Goal: Task Accomplishment & Management: Use online tool/utility

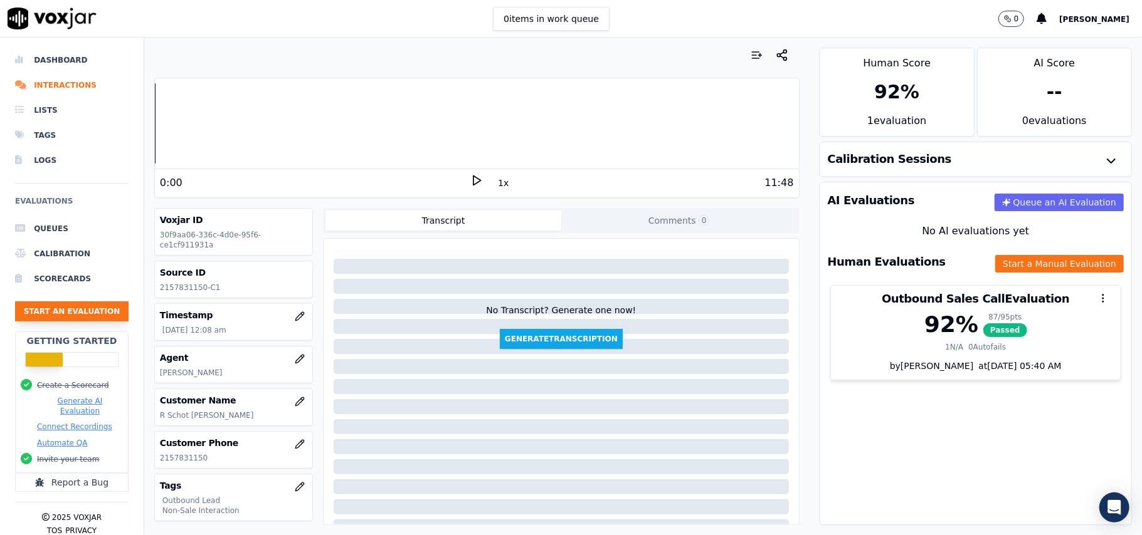
click at [98, 307] on button "Start an Evaluation" at bounding box center [71, 312] width 113 height 20
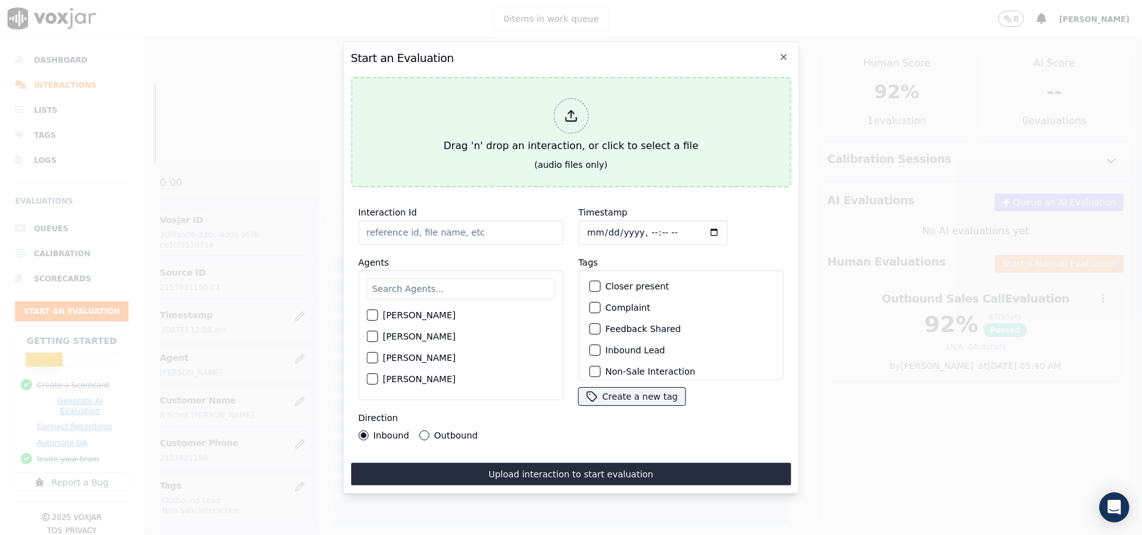
click at [557, 108] on div at bounding box center [570, 115] width 35 height 35
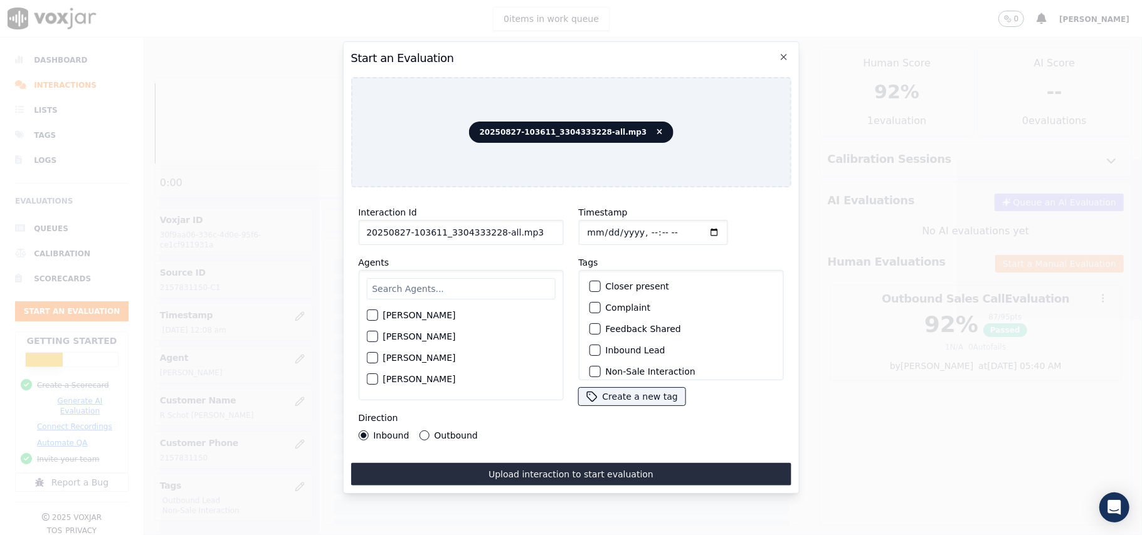
drag, startPoint x: 527, startPoint y: 224, endPoint x: 492, endPoint y: 231, distance: 35.8
click at [492, 231] on input "20250827-103611_3304333228-all.mp3" at bounding box center [460, 232] width 205 height 25
type input "20250827-103611_3304333228-C1"
click at [598, 227] on input "Timestamp" at bounding box center [652, 232] width 149 height 25
type input "2025-08-27T17:14"
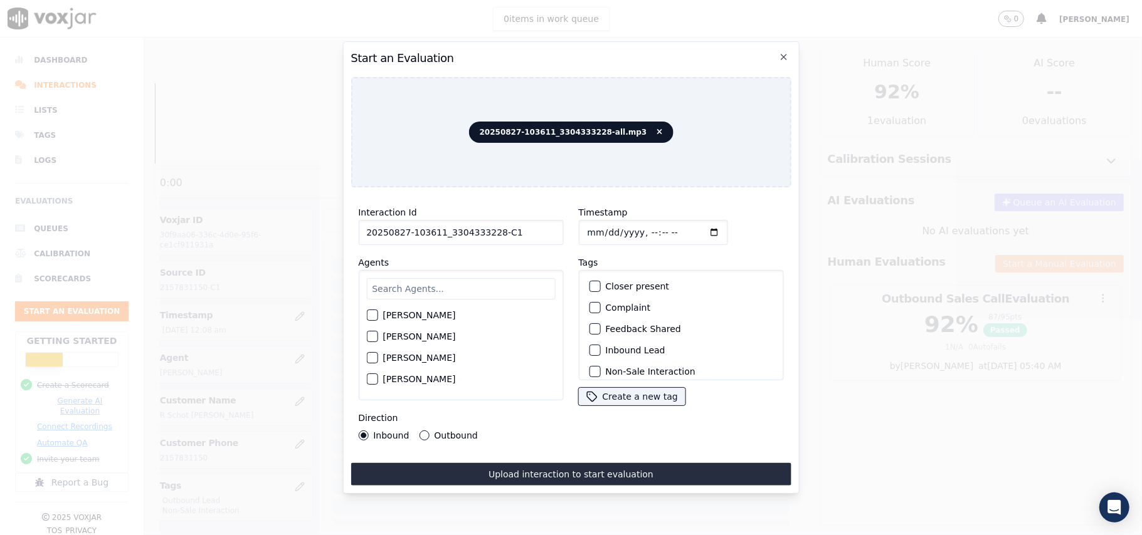
click at [424, 289] on input "text" at bounding box center [460, 288] width 189 height 21
type input "jim"
click at [370, 315] on div "button" at bounding box center [371, 319] width 9 height 9
click at [592, 346] on div "button" at bounding box center [593, 350] width 9 height 9
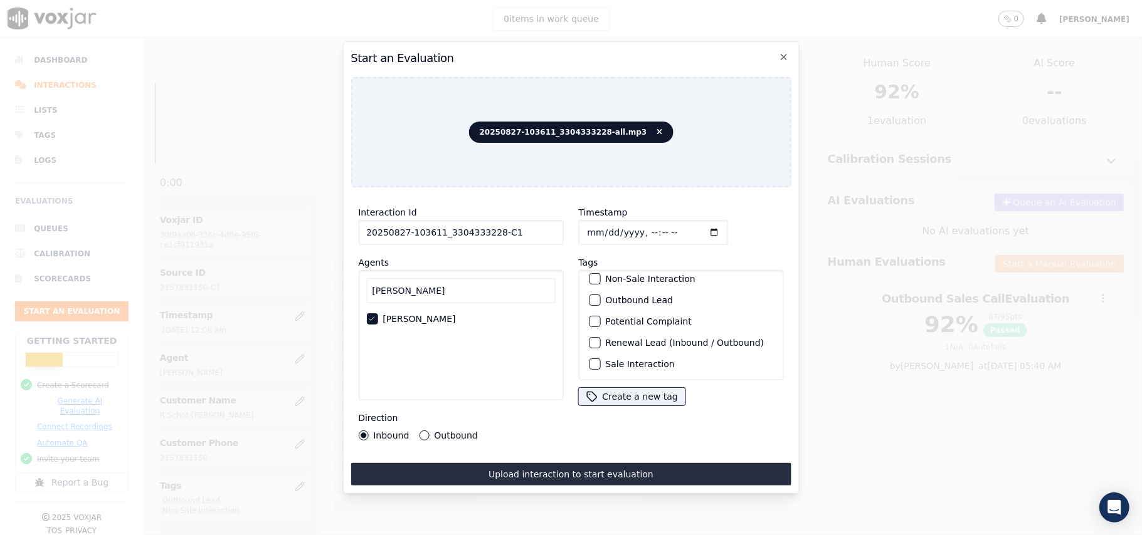
scroll to position [109, 0]
click at [592, 354] on div "Sale Interaction" at bounding box center [681, 364] width 194 height 21
click at [589, 360] on div "button" at bounding box center [593, 364] width 9 height 9
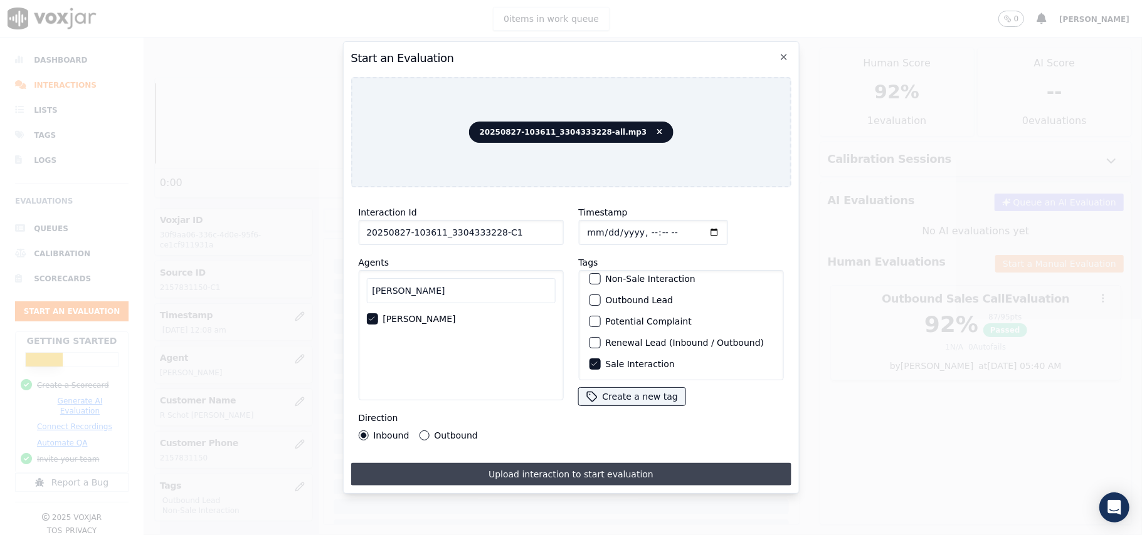
click at [540, 464] on button "Upload interaction to start evaluation" at bounding box center [570, 474] width 440 height 23
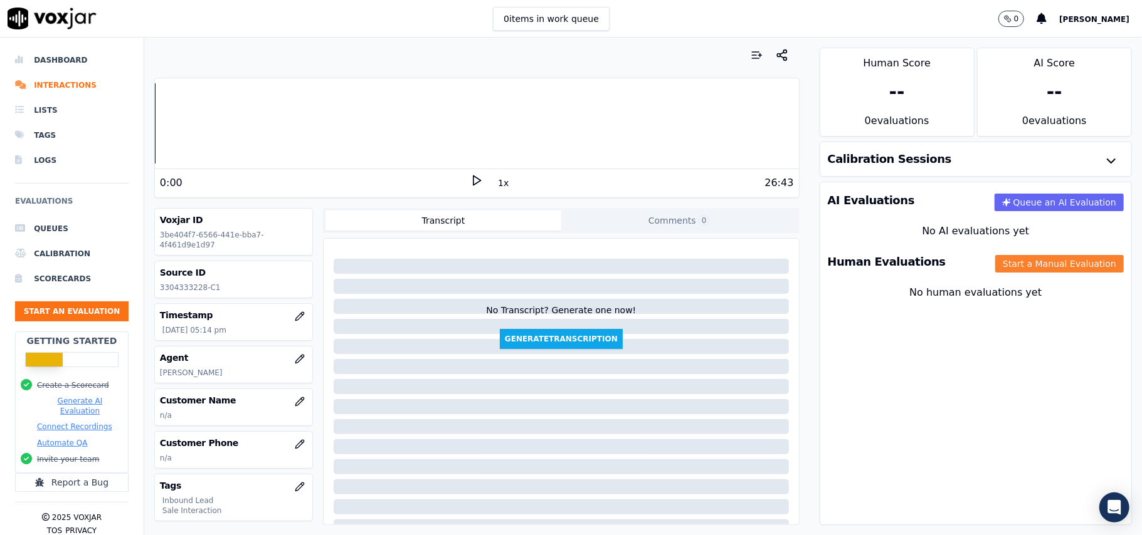
click at [995, 268] on button "Start a Manual Evaluation" at bounding box center [1059, 264] width 129 height 18
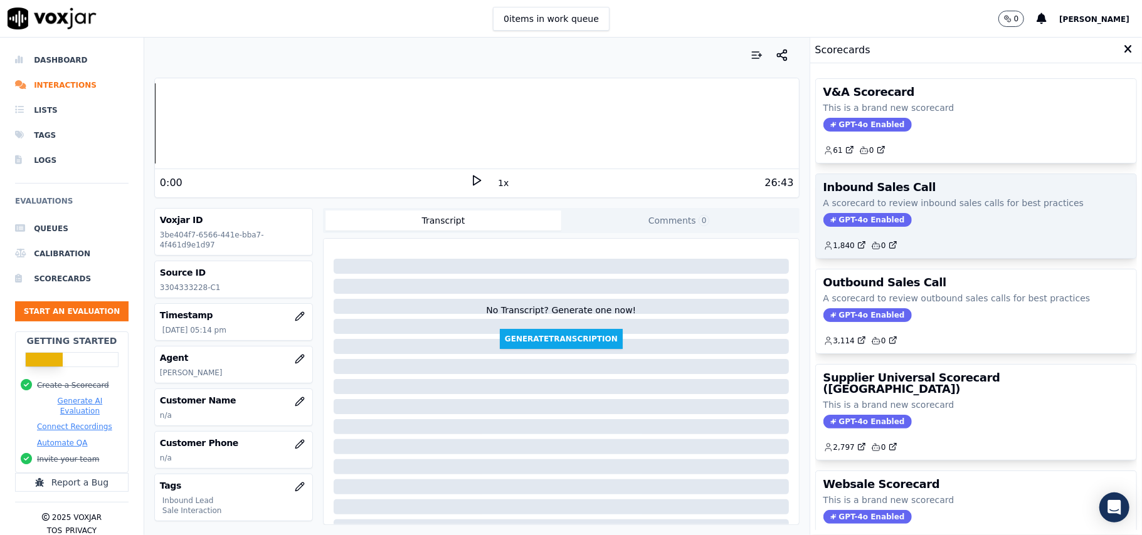
click at [855, 226] on span "GPT-4o Enabled" at bounding box center [867, 220] width 88 height 14
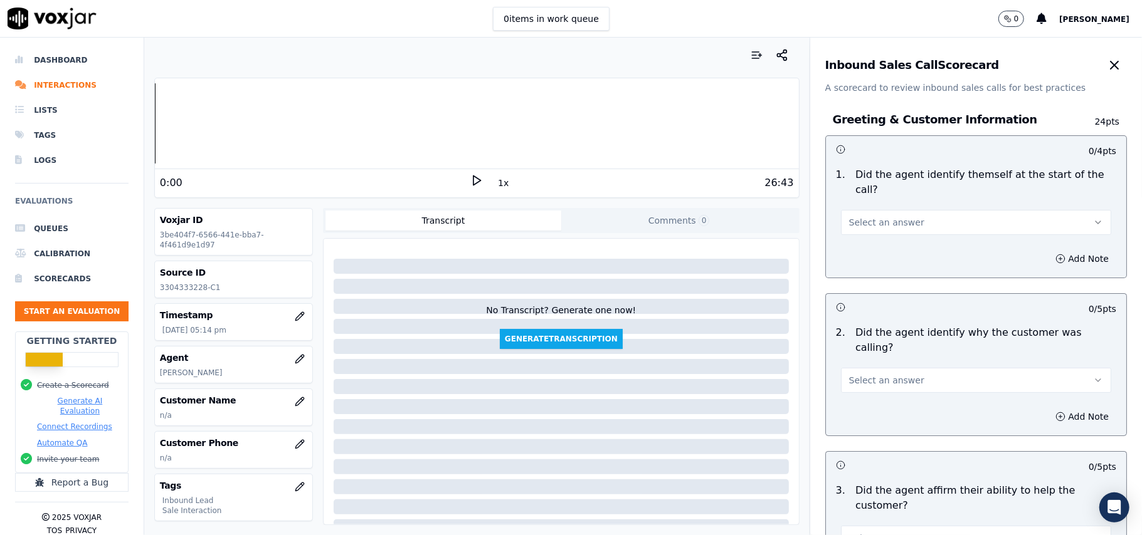
click at [873, 210] on button "Select an answer" at bounding box center [976, 222] width 270 height 25
click at [863, 233] on div "Yes" at bounding box center [949, 236] width 243 height 20
click at [888, 374] on span "Select an answer" at bounding box center [886, 380] width 75 height 13
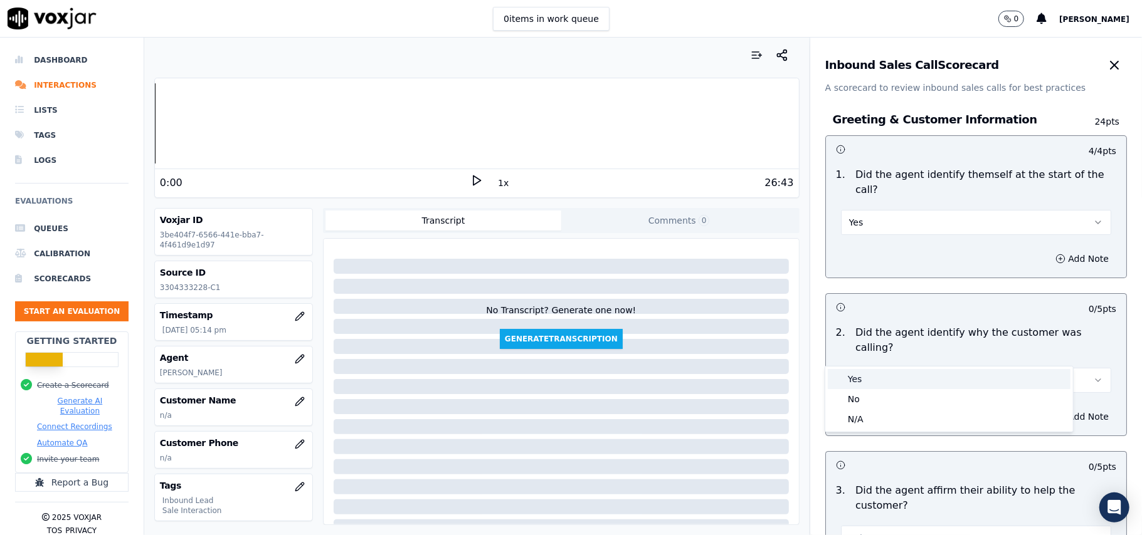
click at [886, 379] on div "Yes" at bounding box center [949, 379] width 243 height 20
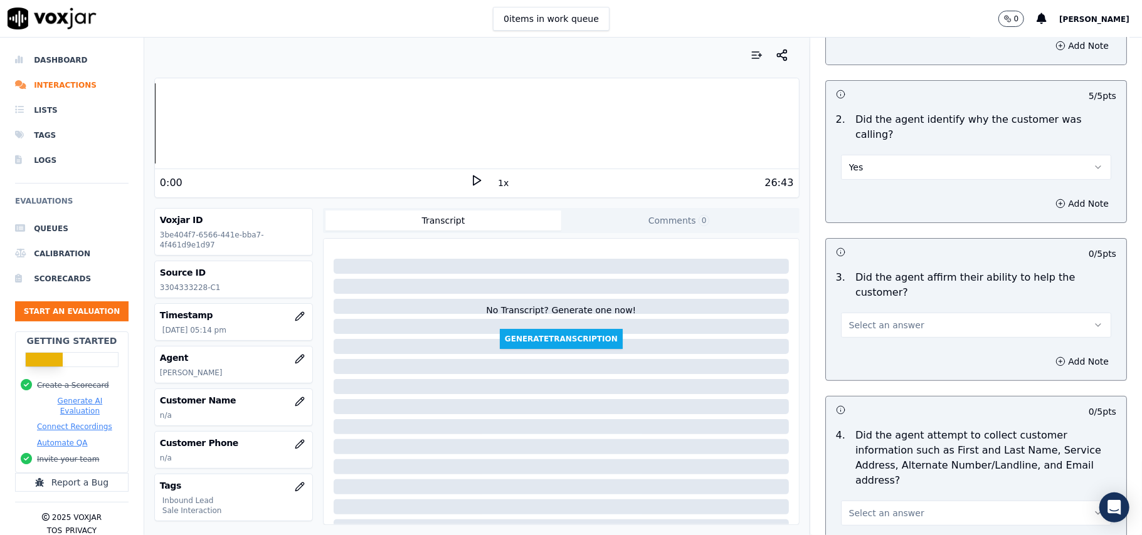
scroll to position [251, 0]
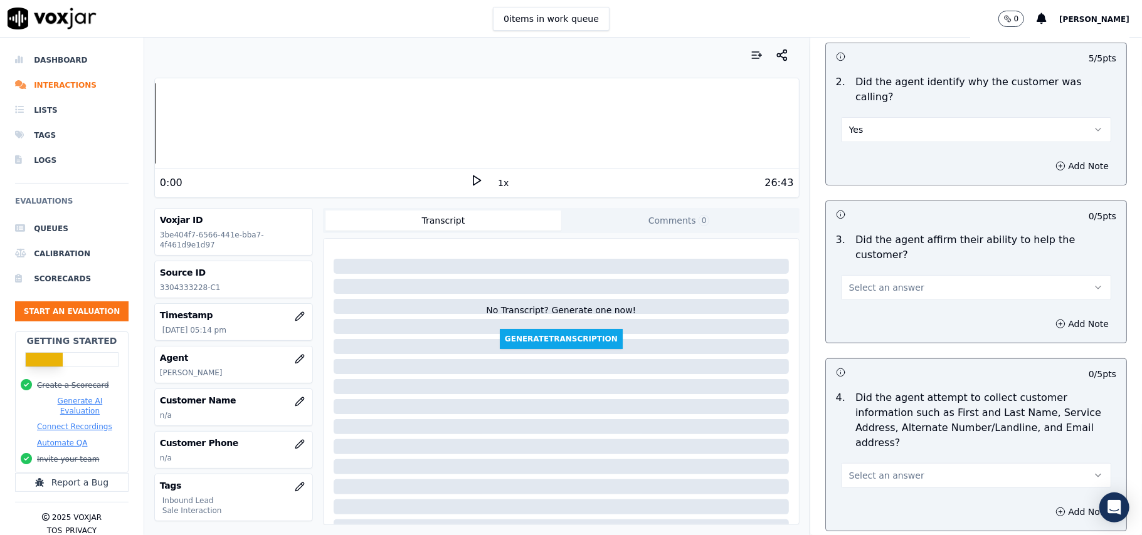
click at [903, 275] on button "Select an answer" at bounding box center [976, 287] width 270 height 25
click at [898, 270] on div "Yes" at bounding box center [949, 272] width 243 height 20
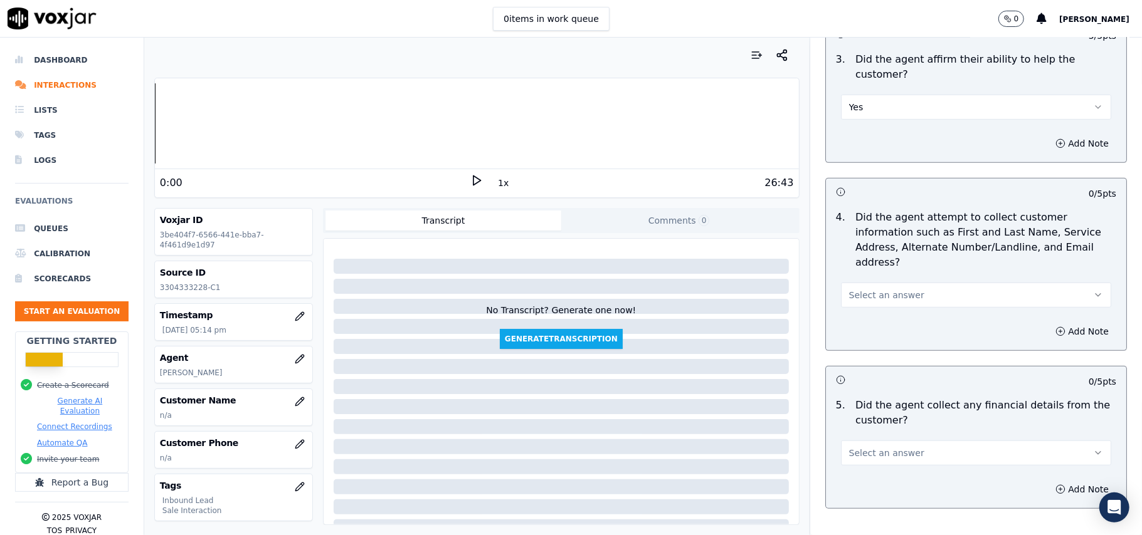
scroll to position [502, 0]
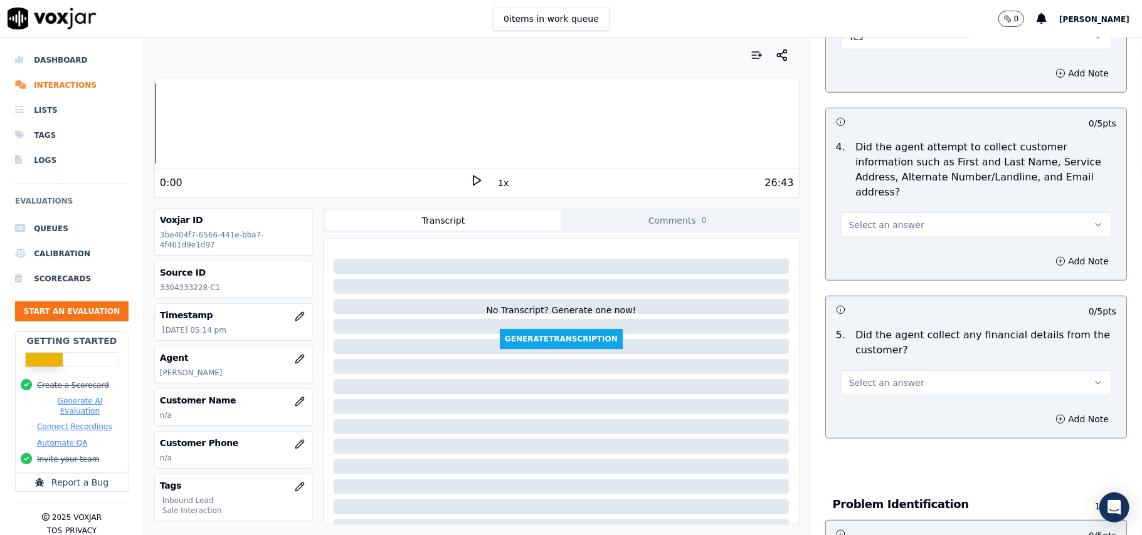
click at [873, 219] on span "Select an answer" at bounding box center [886, 225] width 75 height 13
click at [863, 191] on div "Yes" at bounding box center [949, 195] width 243 height 20
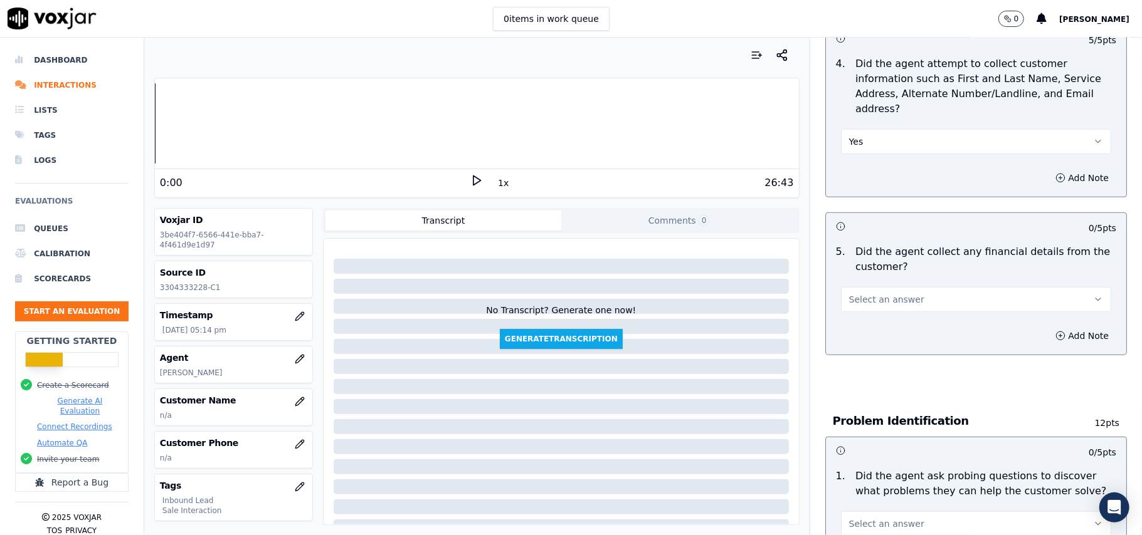
click at [876, 293] on span "Select an answer" at bounding box center [886, 299] width 75 height 13
click at [863, 287] on div "No" at bounding box center [949, 290] width 243 height 20
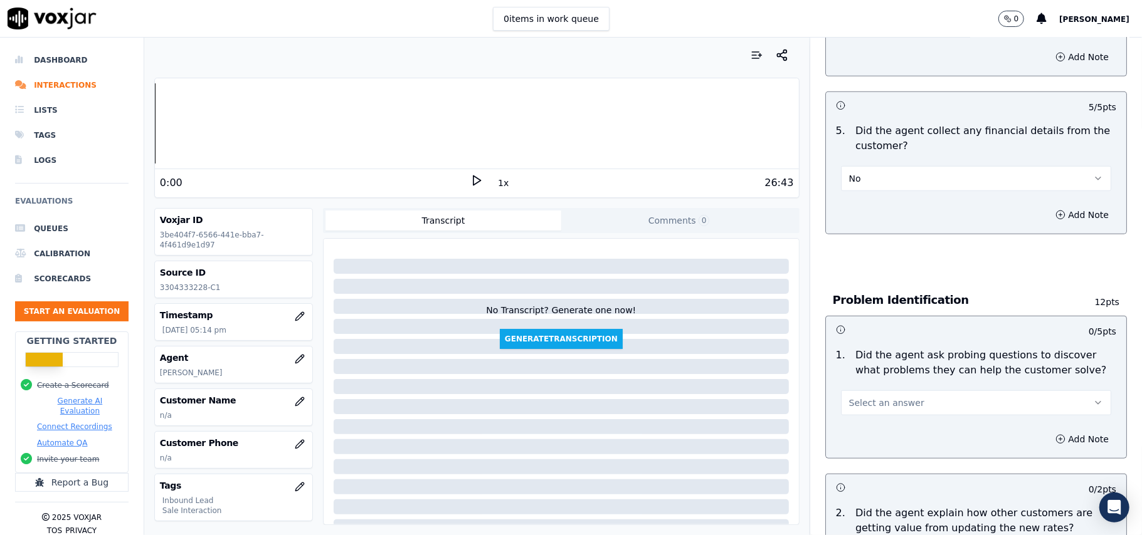
scroll to position [836, 0]
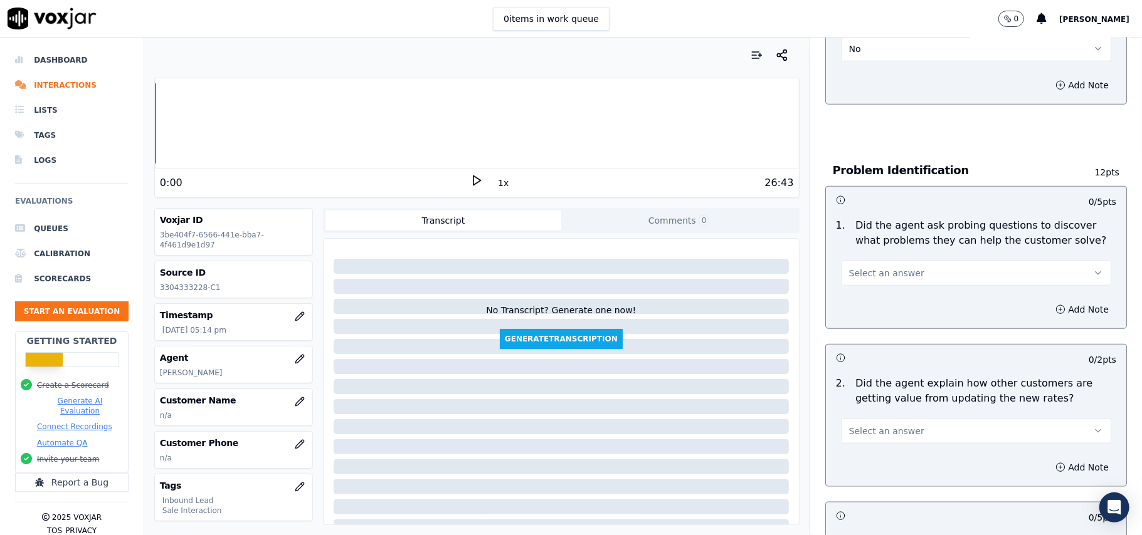
click at [898, 261] on button "Select an answer" at bounding box center [976, 273] width 270 height 25
click at [892, 245] on div "Yes" at bounding box center [949, 244] width 243 height 20
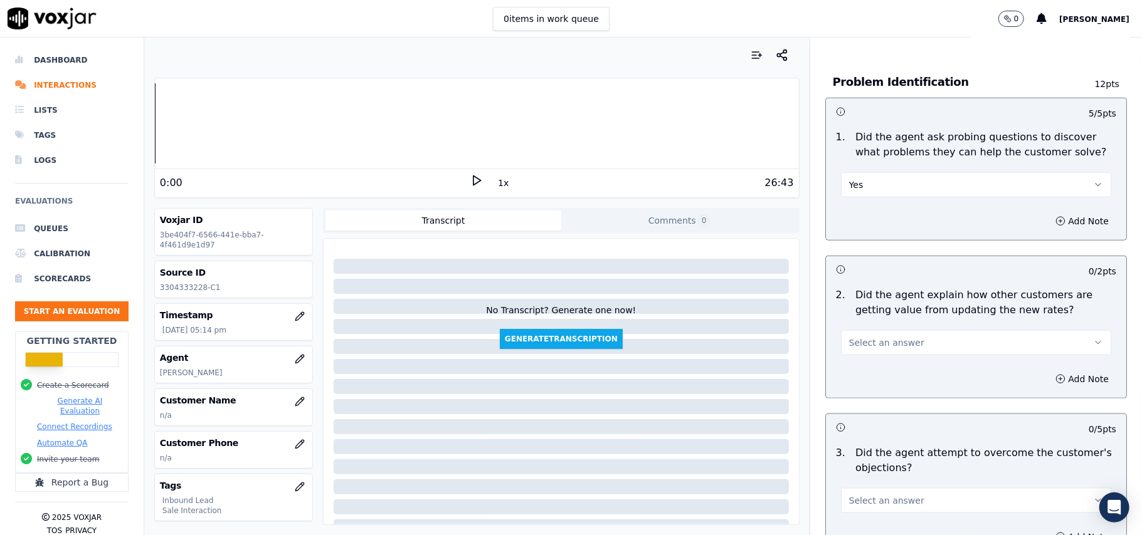
scroll to position [1003, 0]
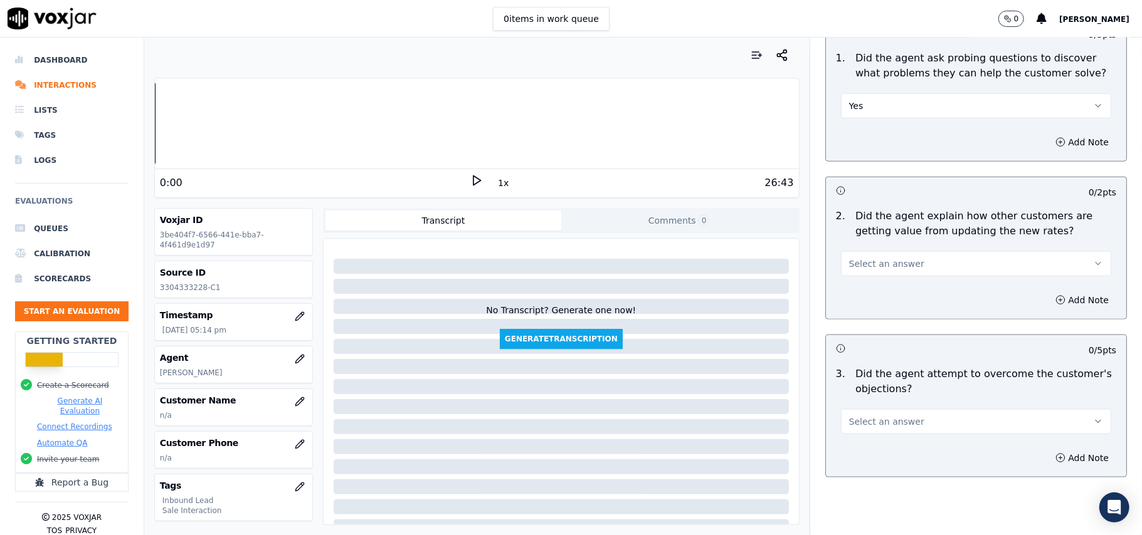
click at [898, 251] on button "Select an answer" at bounding box center [976, 263] width 270 height 25
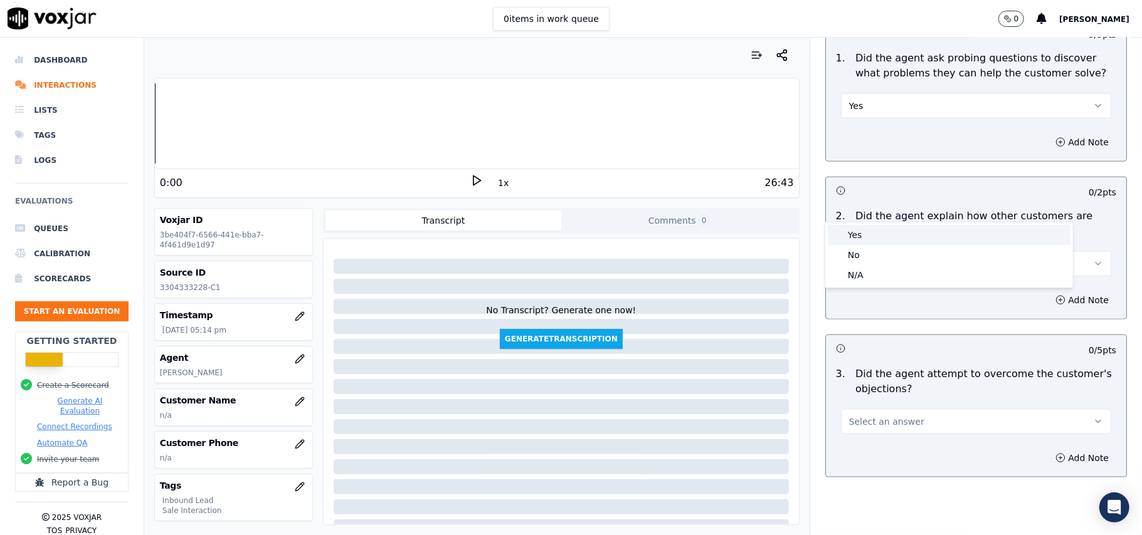
click at [899, 234] on div "Yes" at bounding box center [949, 235] width 243 height 20
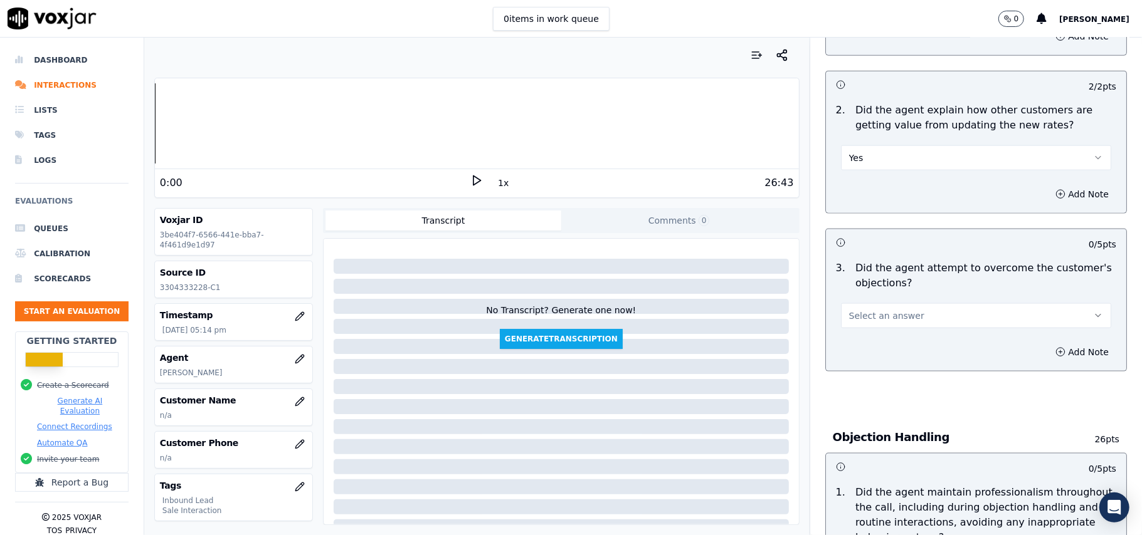
scroll to position [1170, 0]
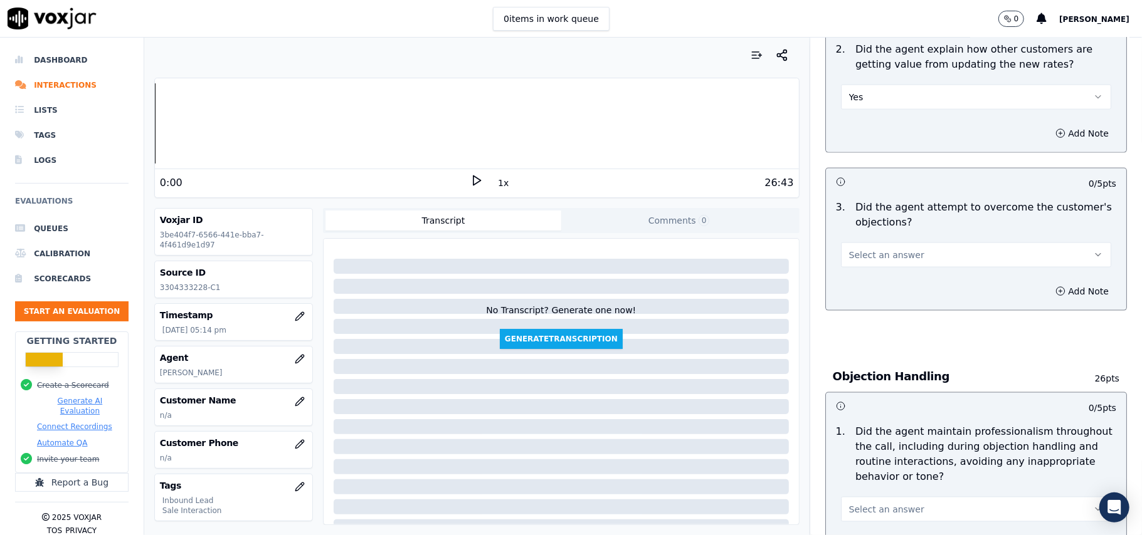
click at [949, 243] on button "Select an answer" at bounding box center [976, 255] width 270 height 25
click at [928, 229] on div "Yes" at bounding box center [949, 226] width 243 height 20
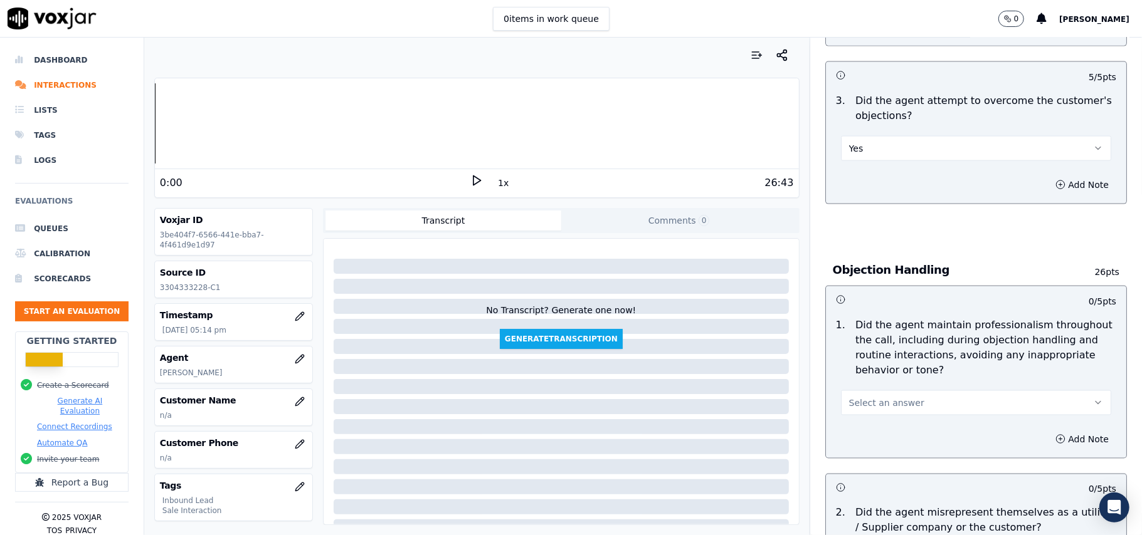
scroll to position [1337, 0]
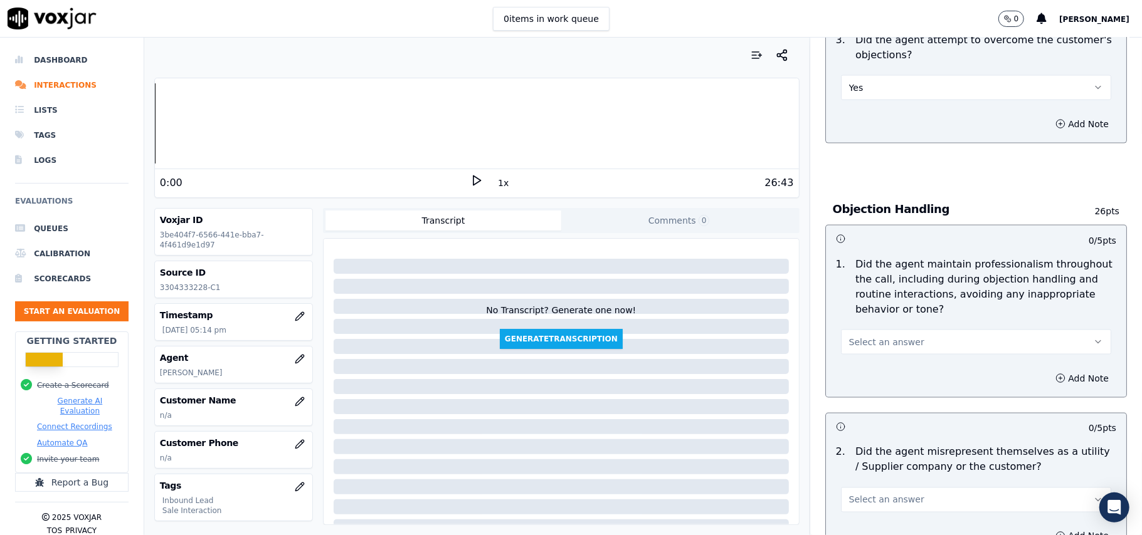
click at [908, 330] on button "Select an answer" at bounding box center [976, 342] width 270 height 25
click at [891, 320] on div "Yes" at bounding box center [949, 314] width 243 height 20
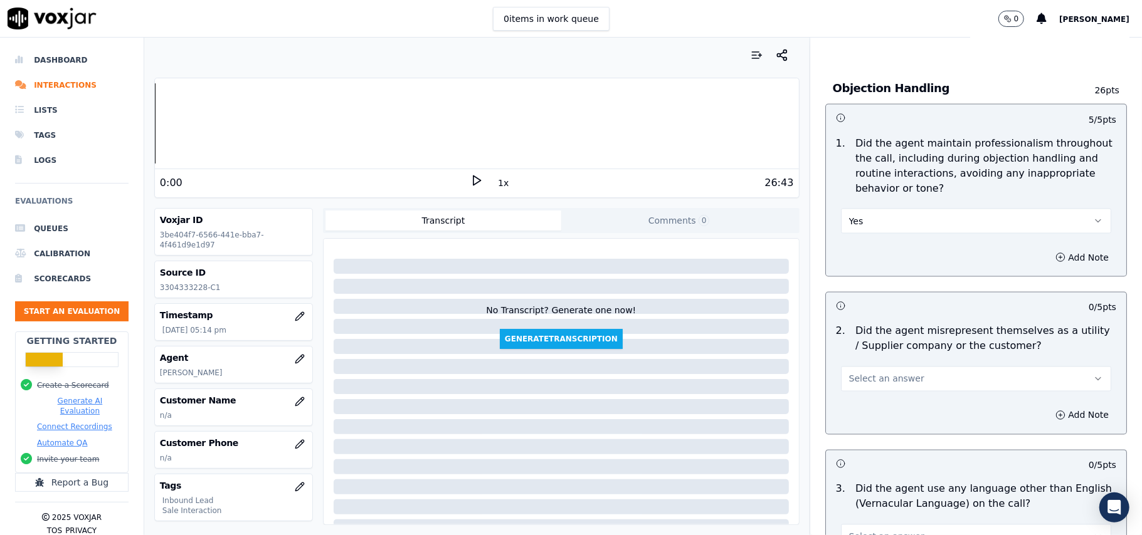
scroll to position [1588, 0]
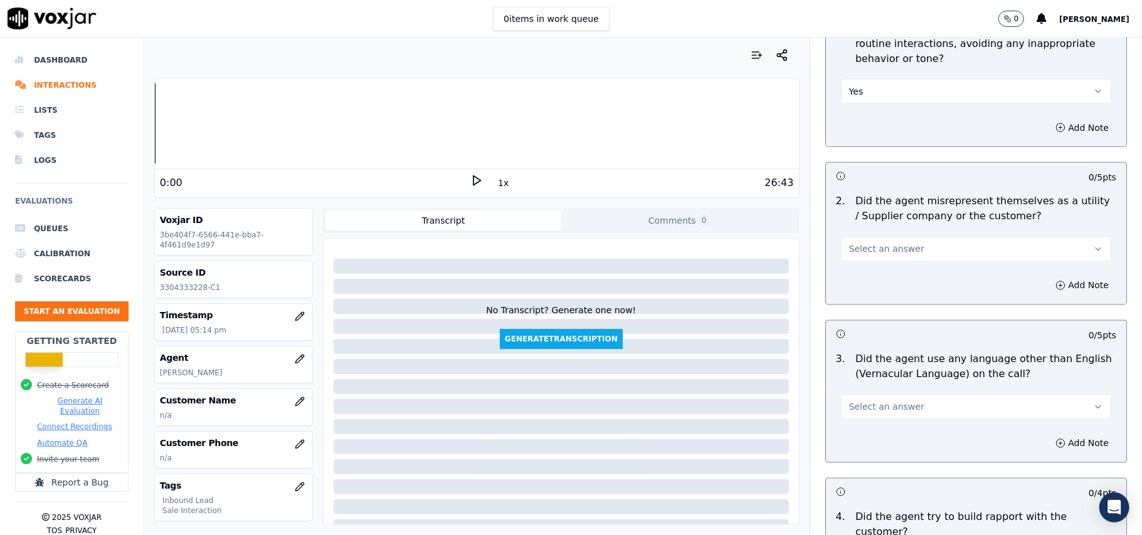
click at [887, 243] on span "Select an answer" at bounding box center [886, 249] width 75 height 13
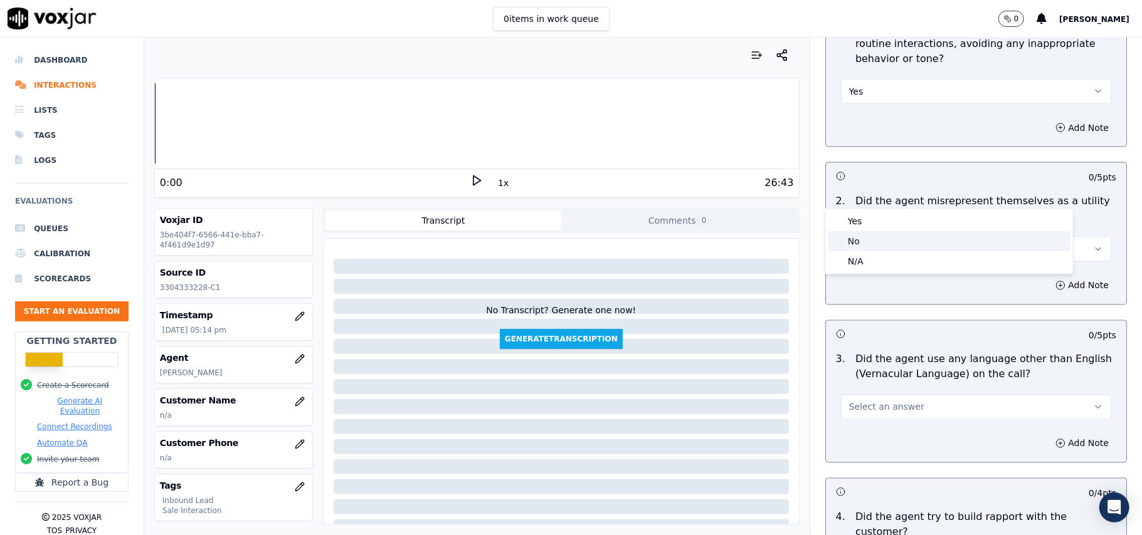
click at [888, 233] on div "No" at bounding box center [949, 241] width 243 height 20
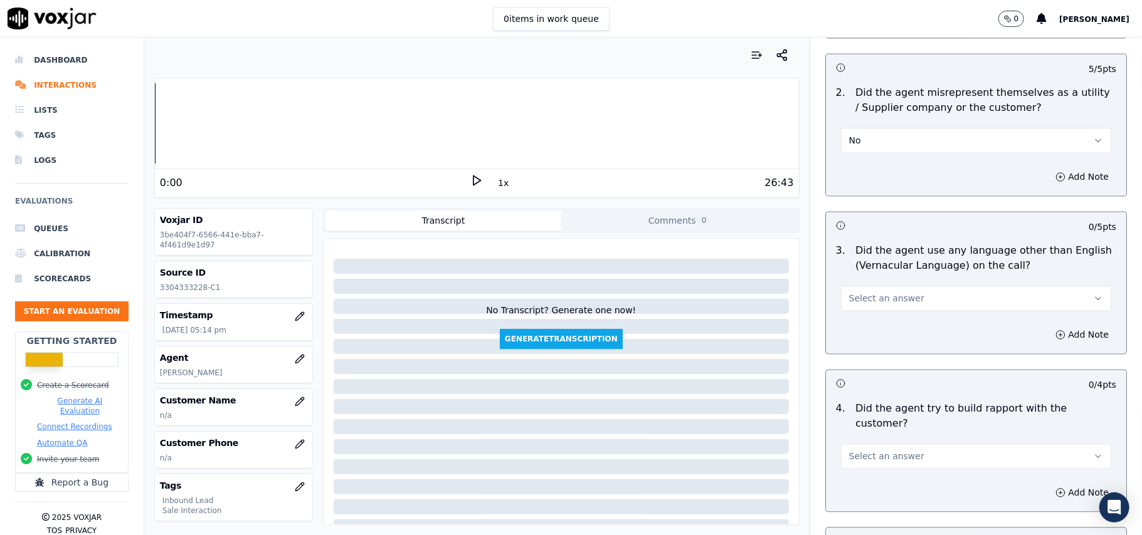
scroll to position [1839, 0]
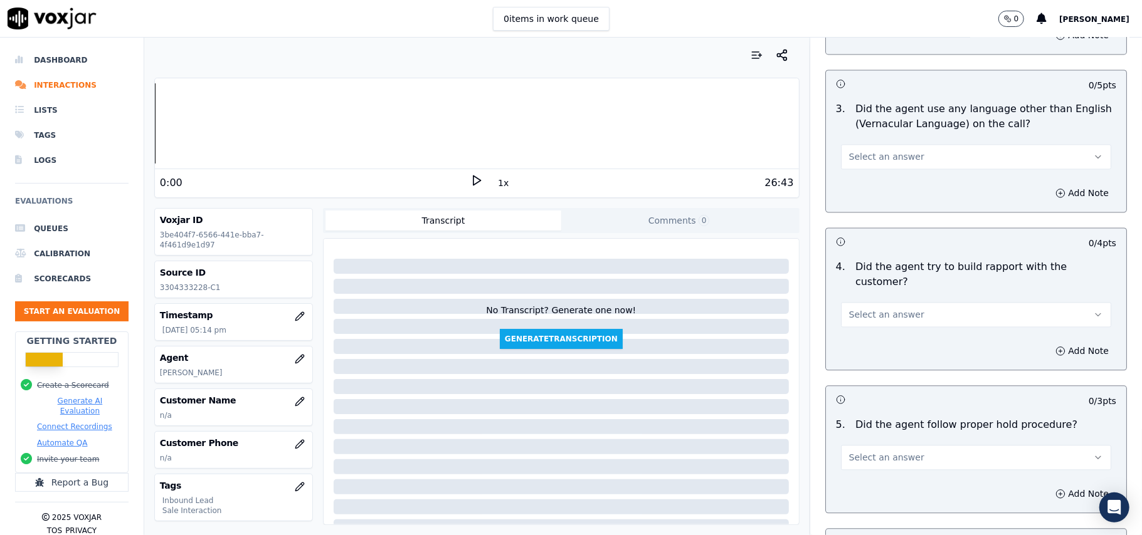
click at [908, 144] on button "Select an answer" at bounding box center [976, 156] width 270 height 25
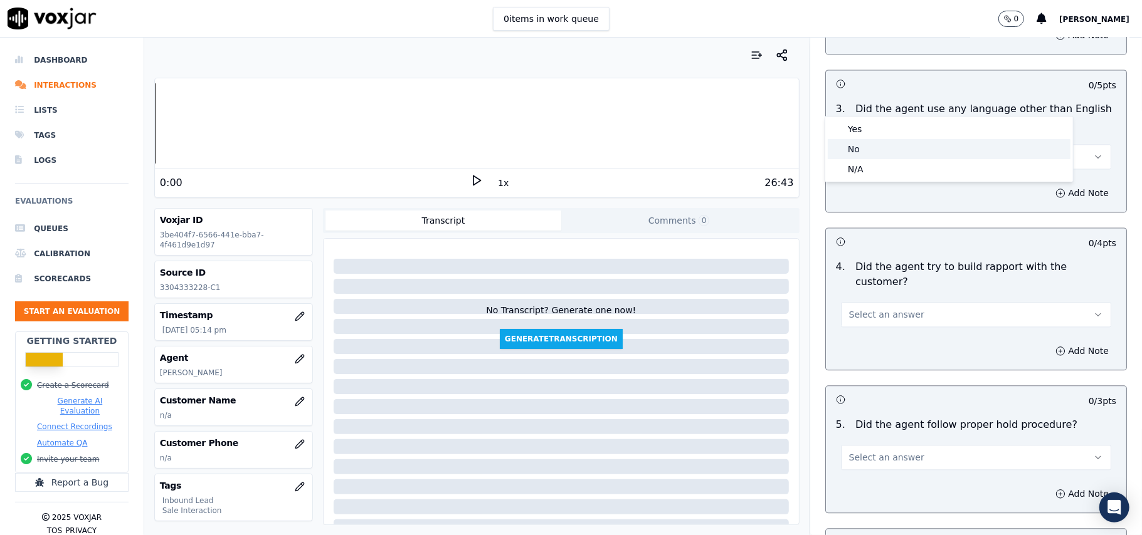
click at [896, 149] on div "No" at bounding box center [949, 149] width 243 height 20
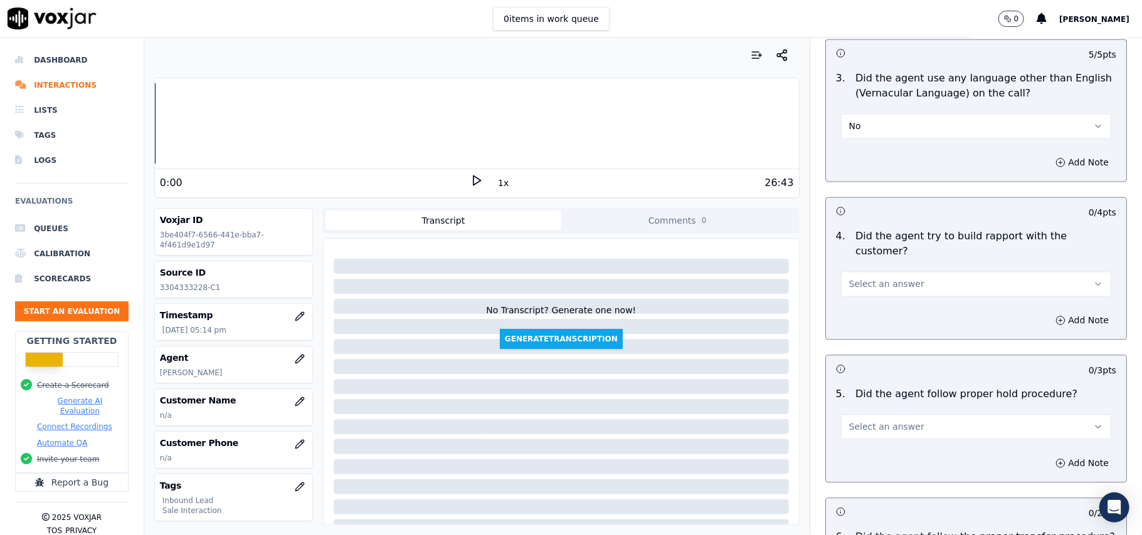
scroll to position [1922, 0]
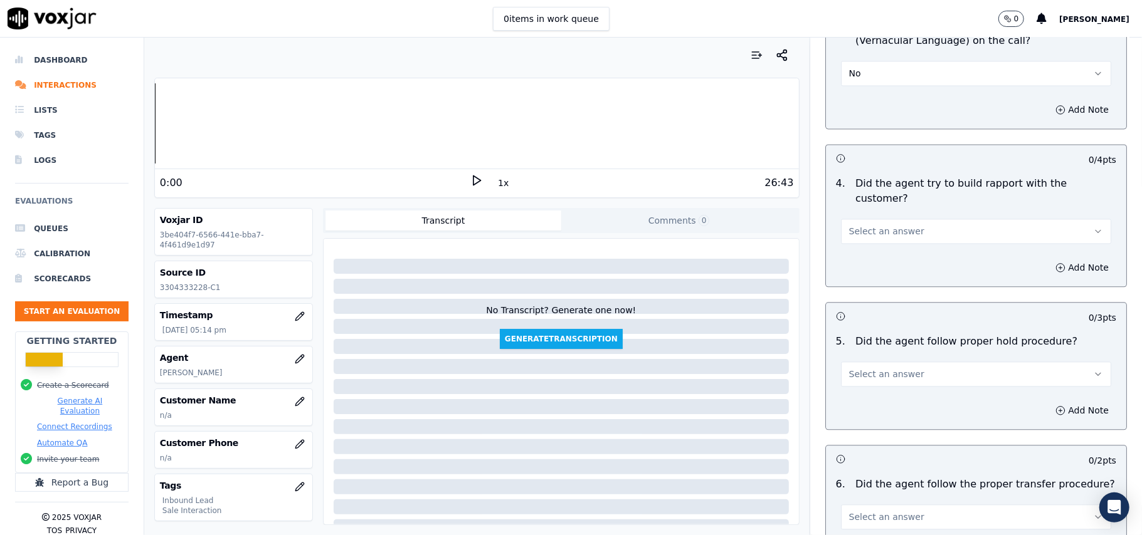
click at [875, 225] on span "Select an answer" at bounding box center [886, 231] width 75 height 13
click at [863, 179] on div "Yes" at bounding box center [949, 189] width 243 height 20
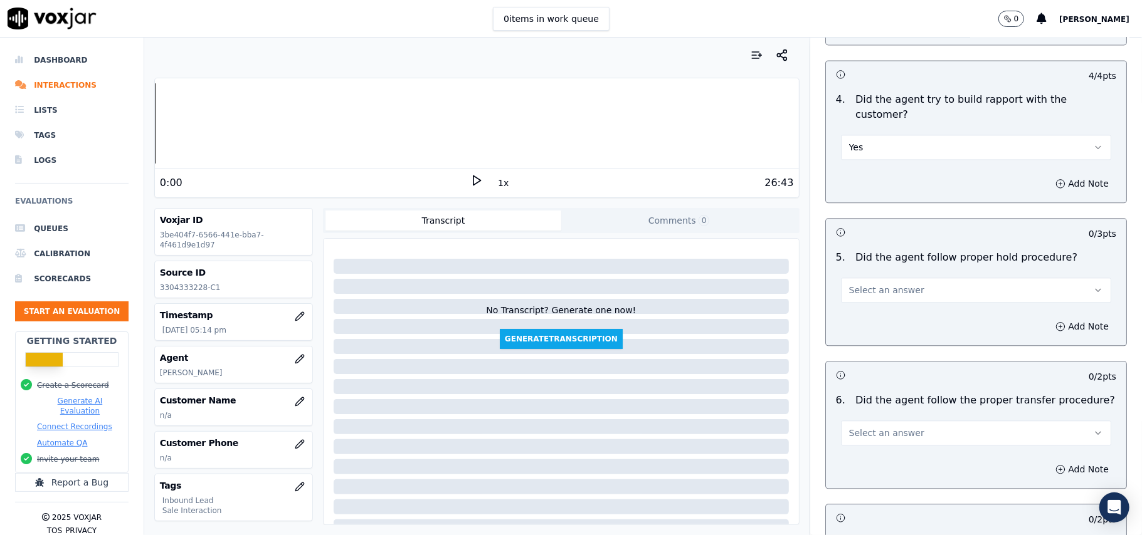
click at [859, 278] on button "Select an answer" at bounding box center [976, 290] width 270 height 25
click at [865, 249] on div "Yes" at bounding box center [949, 249] width 243 height 20
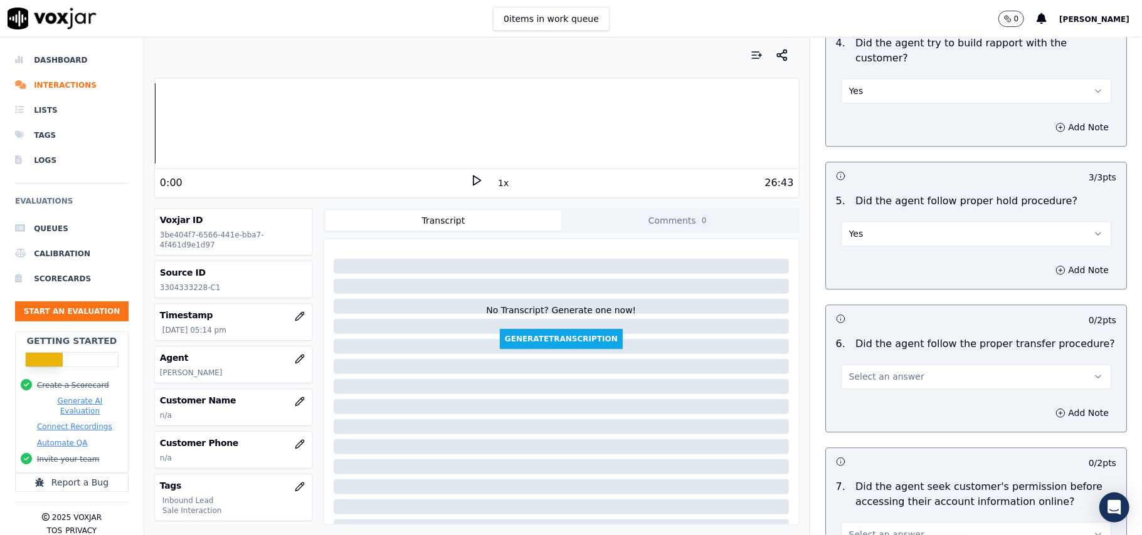
scroll to position [2090, 0]
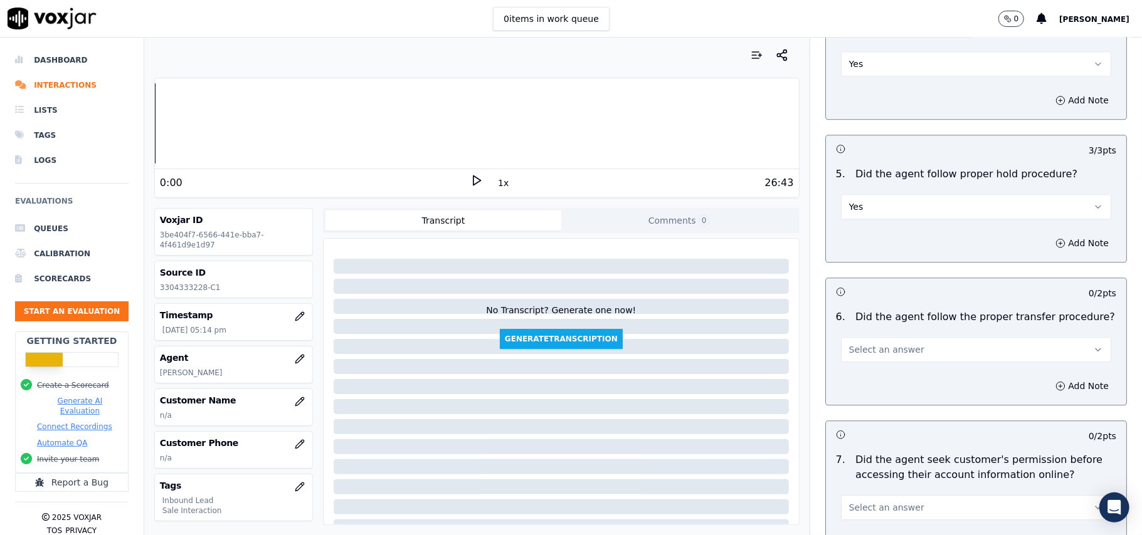
click at [861, 344] on span "Select an answer" at bounding box center [886, 350] width 75 height 13
click at [856, 312] on div "Yes" at bounding box center [949, 308] width 243 height 20
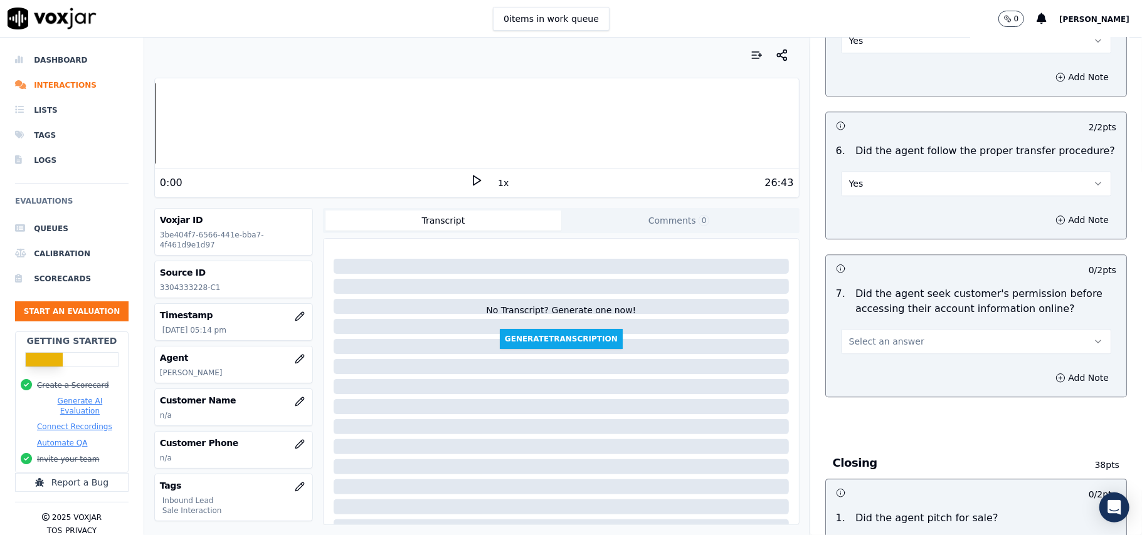
scroll to position [2257, 0]
click at [903, 328] on button "Select an answer" at bounding box center [976, 340] width 270 height 25
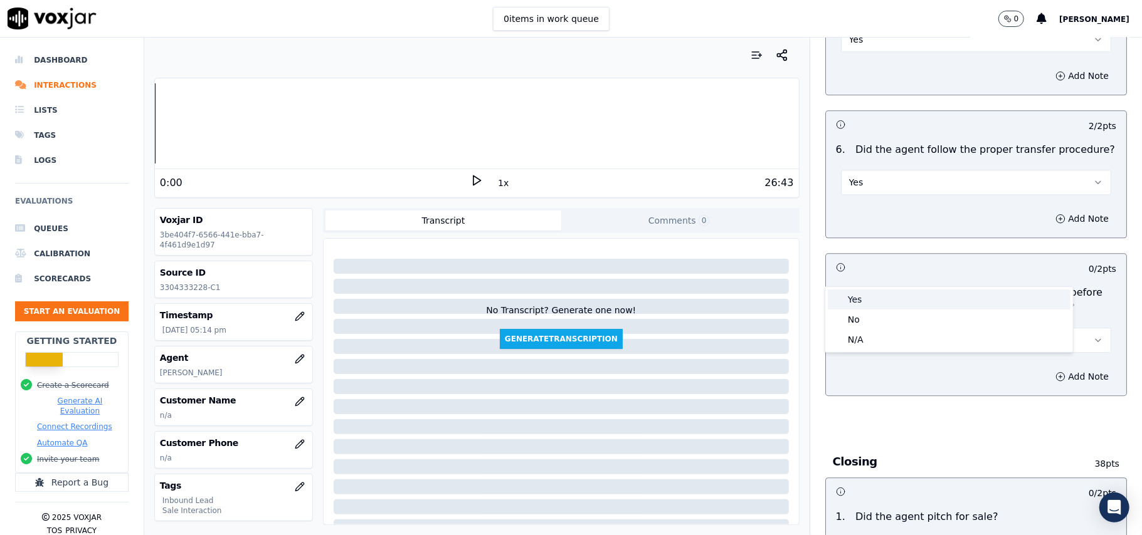
click at [876, 291] on div "Yes" at bounding box center [949, 300] width 243 height 20
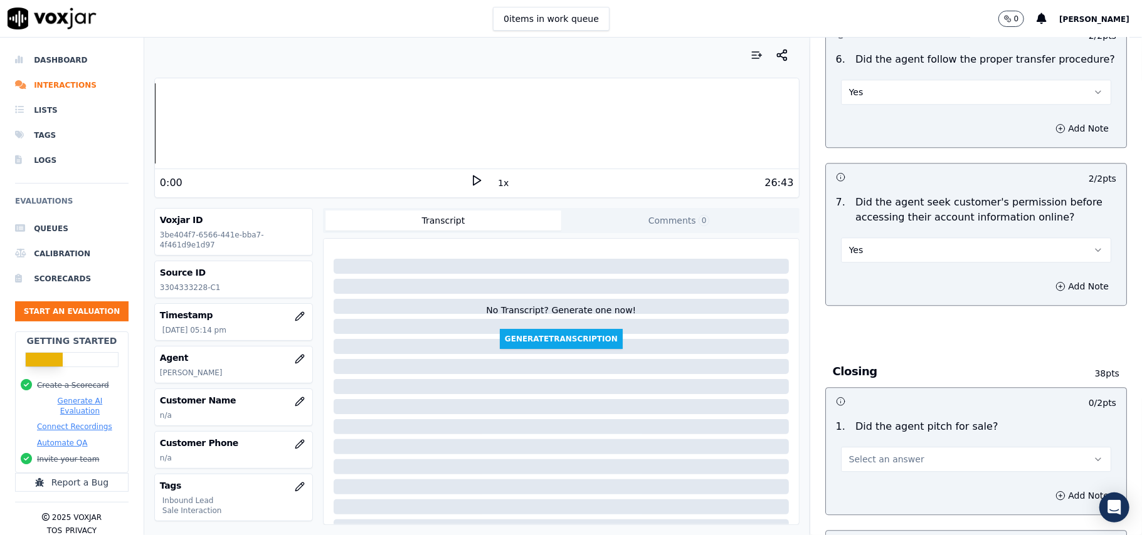
scroll to position [2424, 0]
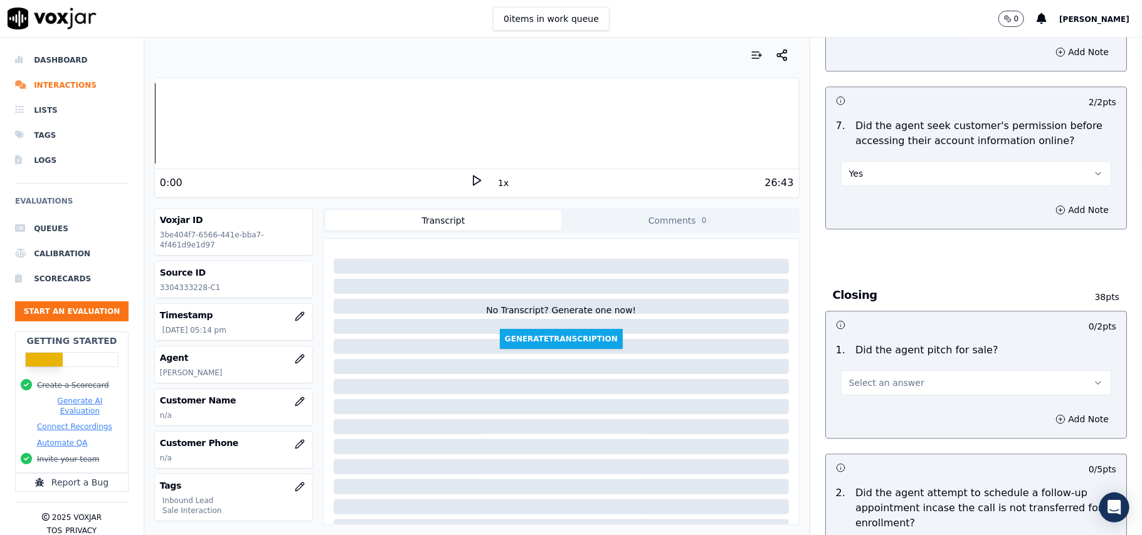
click at [891, 161] on button "Yes" at bounding box center [976, 173] width 270 height 25
click at [879, 151] on div "No" at bounding box center [949, 152] width 243 height 20
click at [1048, 201] on button "Add Note" at bounding box center [1082, 210] width 68 height 18
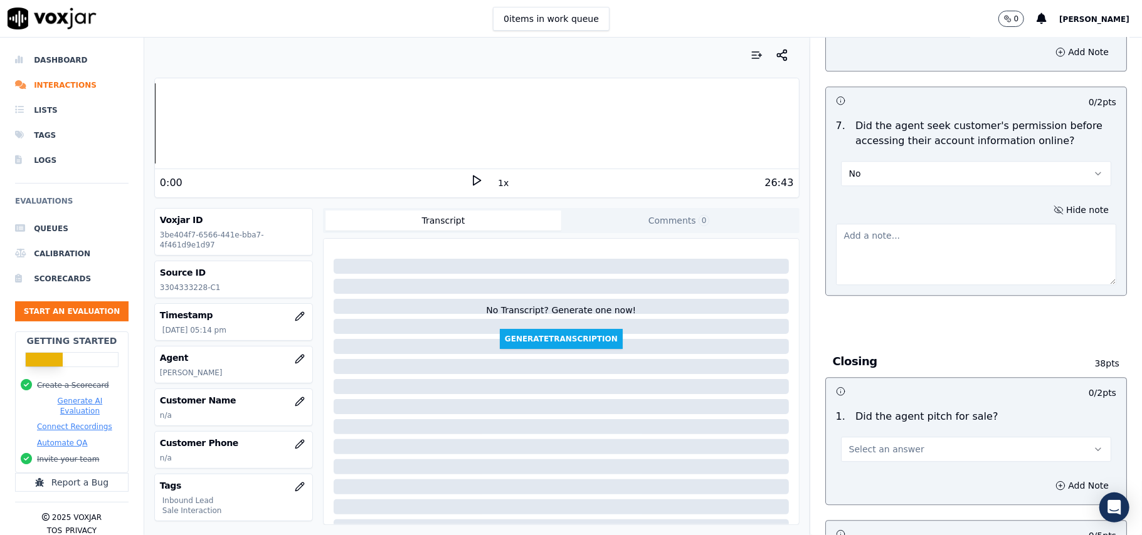
click at [866, 224] on textarea at bounding box center [976, 254] width 280 height 61
paste textarea "@2:29- The agent did not take permission from the customer before accessing the…"
click at [836, 224] on textarea "@2:29- The agent did not take permission from the customer before accessing the…" at bounding box center [976, 254] width 280 height 61
paste textarea "Call ID: 125621"
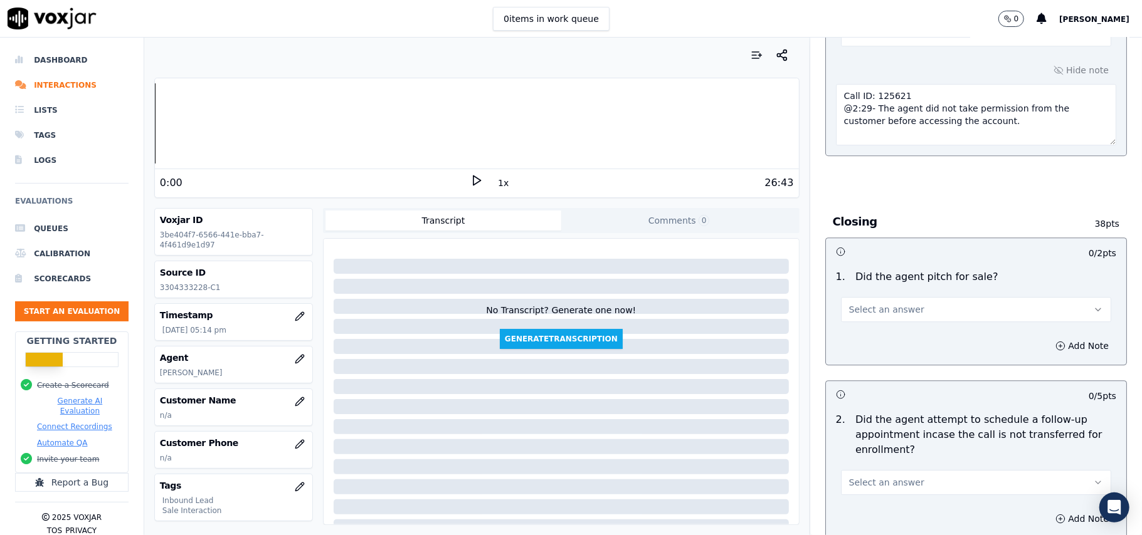
scroll to position [2591, 0]
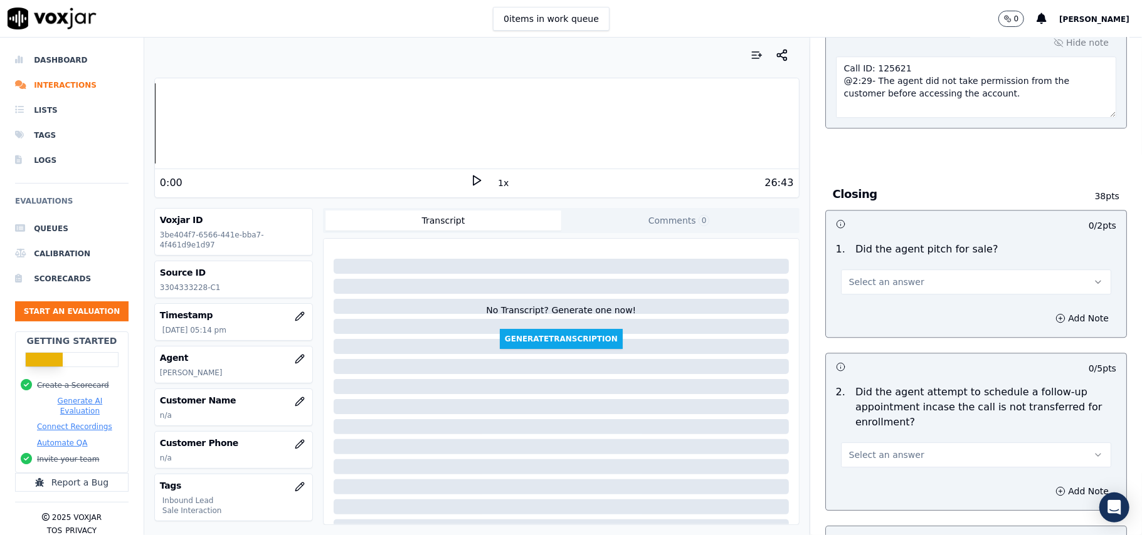
type textarea "Call ID: 125621 @2:29- The agent did not take permission from the customer befo…"
click at [908, 270] on button "Select an answer" at bounding box center [976, 282] width 270 height 25
click at [893, 245] on div "Yes" at bounding box center [949, 242] width 243 height 20
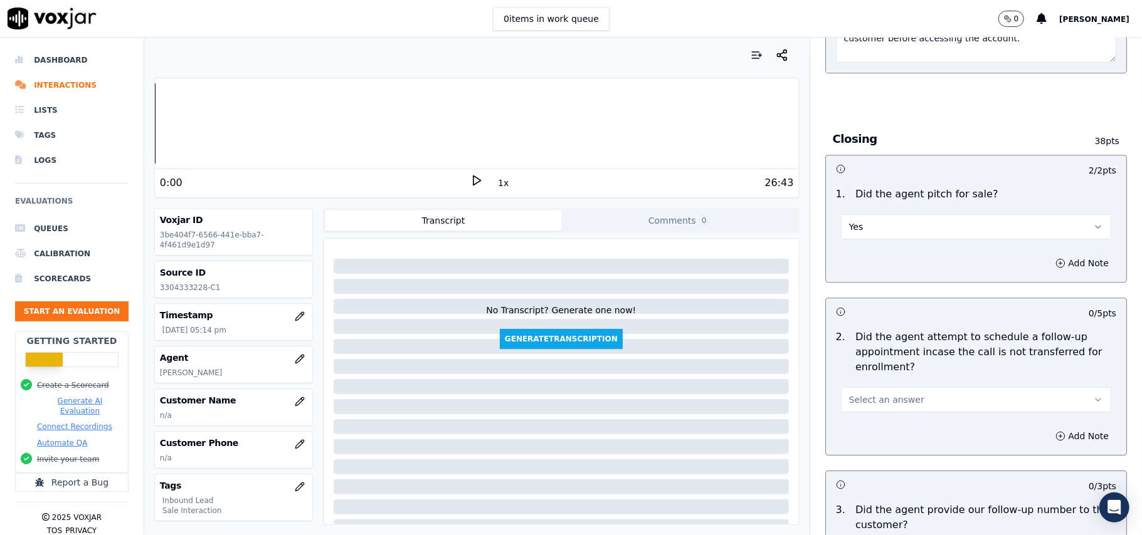
scroll to position [2675, 0]
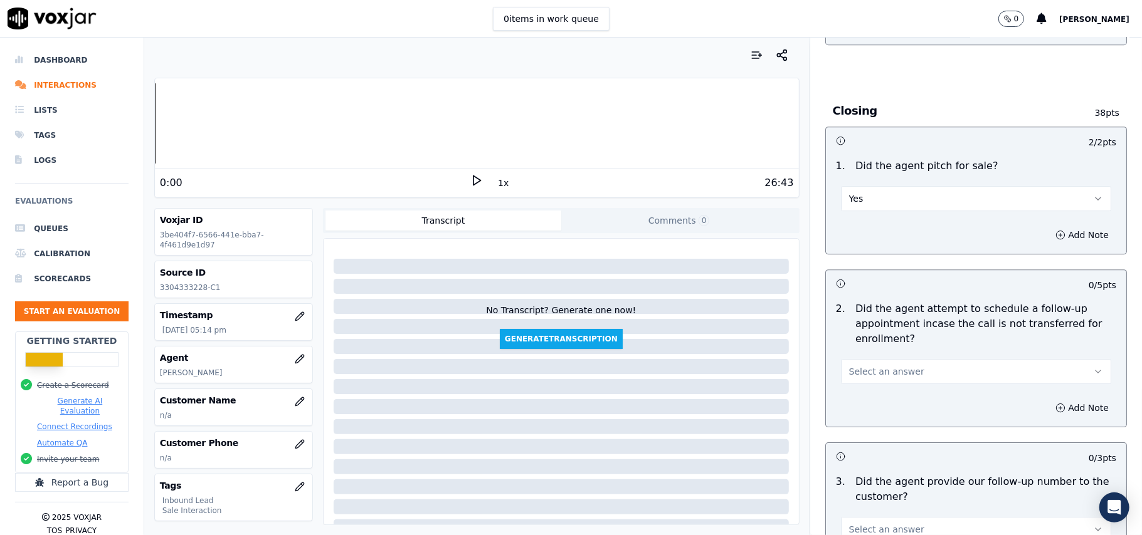
click at [885, 366] on span "Select an answer" at bounding box center [886, 372] width 75 height 13
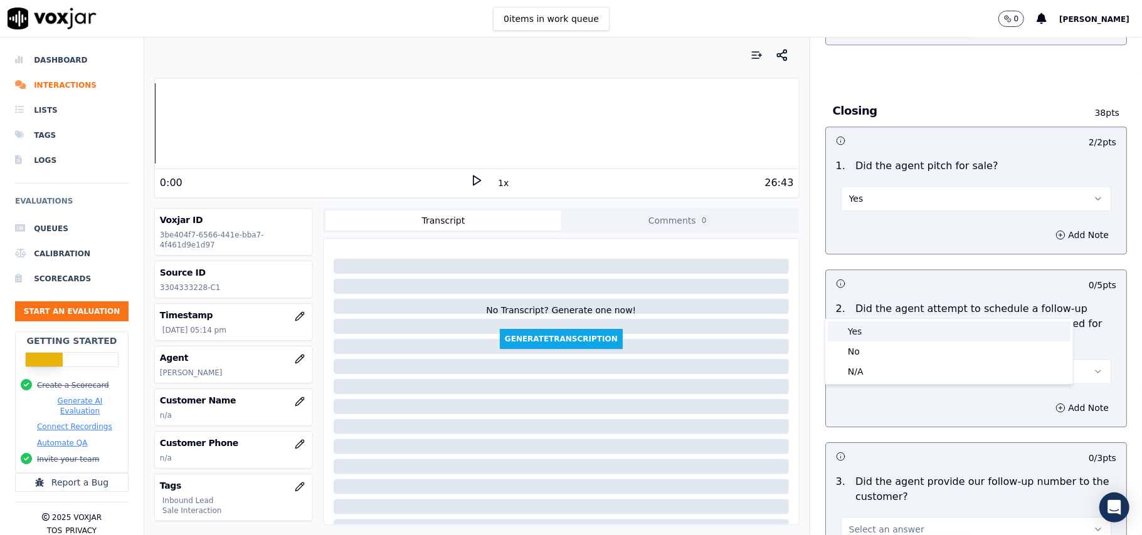
click at [859, 331] on div "Yes" at bounding box center [949, 332] width 243 height 20
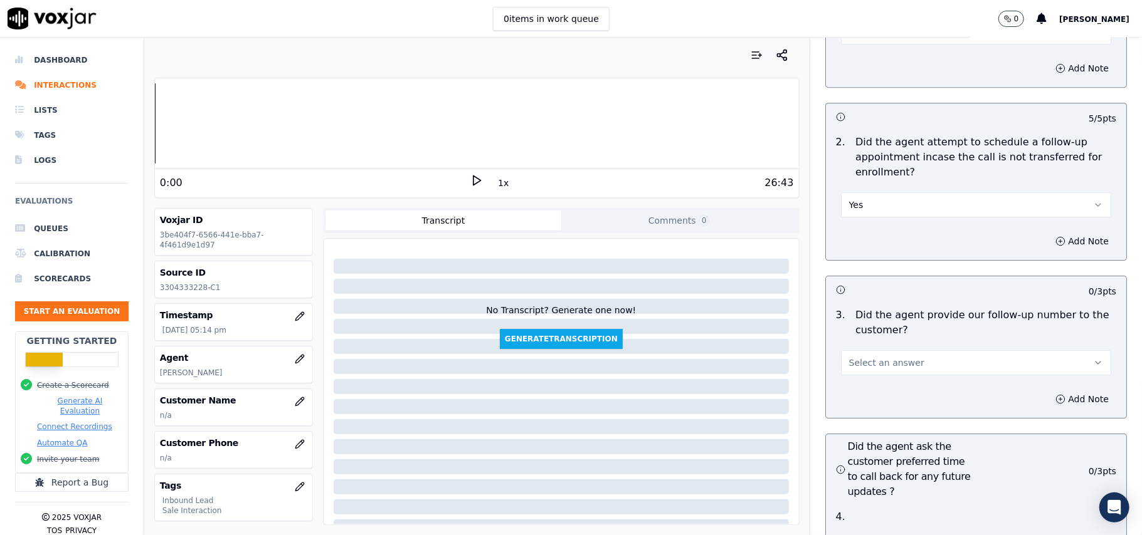
scroll to position [2842, 0]
click at [896, 356] on span "Select an answer" at bounding box center [886, 362] width 75 height 13
click at [888, 324] on div "Yes" at bounding box center [949, 323] width 243 height 20
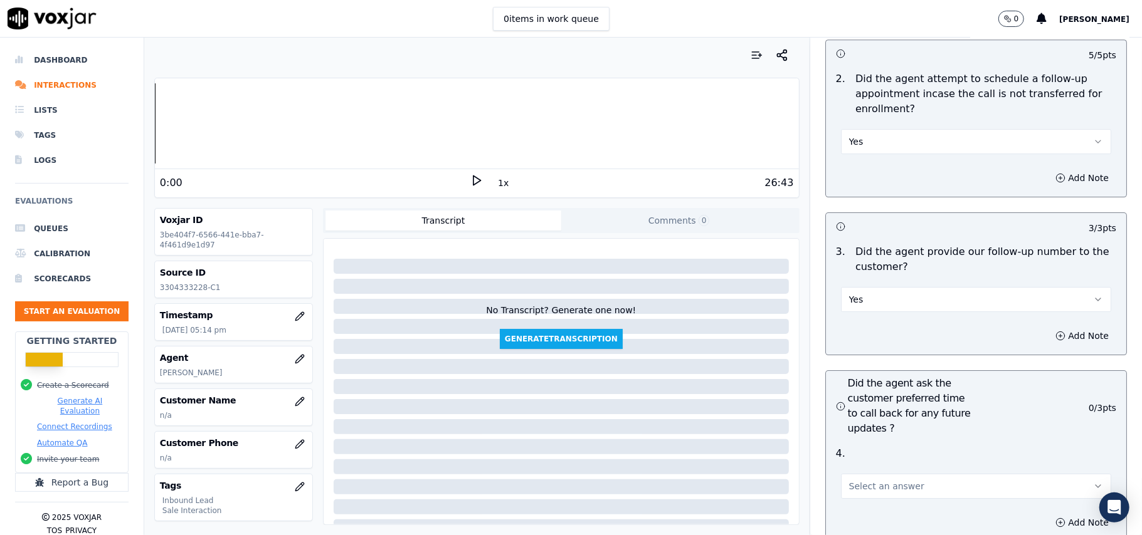
scroll to position [3010, 0]
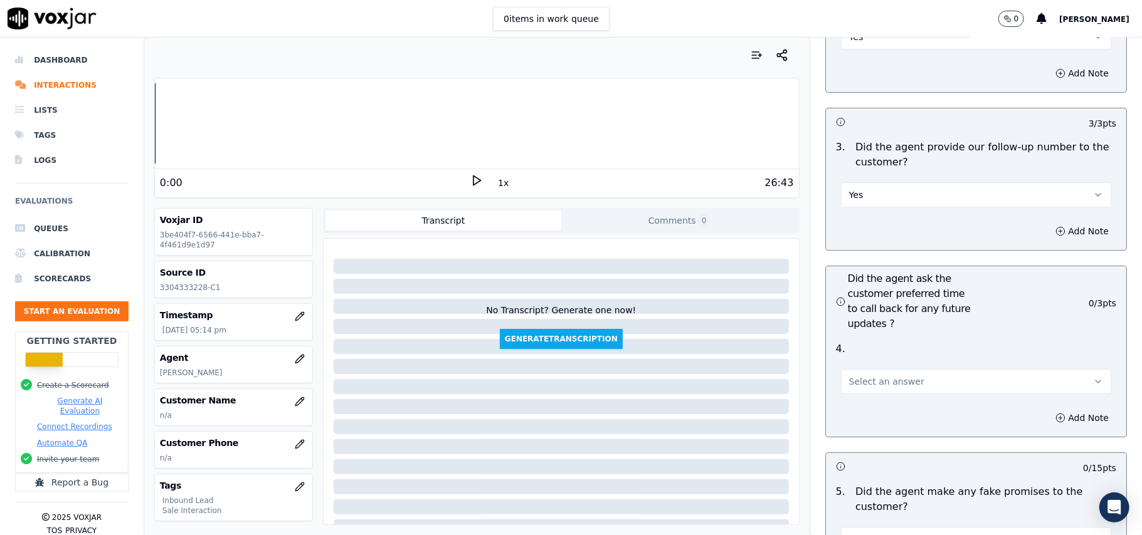
click at [897, 376] on span "Select an answer" at bounding box center [886, 382] width 75 height 13
click at [886, 350] on div "Yes" at bounding box center [949, 343] width 243 height 20
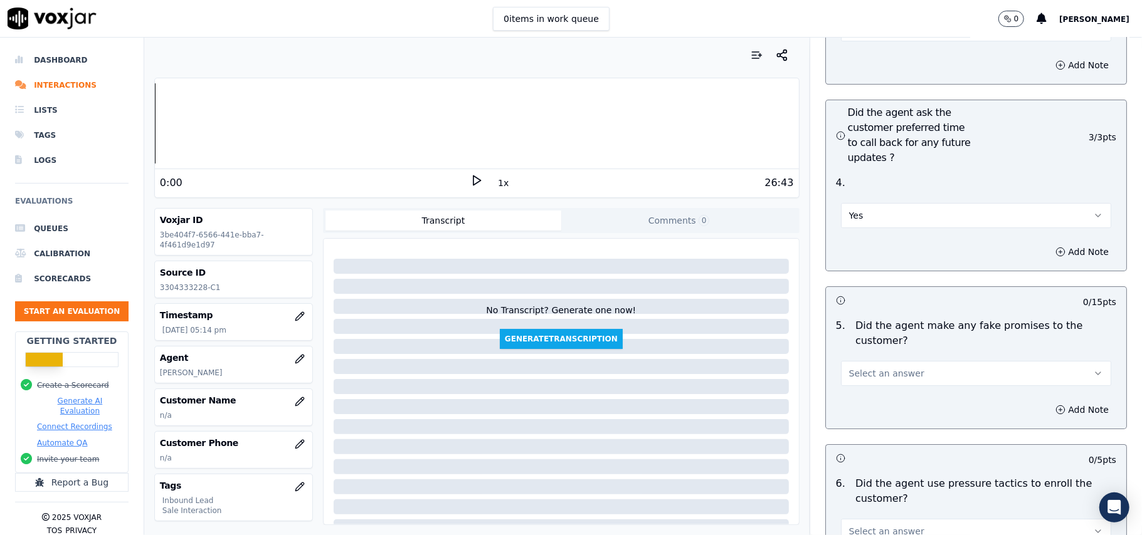
scroll to position [3176, 0]
click at [863, 367] on span "Select an answer" at bounding box center [886, 373] width 75 height 13
click at [860, 349] on div "No" at bounding box center [949, 354] width 243 height 20
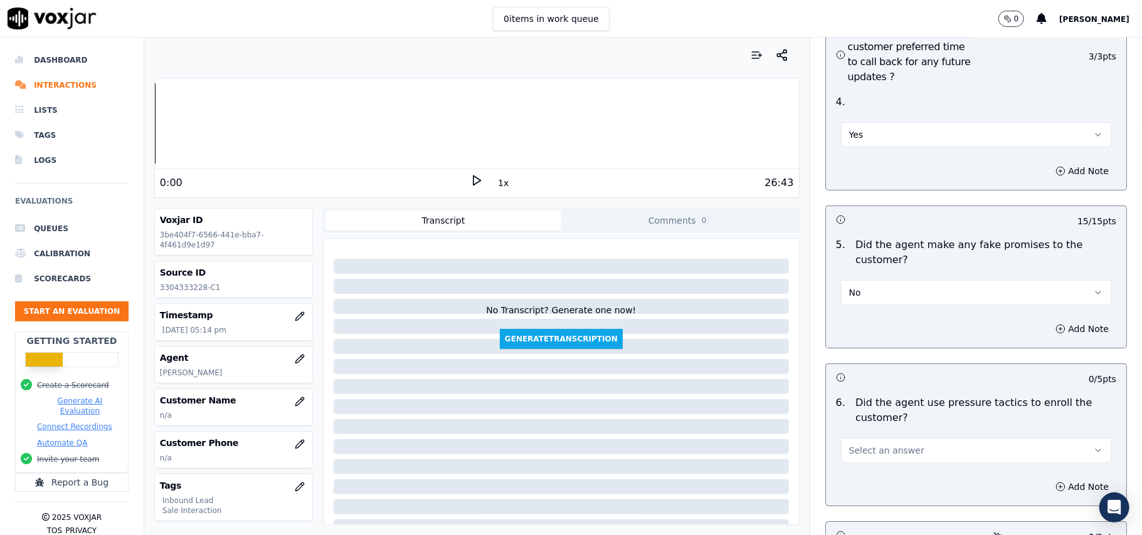
scroll to position [3344, 0]
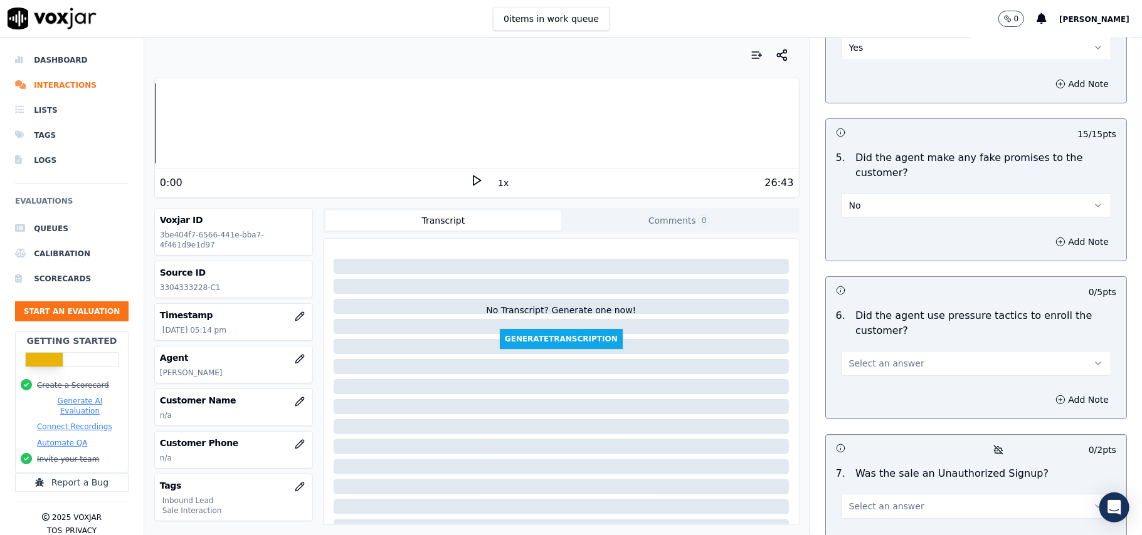
click at [893, 357] on span "Select an answer" at bounding box center [886, 363] width 75 height 13
click at [895, 347] on div "No" at bounding box center [949, 345] width 243 height 20
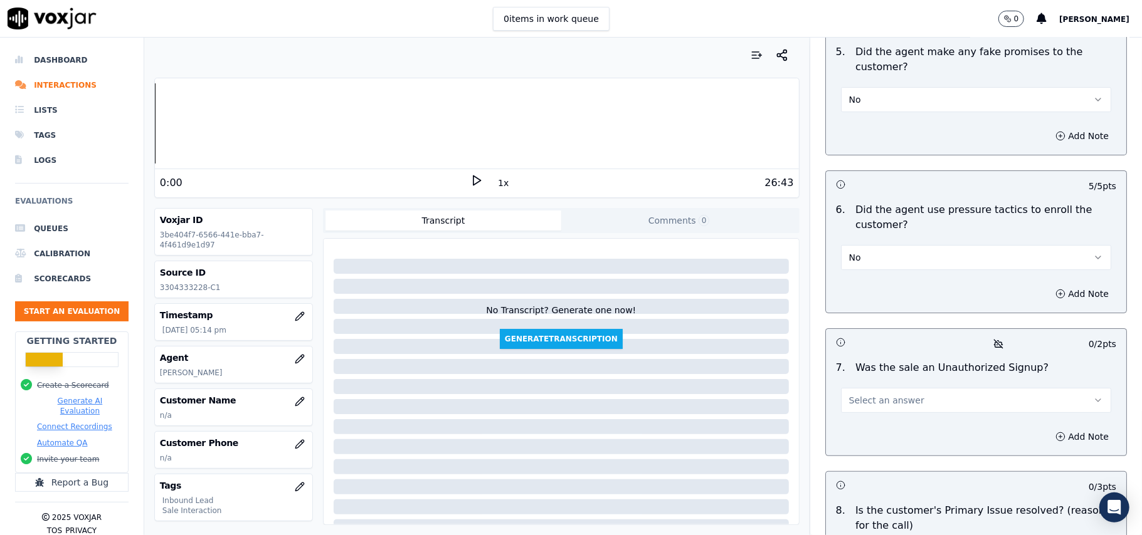
scroll to position [3511, 0]
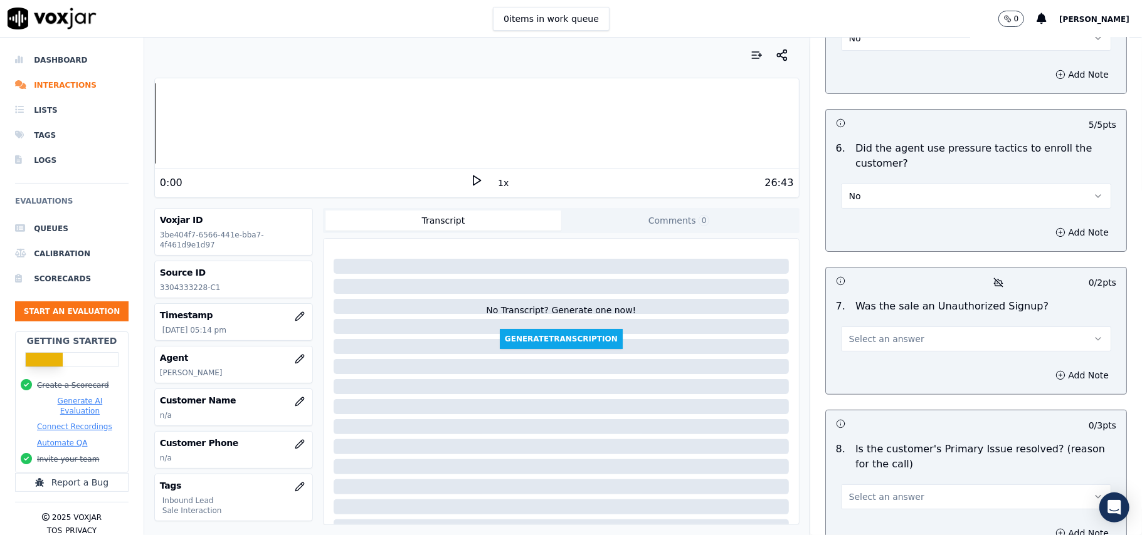
click at [894, 333] on span "Select an answer" at bounding box center [886, 339] width 75 height 13
click at [872, 317] on div "No" at bounding box center [949, 322] width 243 height 20
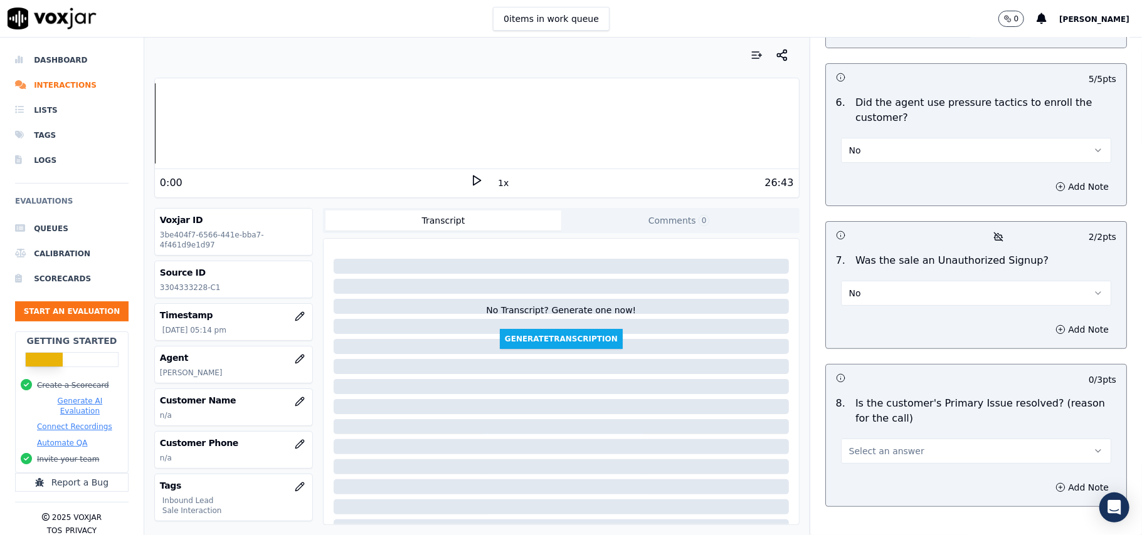
scroll to position [3576, 0]
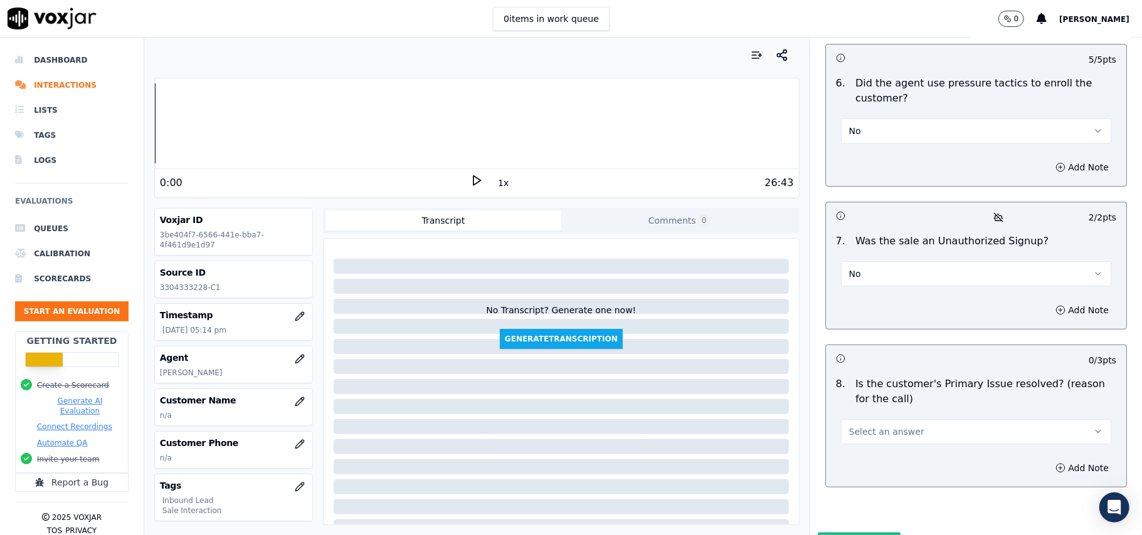
click at [858, 426] on span "Select an answer" at bounding box center [886, 432] width 75 height 13
click at [858, 390] on div "Yes" at bounding box center [949, 395] width 243 height 20
click at [295, 407] on icon "button" at bounding box center [300, 402] width 10 height 10
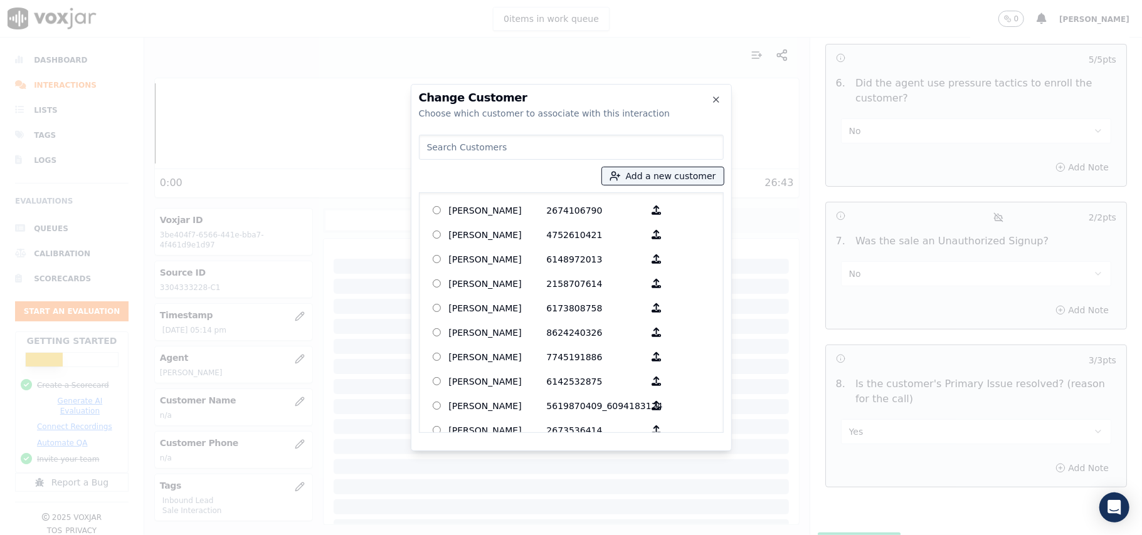
paste input "Christina Conn"
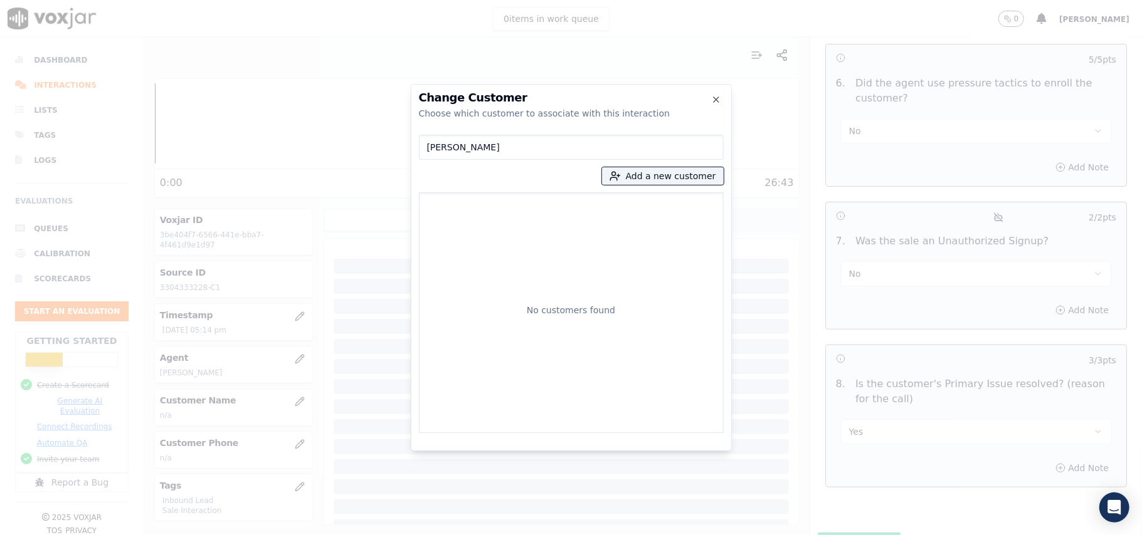
click at [431, 145] on input "Christina Conn" at bounding box center [571, 147] width 305 height 25
type input "Christina Conn"
click at [629, 181] on button "Add a new customer" at bounding box center [663, 176] width 122 height 18
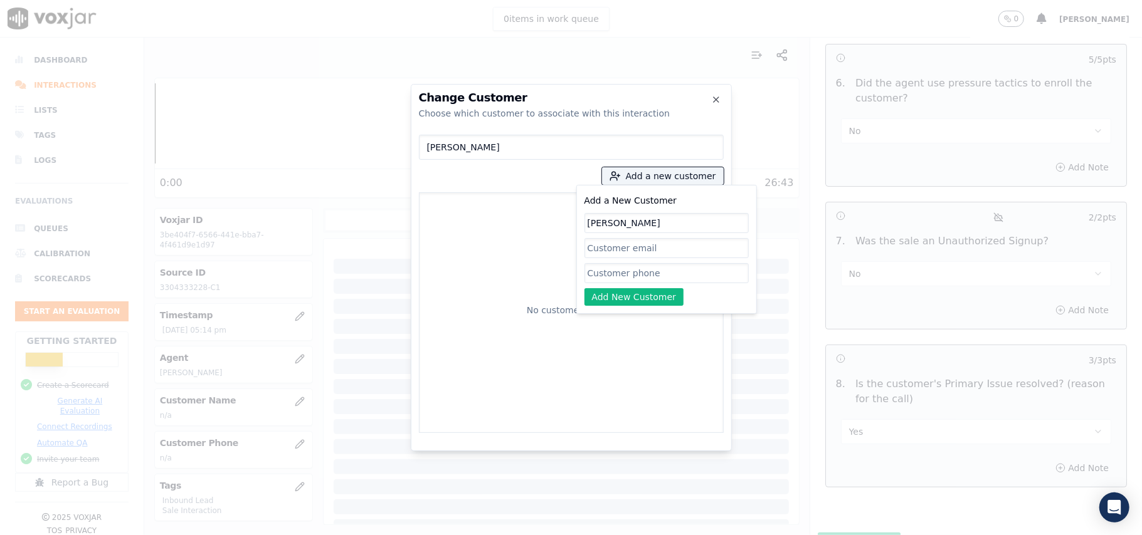
click at [590, 224] on input "Christina Conn" at bounding box center [666, 223] width 164 height 20
type input "Christina Conn"
click at [607, 271] on input "Add a New Customer" at bounding box center [666, 273] width 164 height 20
paste input "3304333228"
type input "3304333228"
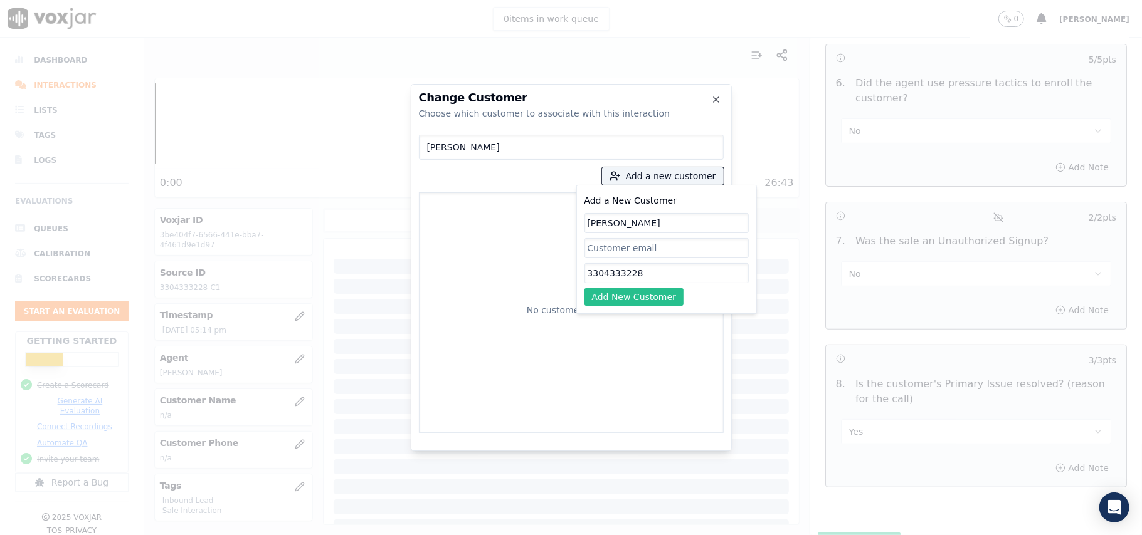
click at [599, 292] on button "Add New Customer" at bounding box center [634, 297] width 100 height 18
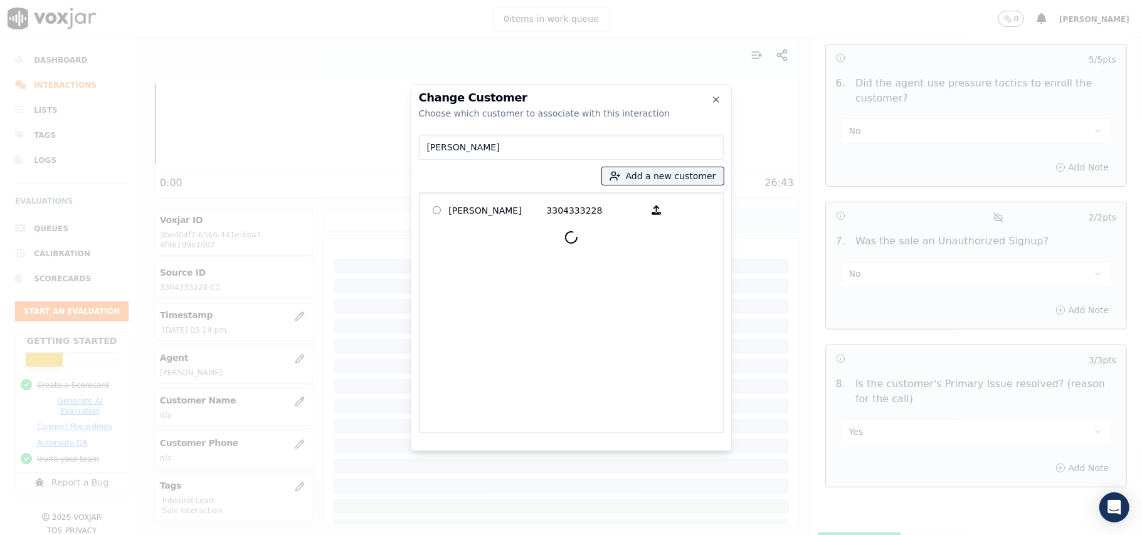
click at [550, 216] on p "3304333228" at bounding box center [596, 210] width 98 height 19
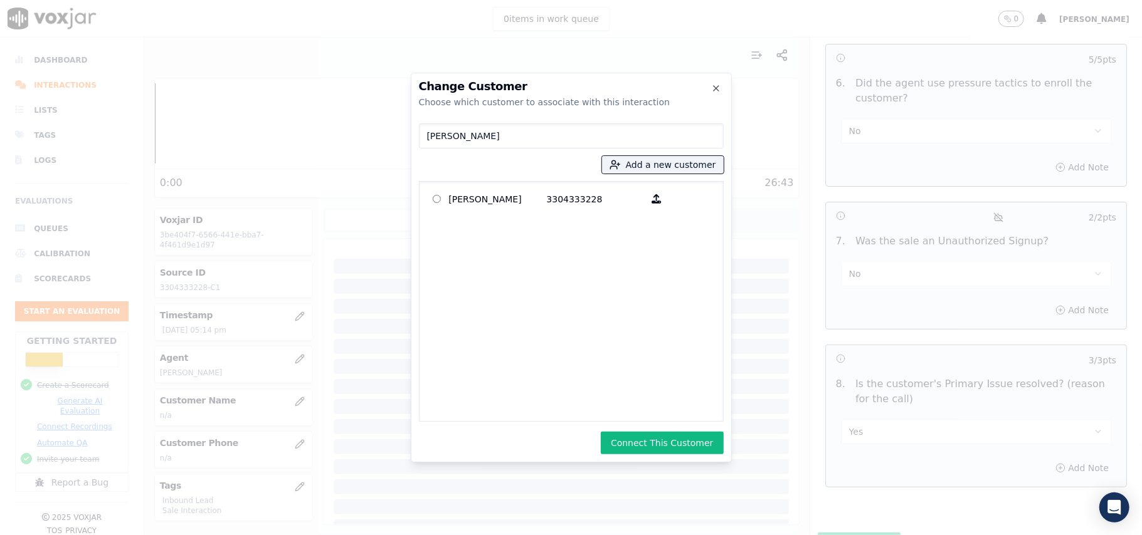
click at [662, 448] on button "Connect This Customer" at bounding box center [662, 443] width 122 height 23
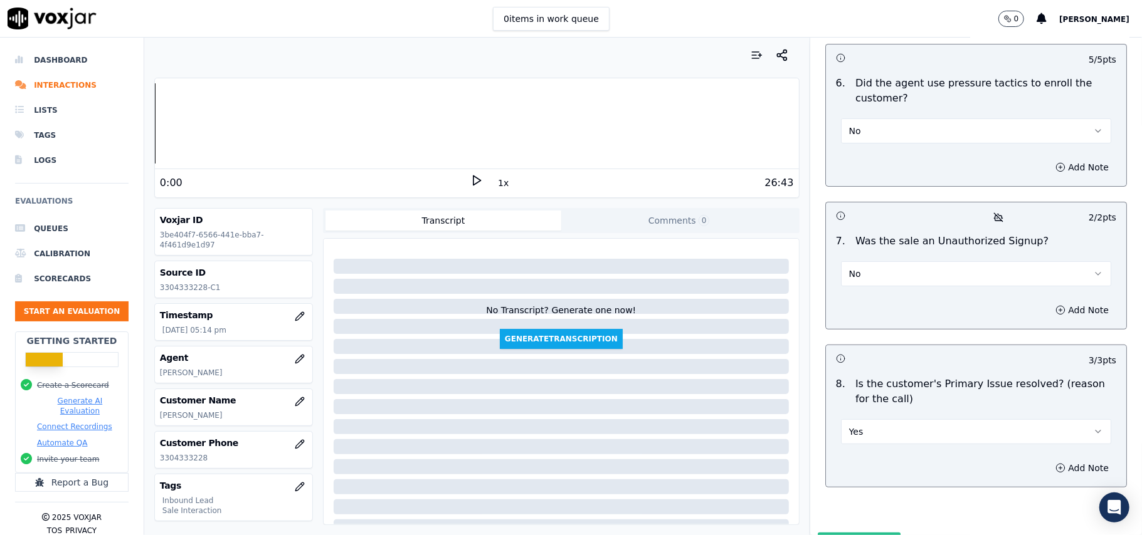
click at [853, 533] on button "Submit Scores" at bounding box center [859, 544] width 83 height 23
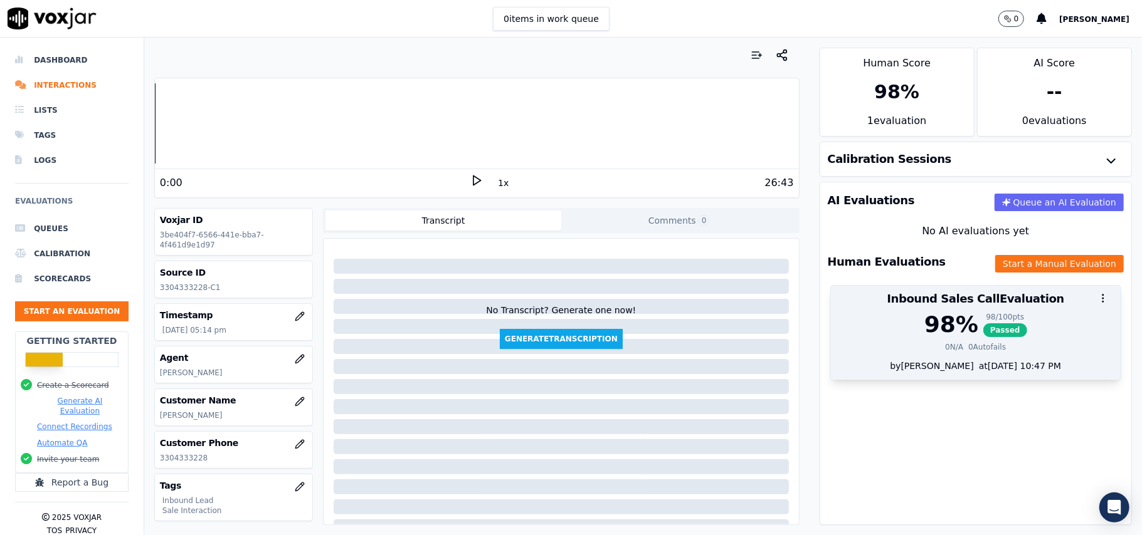
click at [983, 331] on span "Passed" at bounding box center [1005, 331] width 44 height 14
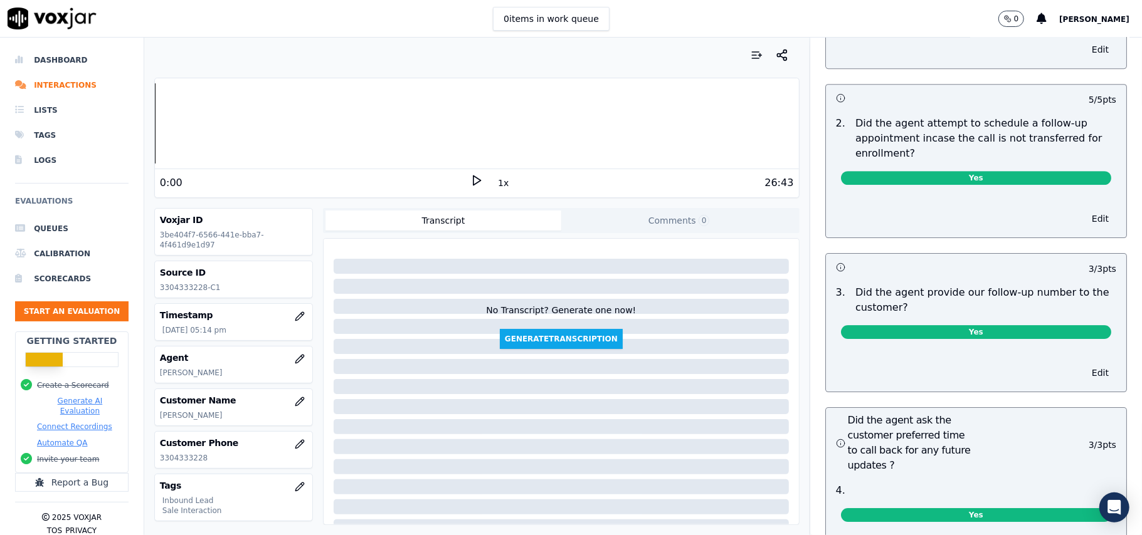
scroll to position [2717, 0]
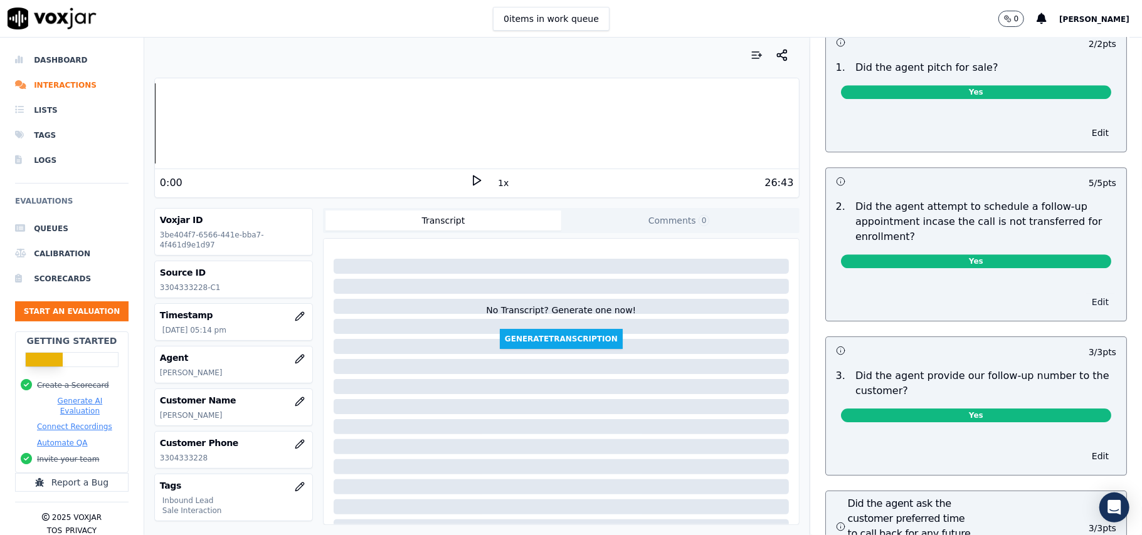
click at [1084, 293] on button "Edit" at bounding box center [1100, 302] width 32 height 18
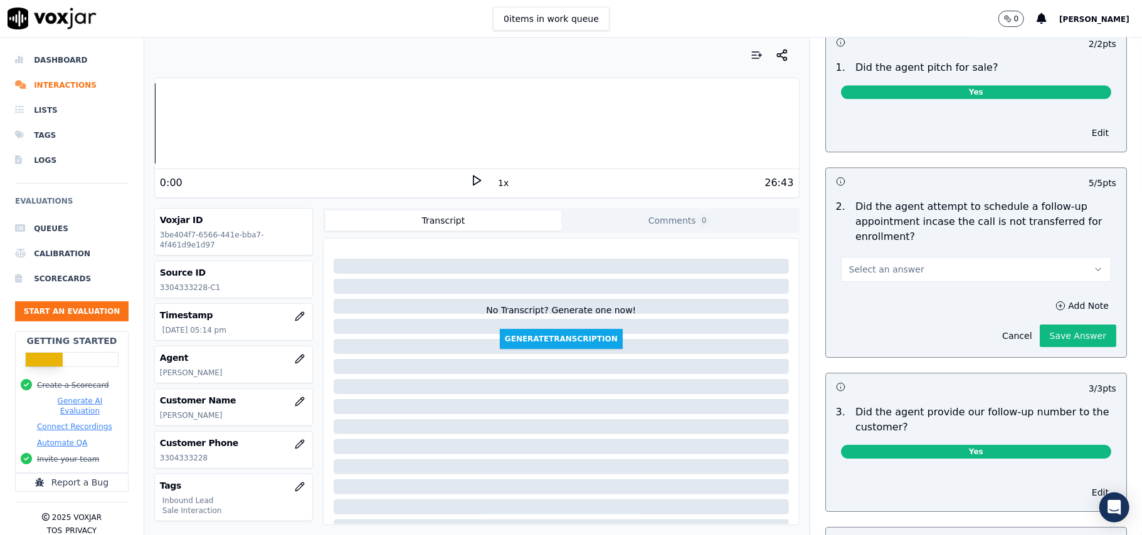
click at [957, 257] on button "Select an answer" at bounding box center [976, 269] width 270 height 25
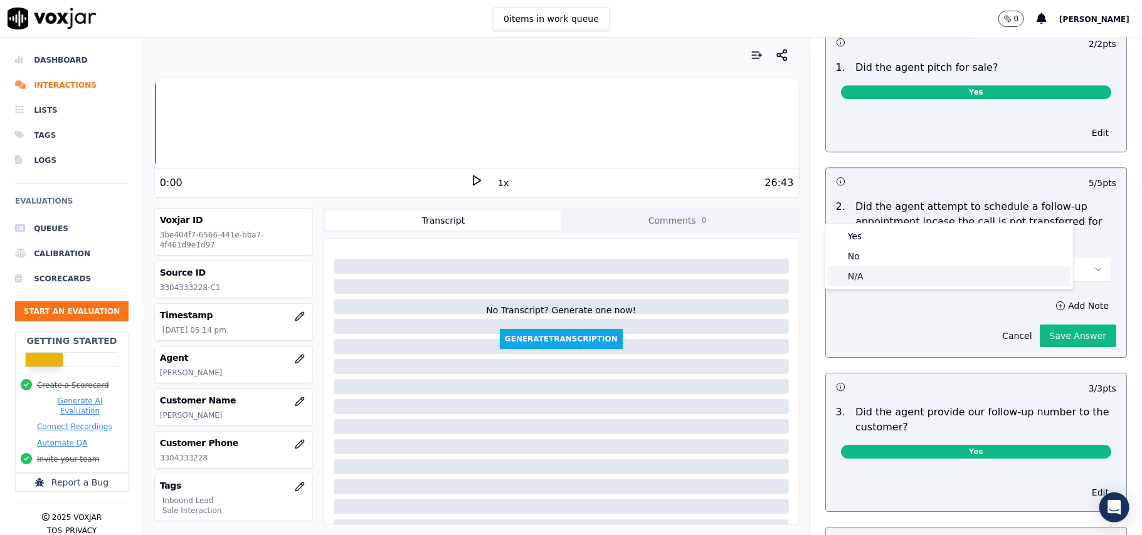
click at [860, 270] on div "N/A" at bounding box center [949, 276] width 243 height 20
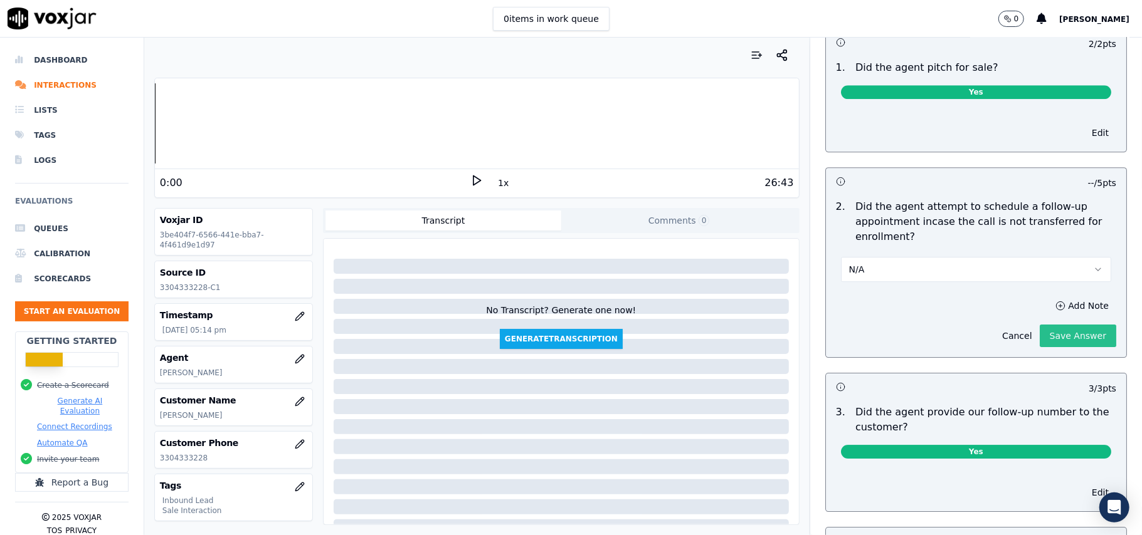
click at [1040, 325] on button "Save Answer" at bounding box center [1078, 336] width 76 height 23
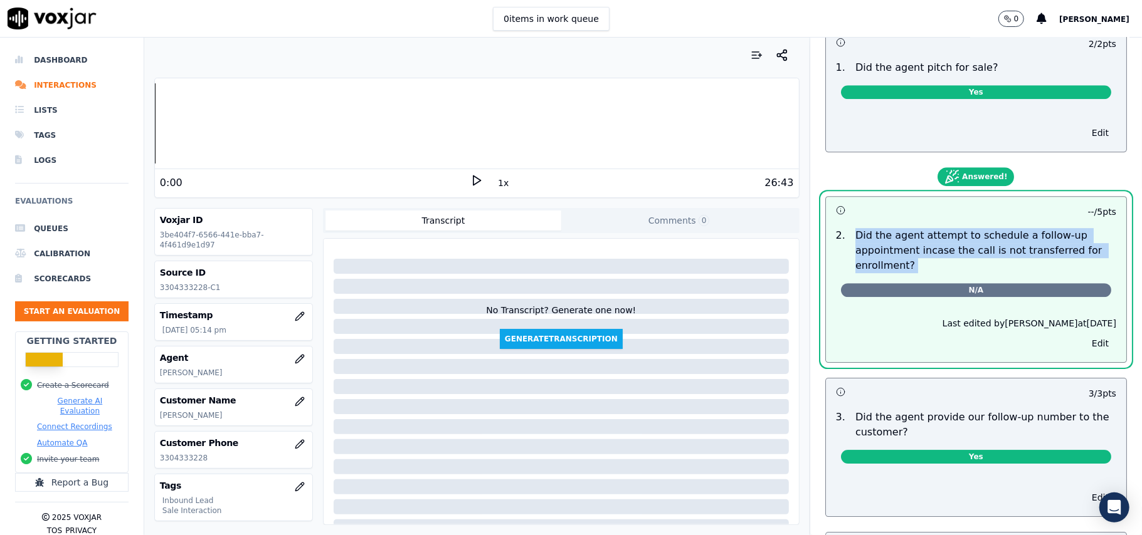
drag, startPoint x: 833, startPoint y: 171, endPoint x: 896, endPoint y: 214, distance: 76.2
click at [896, 223] on div "2 . Did the agent attempt to schedule a follow-up appointment incase the call i…" at bounding box center [976, 265] width 300 height 84
copy div "Did the agent attempt to schedule a follow-up appointment incase the call is no…"
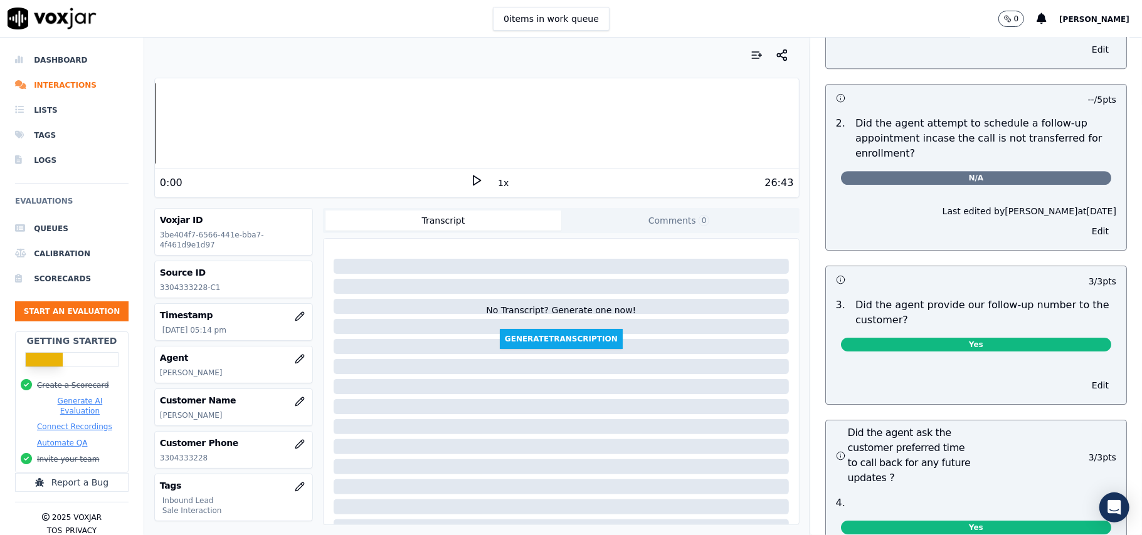
click at [891, 271] on h3 at bounding box center [906, 279] width 140 height 16
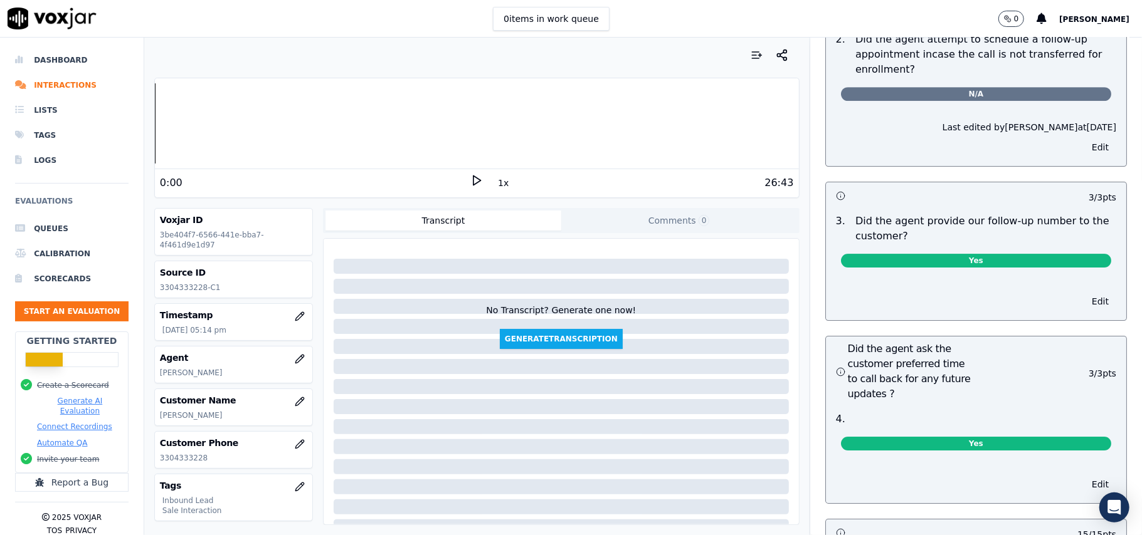
scroll to position [3051, 0]
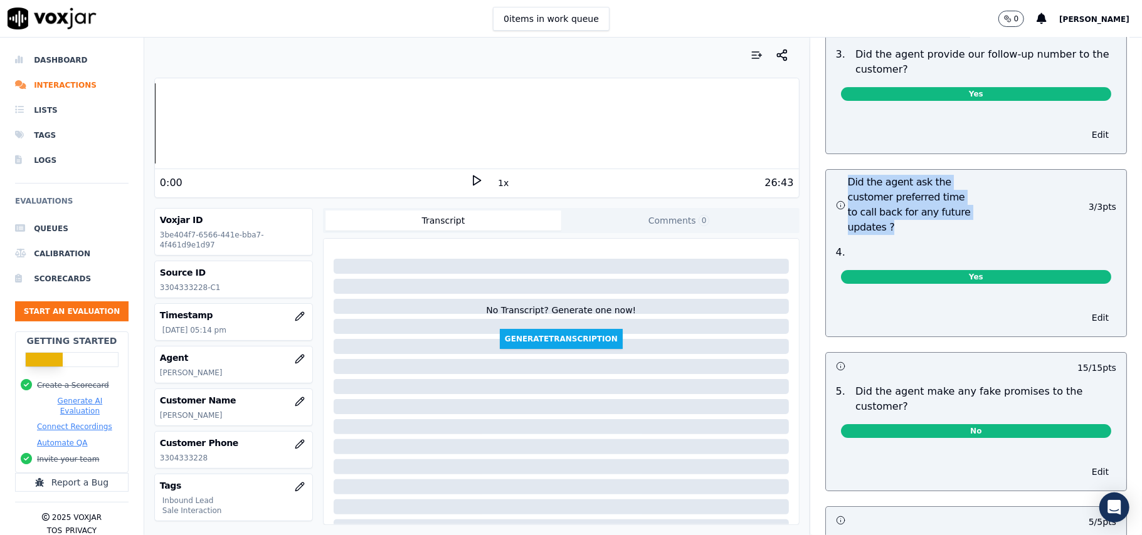
drag, startPoint x: 878, startPoint y: 171, endPoint x: 830, endPoint y: 128, distance: 64.4
click at [836, 175] on h3 "Did the agent ask the customer preferred time to call back for any future updat…" at bounding box center [906, 205] width 140 height 60
copy h3 "Did the agent ask the customer preferred time to call back for any future updat…"
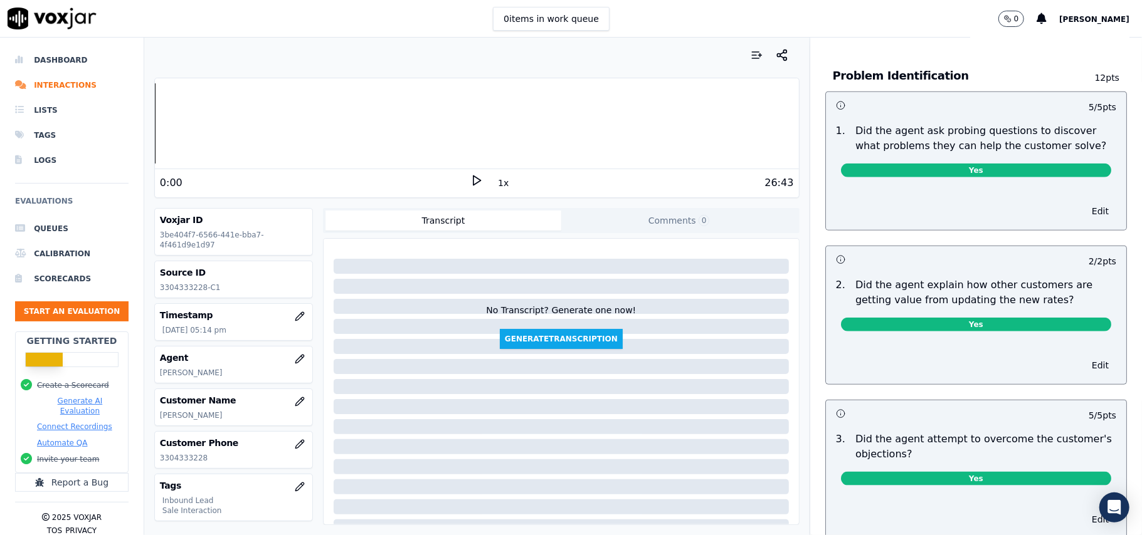
scroll to position [890, 0]
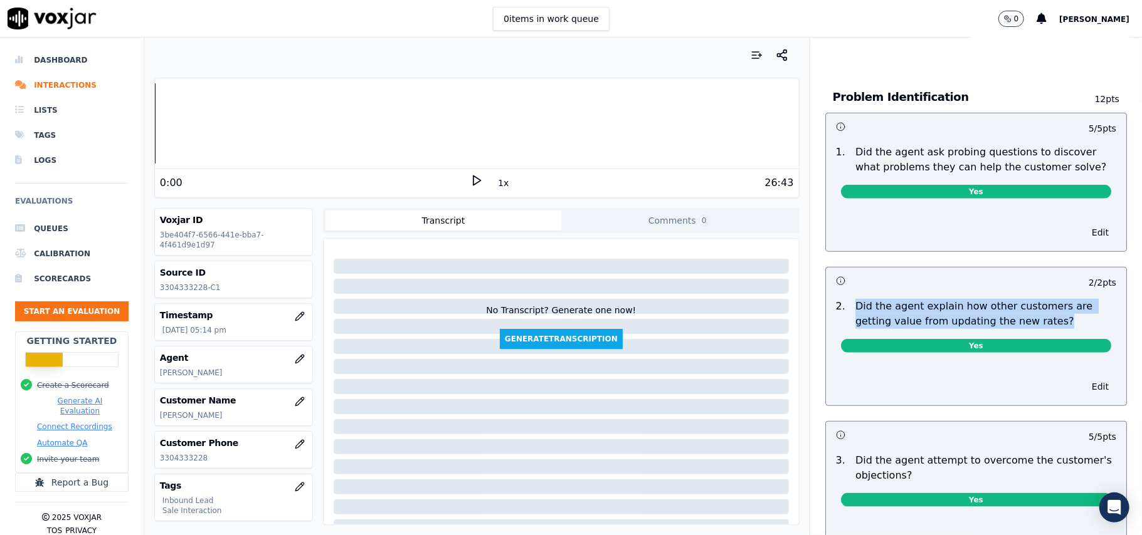
drag, startPoint x: 1031, startPoint y: 260, endPoint x: 829, endPoint y: 256, distance: 202.5
click at [831, 299] on div "2 . Did the agent explain how other customers are getting value from updating t…" at bounding box center [976, 314] width 290 height 30
copy div "Did the agent explain how other customers are getting value from updating the n…"
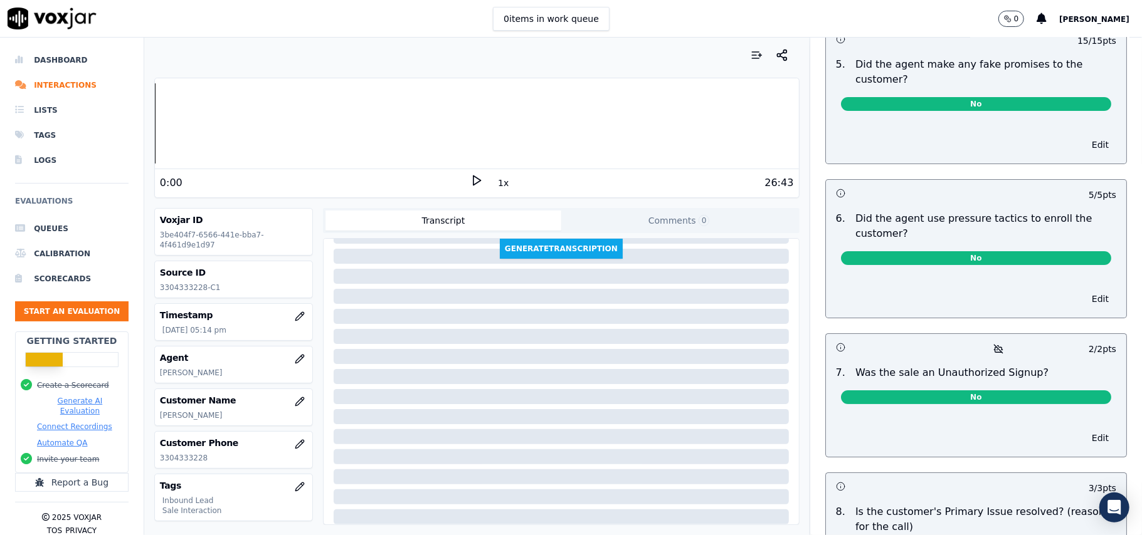
scroll to position [3482, 0]
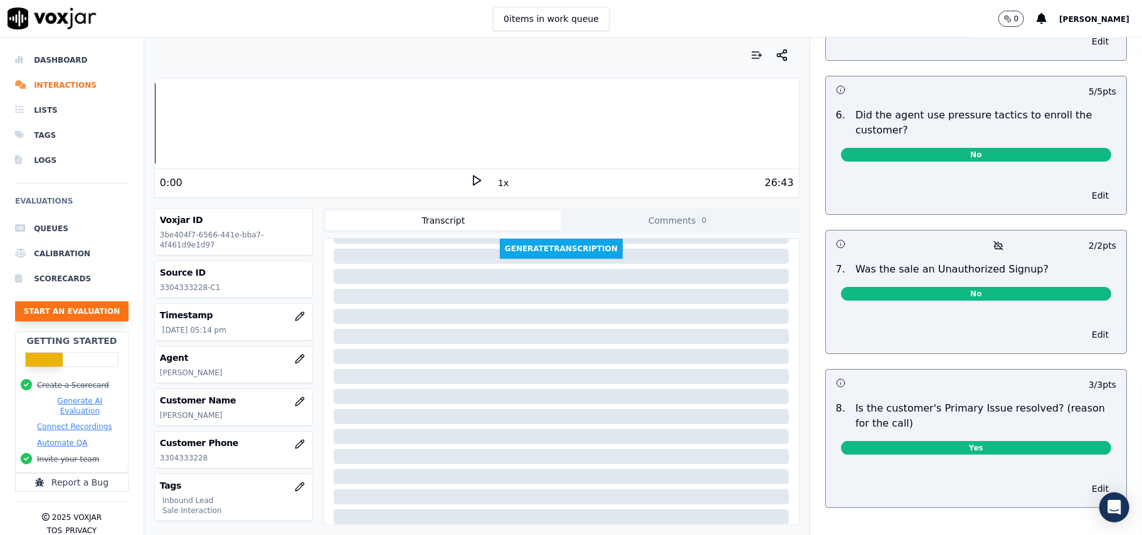
click at [76, 310] on button "Start an Evaluation" at bounding box center [71, 312] width 113 height 20
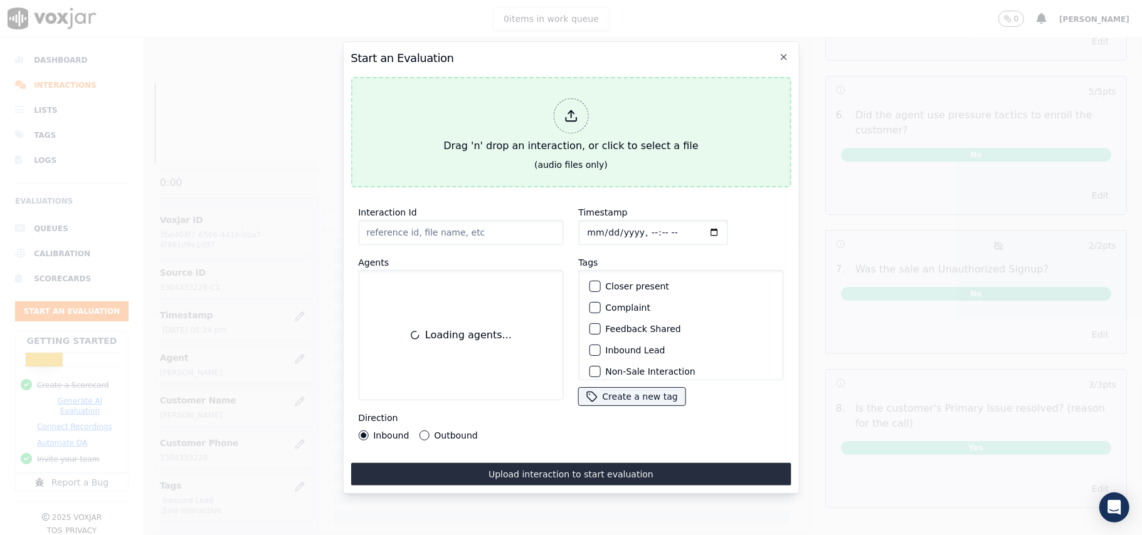
click at [577, 114] on icon at bounding box center [571, 116] width 14 height 14
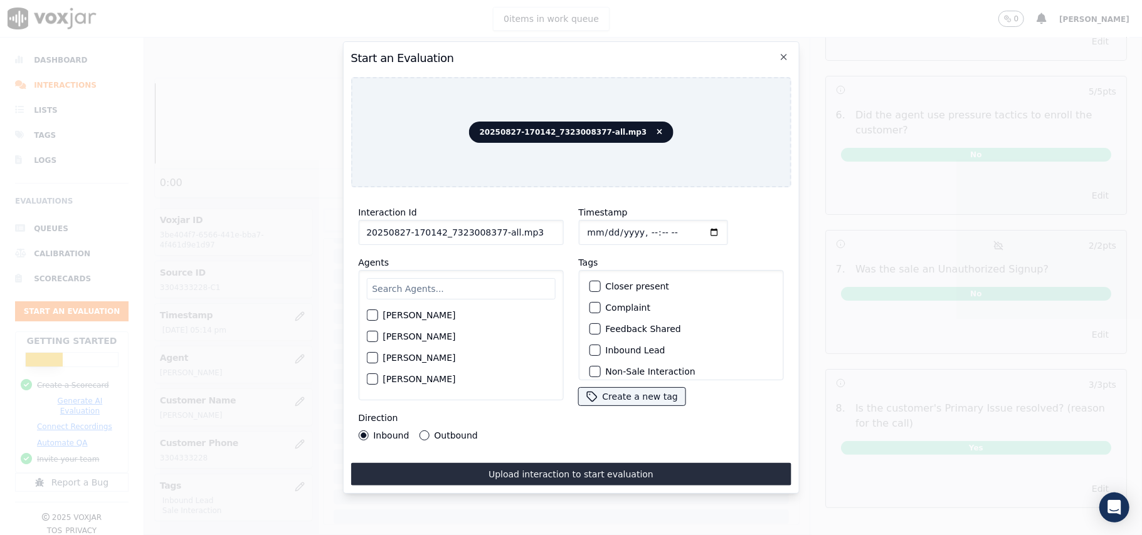
click at [490, 226] on input "20250827-170142_7323008377-all.mp3" at bounding box center [460, 232] width 205 height 25
type input "20250827-170142_7323008377-C1"
click at [603, 224] on input "Timestamp" at bounding box center [652, 232] width 149 height 25
type input "2025-08-27T17:39"
click at [480, 270] on div "Harry Roy Aaron Biswas Alex Akhtar Allen Alam Andrew Anwar Anna Das Annie Singh…" at bounding box center [460, 335] width 205 height 130
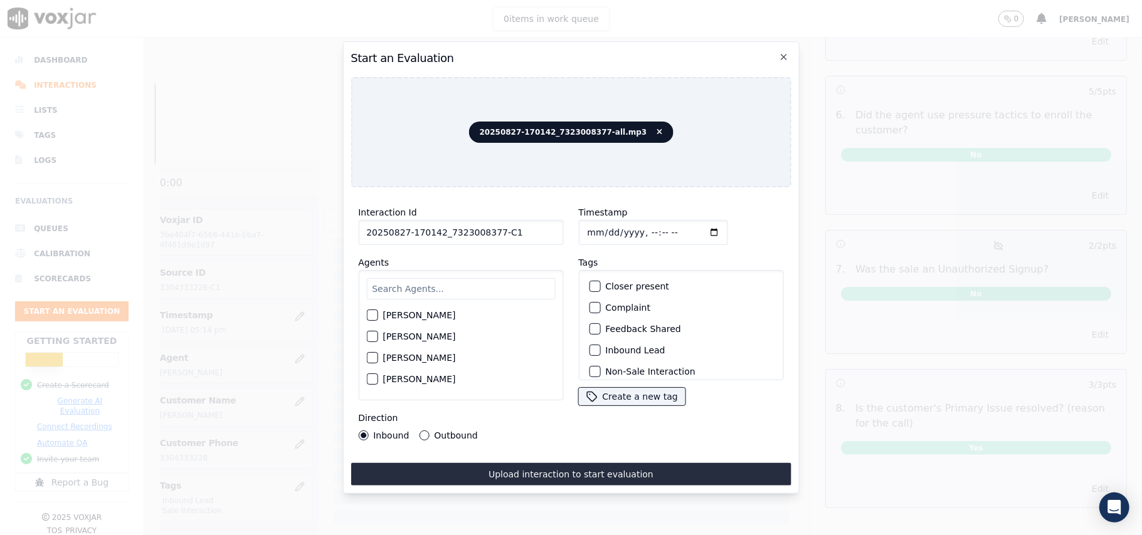
click at [470, 292] on input "text" at bounding box center [460, 288] width 189 height 21
type input "Ve"
click at [392, 361] on label "Venessa Shastri" at bounding box center [418, 361] width 73 height 9
click at [377, 361] on button "Venessa Shastri" at bounding box center [371, 361] width 11 height 11
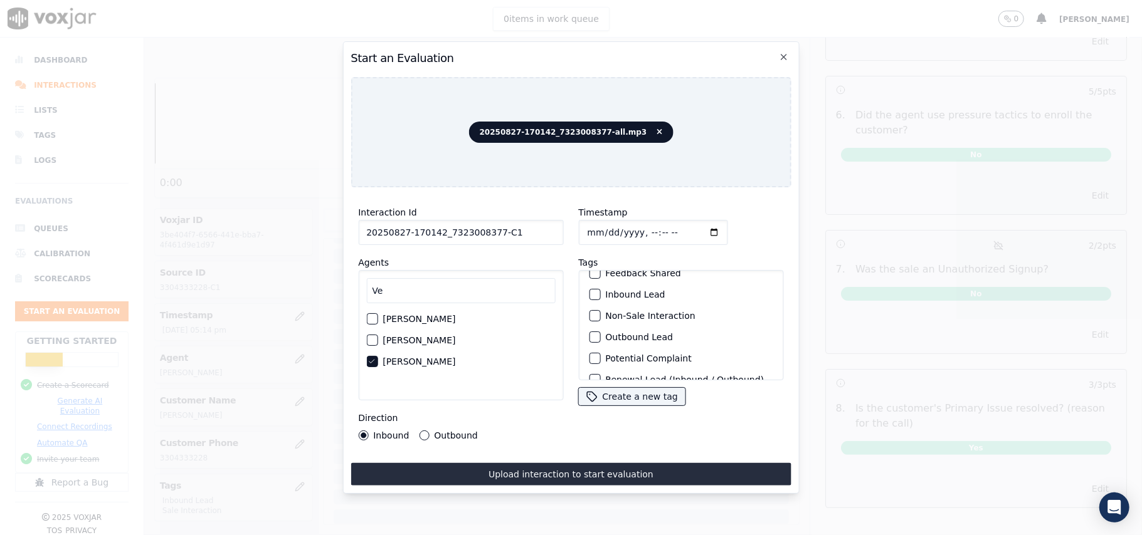
scroll to position [83, 0]
click at [593, 306] on button "Outbound Lead" at bounding box center [594, 309] width 11 height 11
click at [605, 360] on label "Sale Interaction" at bounding box center [639, 364] width 69 height 9
click at [600, 359] on button "Sale Interaction" at bounding box center [594, 364] width 11 height 11
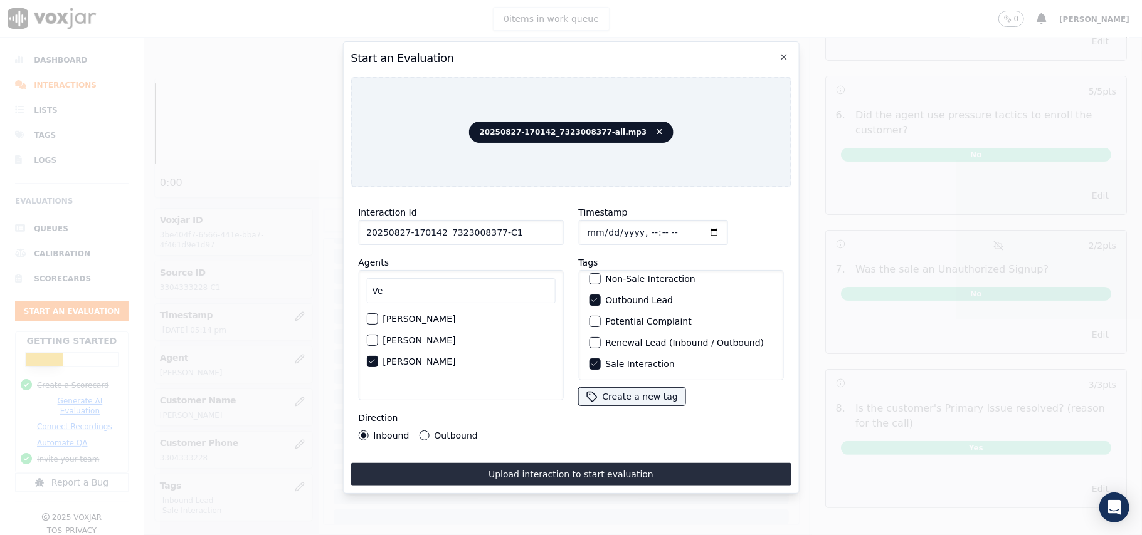
click at [419, 431] on button "Outbound" at bounding box center [424, 436] width 10 height 10
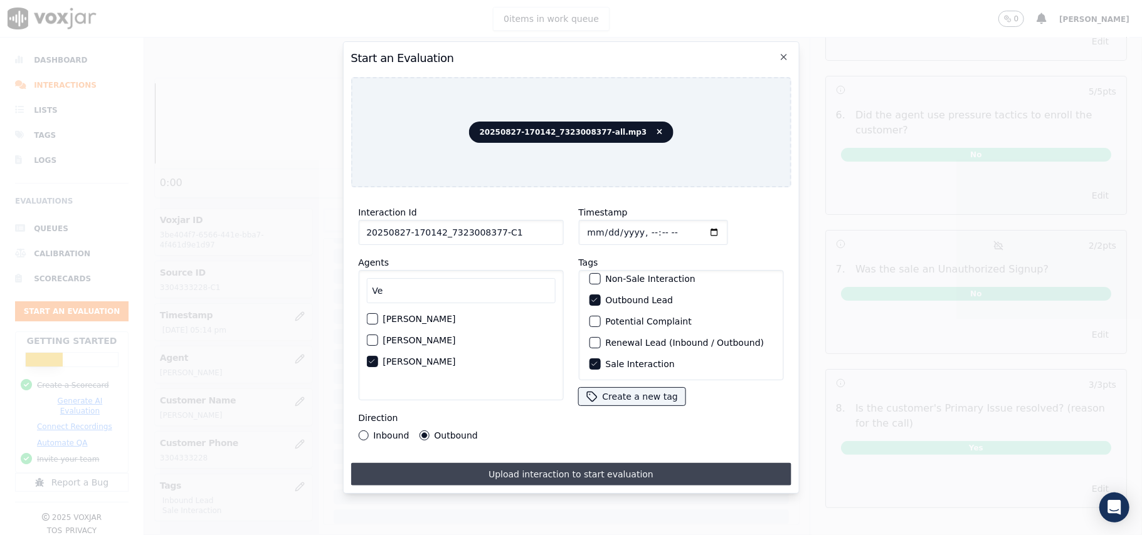
click at [500, 473] on button "Upload interaction to start evaluation" at bounding box center [570, 474] width 440 height 23
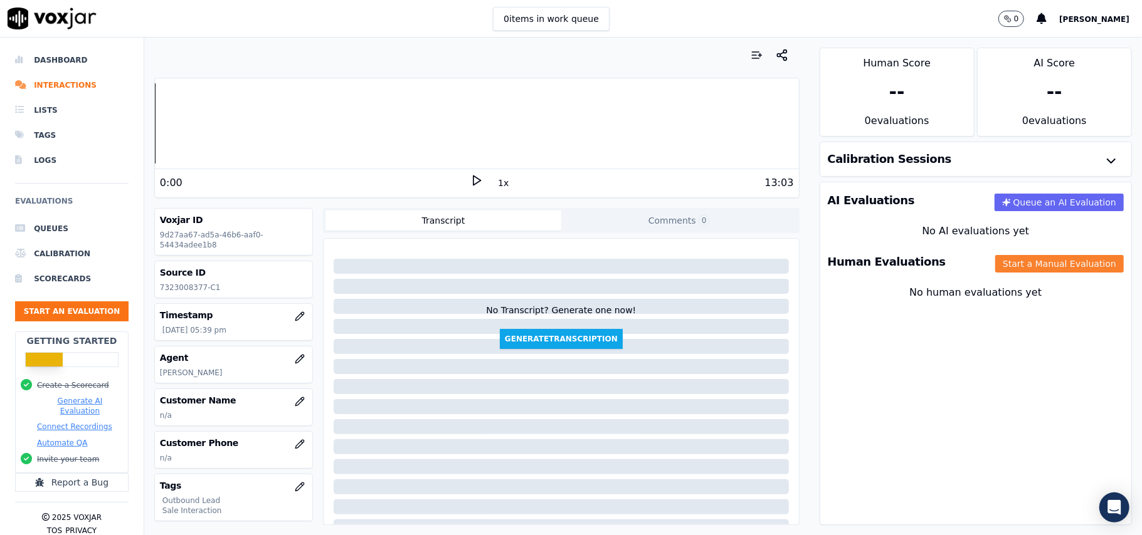
click at [995, 264] on button "Start a Manual Evaluation" at bounding box center [1059, 264] width 129 height 18
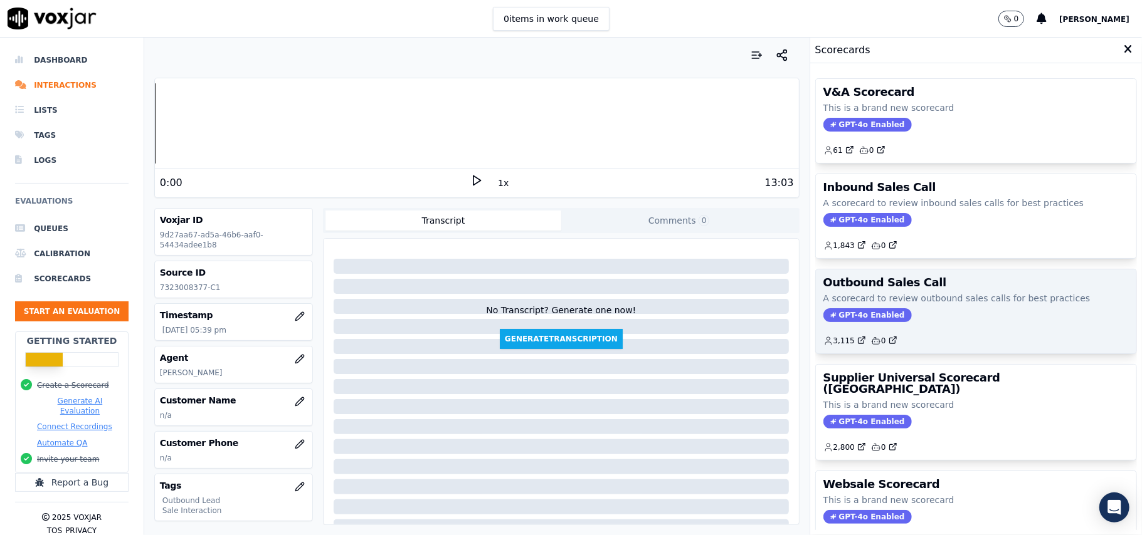
click at [844, 319] on span "GPT-4o Enabled" at bounding box center [867, 315] width 88 height 14
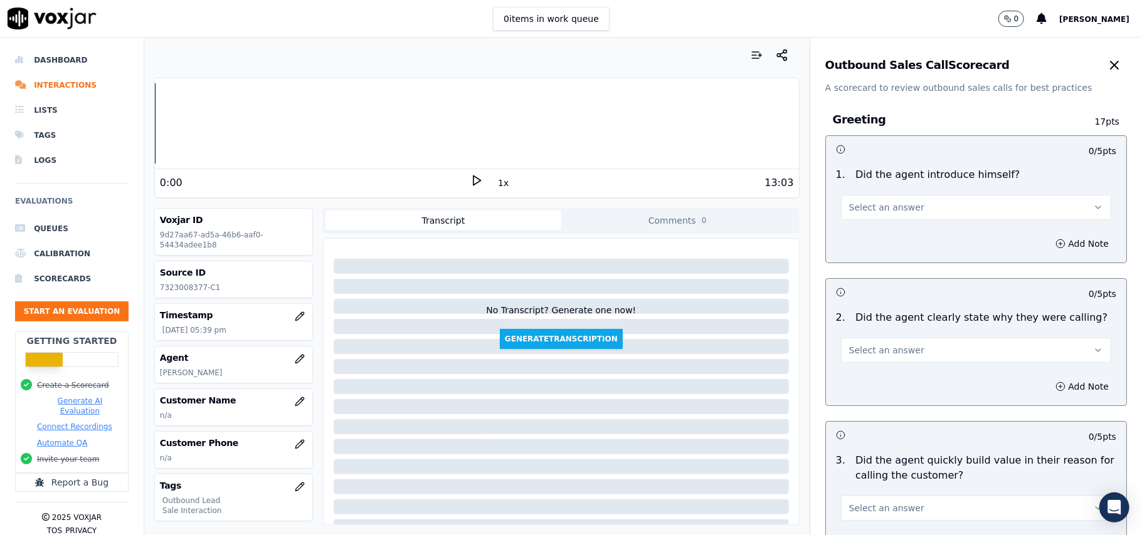
click at [918, 214] on button "Select an answer" at bounding box center [976, 207] width 270 height 25
click at [880, 238] on div "Yes" at bounding box center [949, 236] width 243 height 20
click at [877, 357] on button "Select an answer" at bounding box center [976, 350] width 270 height 25
click at [874, 386] on div "Yes" at bounding box center [949, 379] width 243 height 20
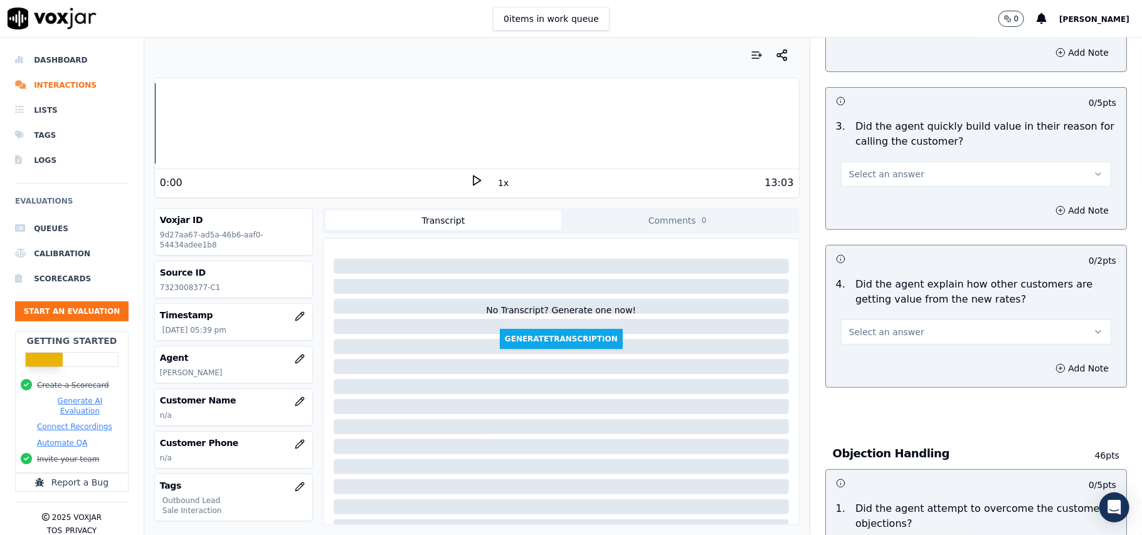
click at [894, 161] on div "Select an answer" at bounding box center [976, 173] width 270 height 28
click at [888, 194] on div "Add Note" at bounding box center [976, 211] width 300 height 38
click at [872, 182] on button "Select an answer" at bounding box center [976, 174] width 270 height 25
click at [858, 196] on div "Yes" at bounding box center [949, 204] width 243 height 20
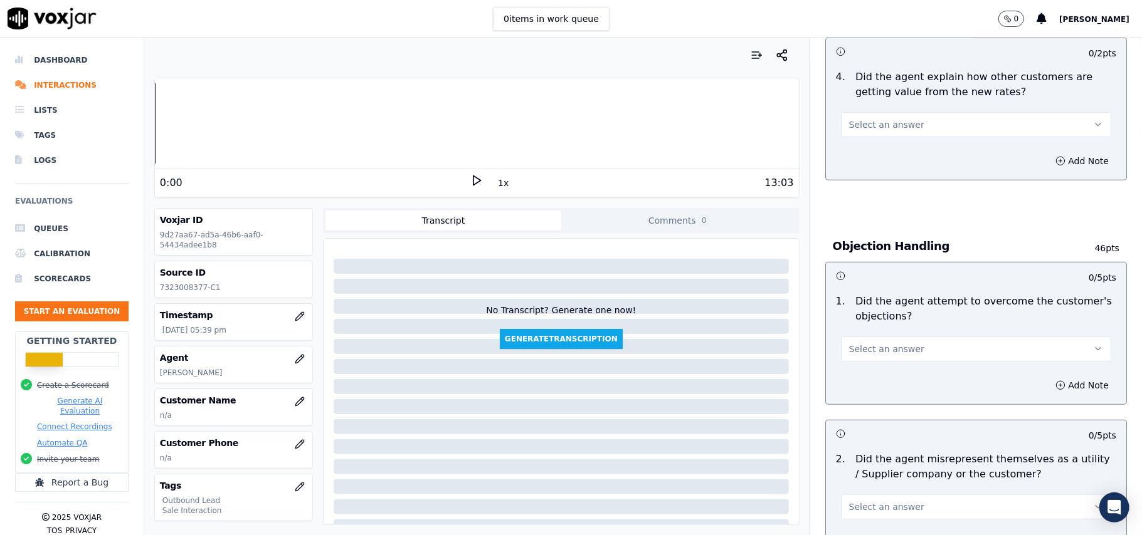
scroll to position [502, 0]
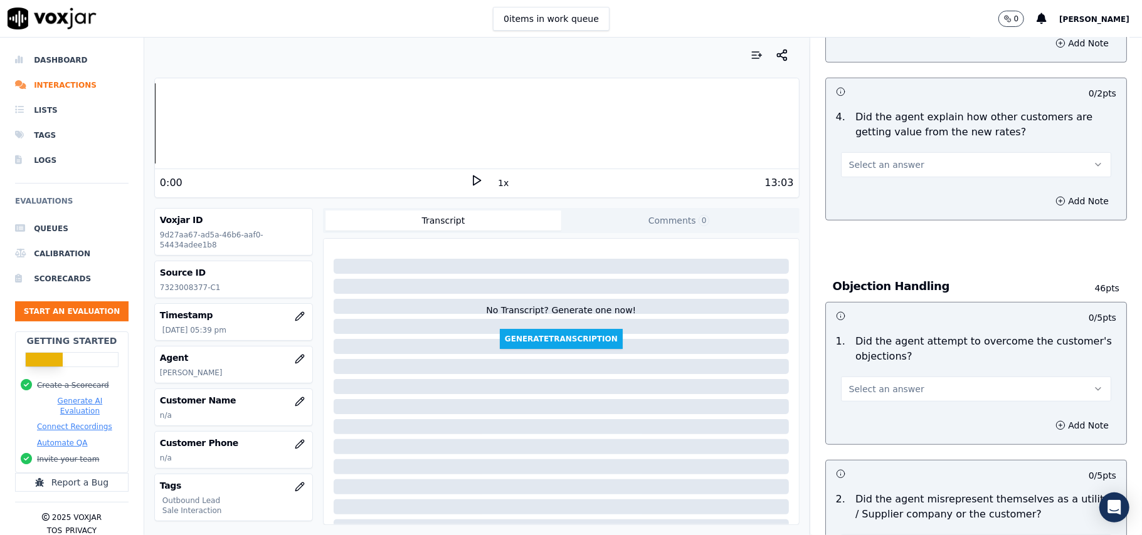
click at [899, 161] on button "Select an answer" at bounding box center [976, 164] width 270 height 25
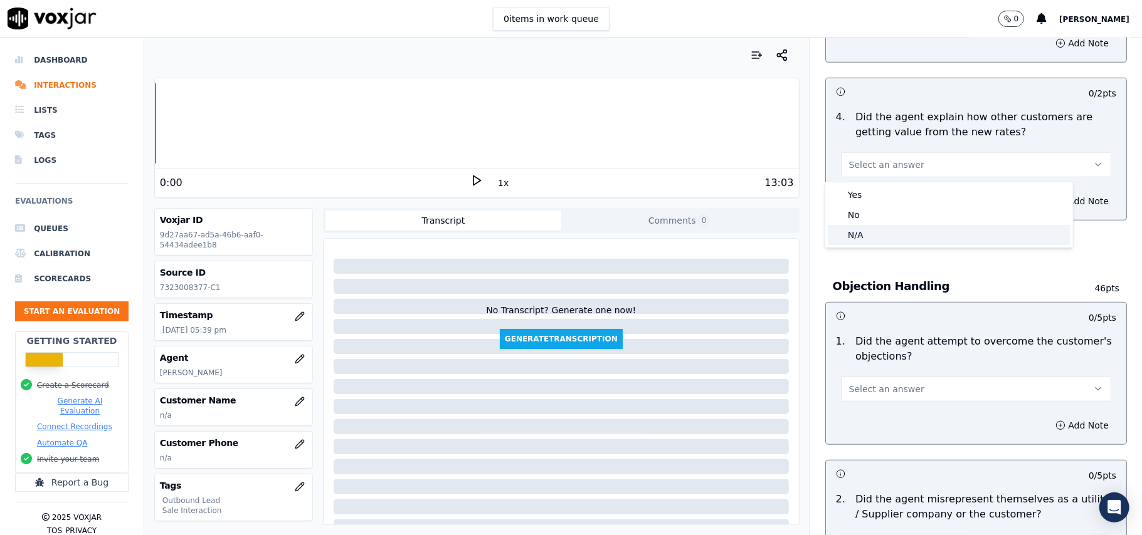
click at [856, 239] on div "N/A" at bounding box center [949, 235] width 243 height 20
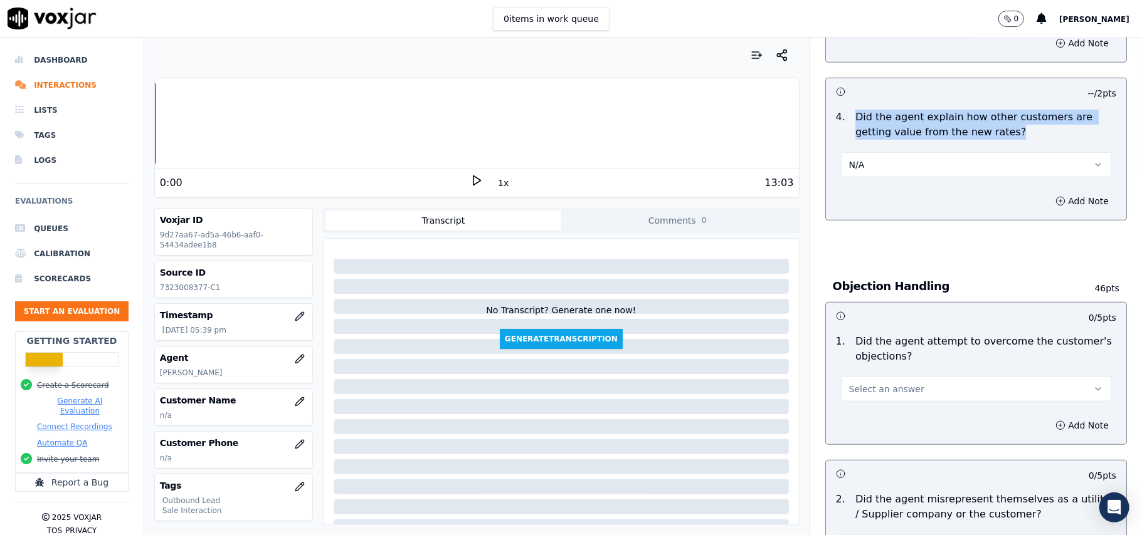
drag, startPoint x: 828, startPoint y: 116, endPoint x: 994, endPoint y: 141, distance: 168.7
click at [994, 140] on div "4 . Did the agent explain how other customers are getting value from the new ra…" at bounding box center [976, 125] width 290 height 30
copy div "Did the agent explain how other customers are getting value from the new rates?"
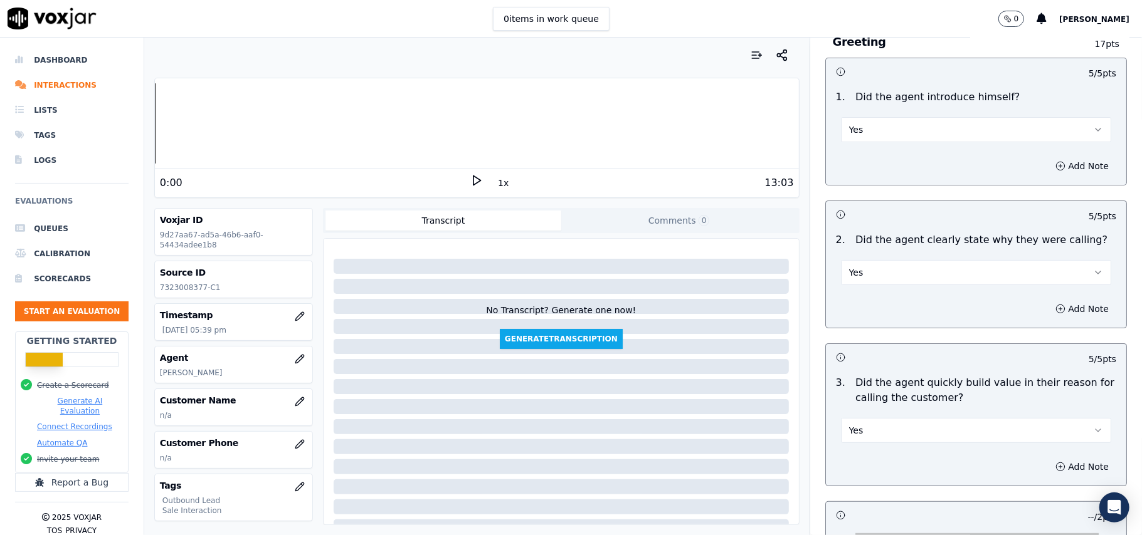
scroll to position [0, 0]
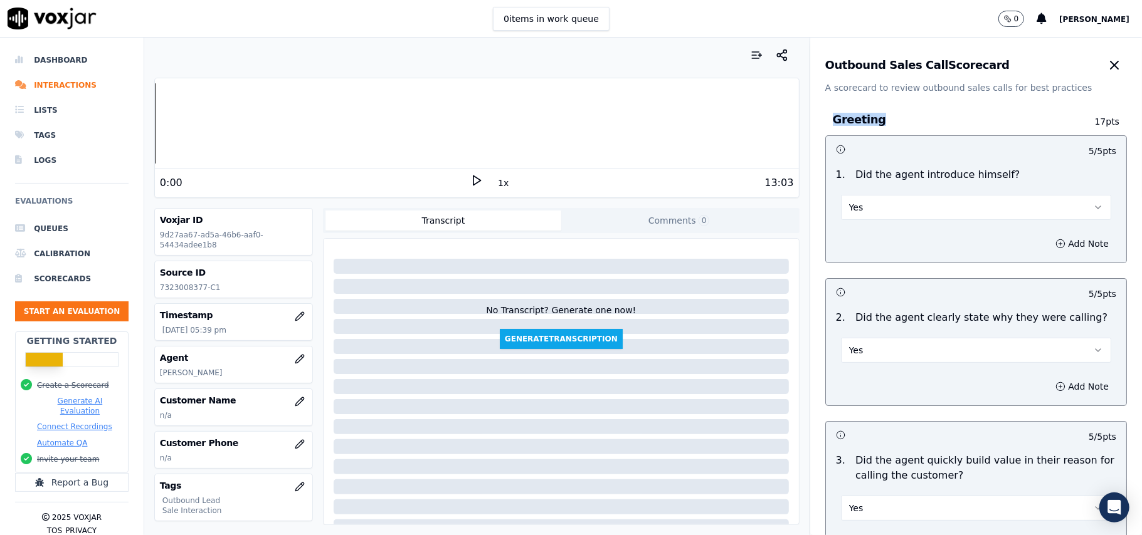
drag, startPoint x: 878, startPoint y: 120, endPoint x: 794, endPoint y: 123, distance: 84.1
copy h3 "Greeting"
click at [450, 46] on div at bounding box center [476, 55] width 645 height 25
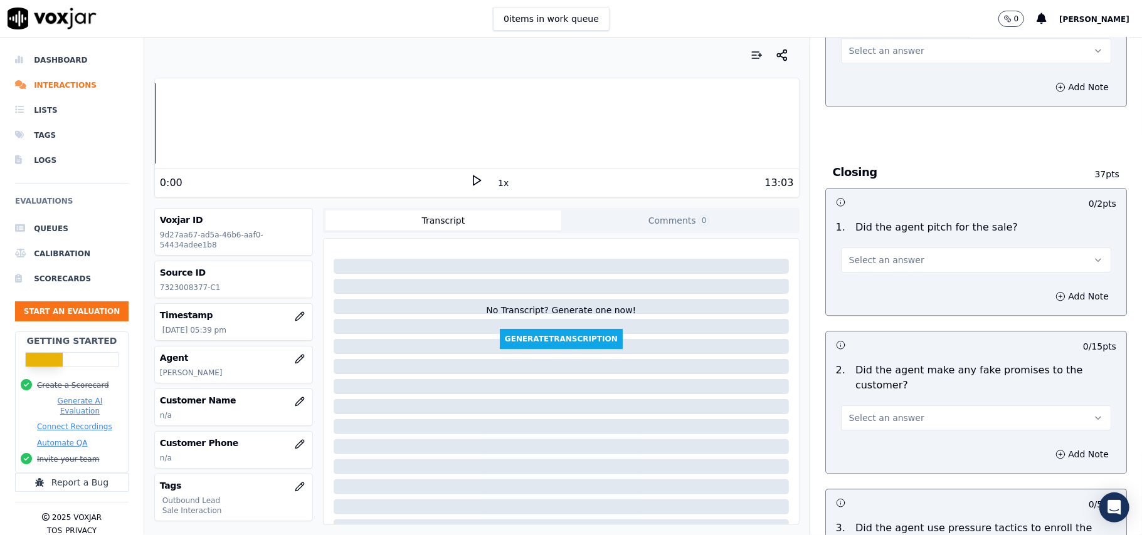
scroll to position [2283, 0]
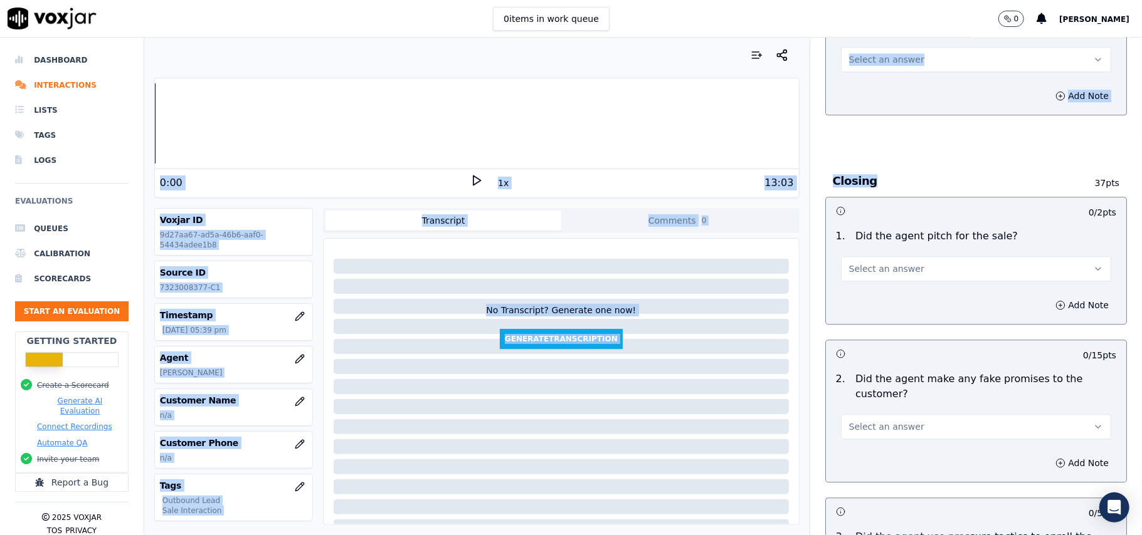
drag, startPoint x: 854, startPoint y: 171, endPoint x: 791, endPoint y: 169, distance: 62.7
click at [791, 169] on div "Your browser does not support the audio element. 0:00 1x 13:03 Voxjar ID 9d27aa…" at bounding box center [643, 287] width 998 height 498
click at [889, 173] on h3 "Closing" at bounding box center [952, 181] width 239 height 16
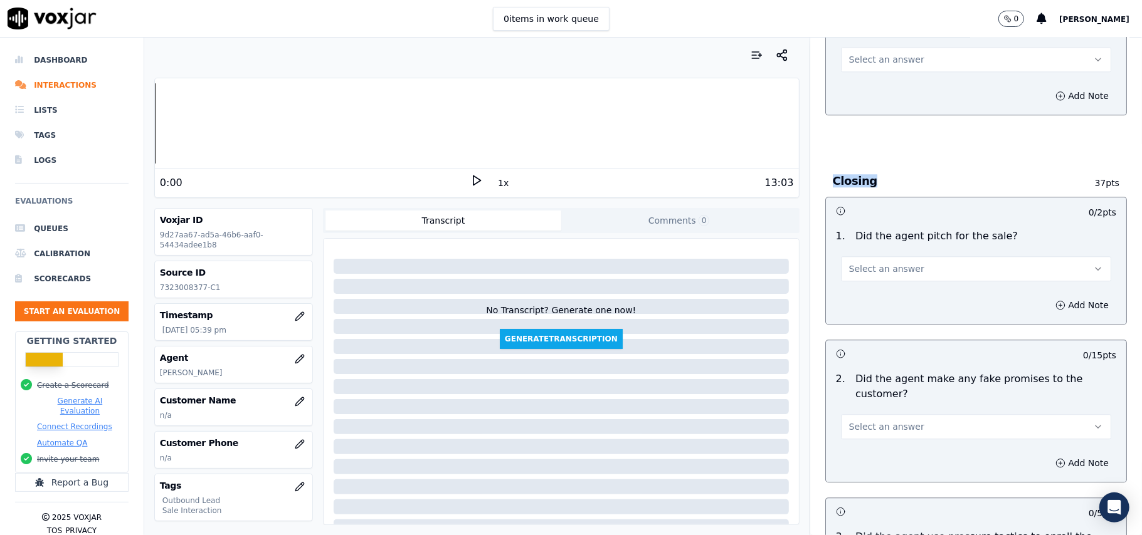
drag, startPoint x: 874, startPoint y: 169, endPoint x: 809, endPoint y: 169, distance: 65.2
click at [825, 169] on div "Closing 37 pts" at bounding box center [976, 181] width 302 height 31
copy h3 "Closing"
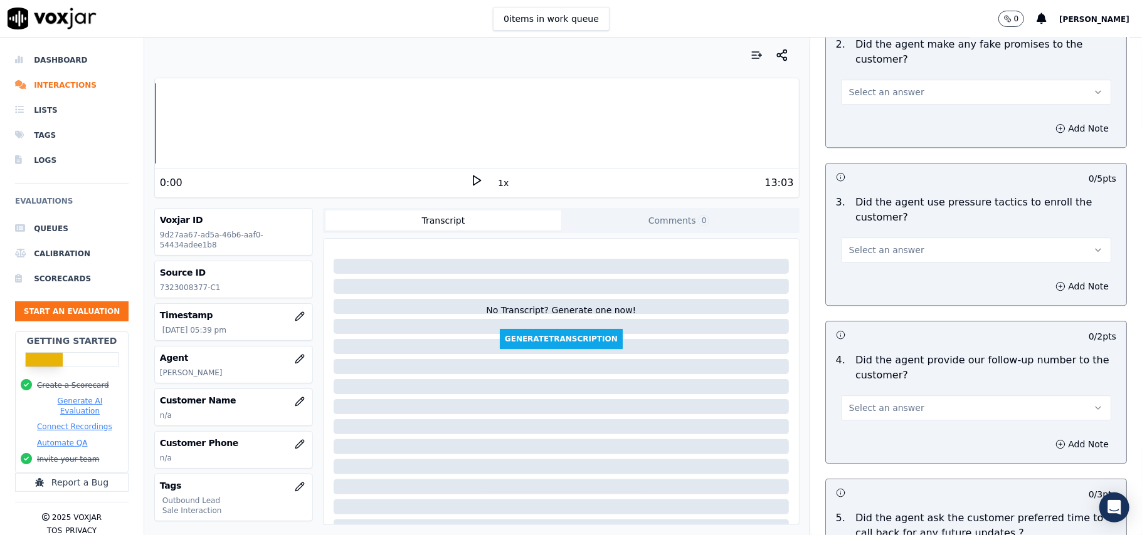
scroll to position [3036, 0]
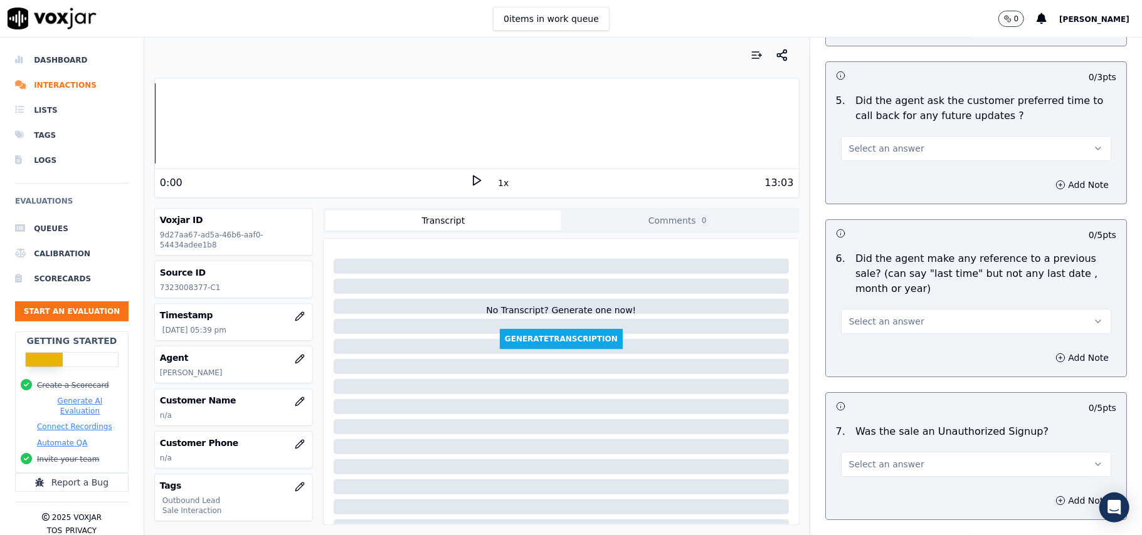
click at [855, 108] on p "Did the agent ask the customer preferred time to call back for any future updat…" at bounding box center [985, 108] width 261 height 30
click at [976, 104] on p "Did the agent ask the customer preferred time to call back for any future updat…" at bounding box center [985, 108] width 261 height 30
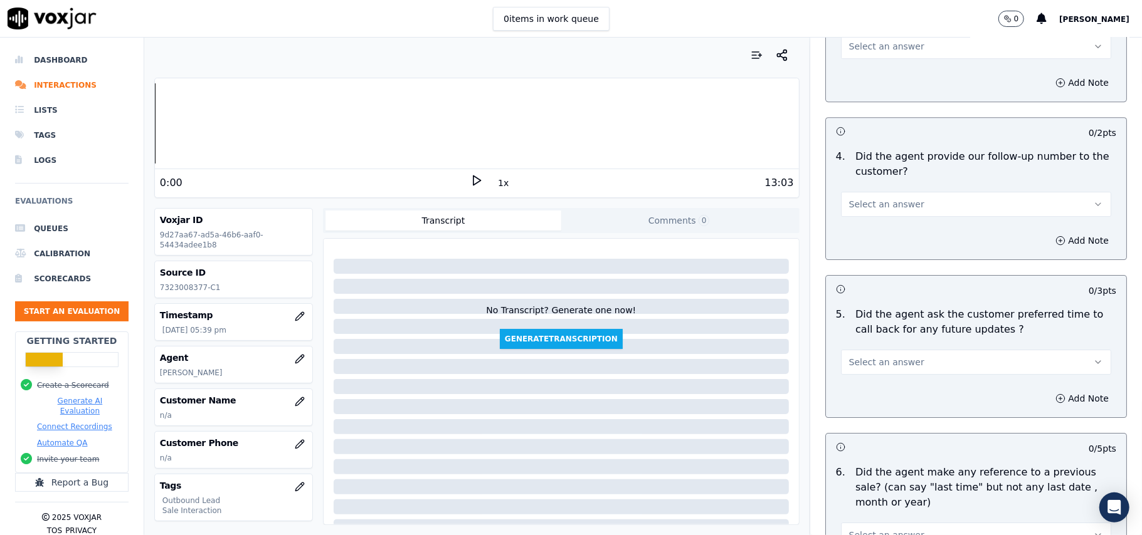
scroll to position [2793, 0]
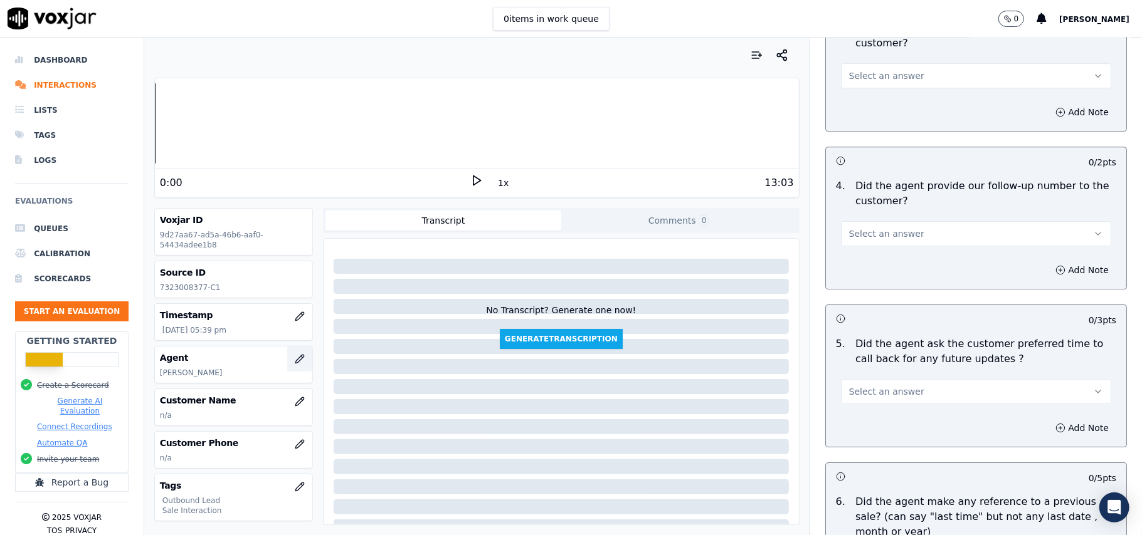
click at [287, 371] on button "button" at bounding box center [299, 359] width 25 height 25
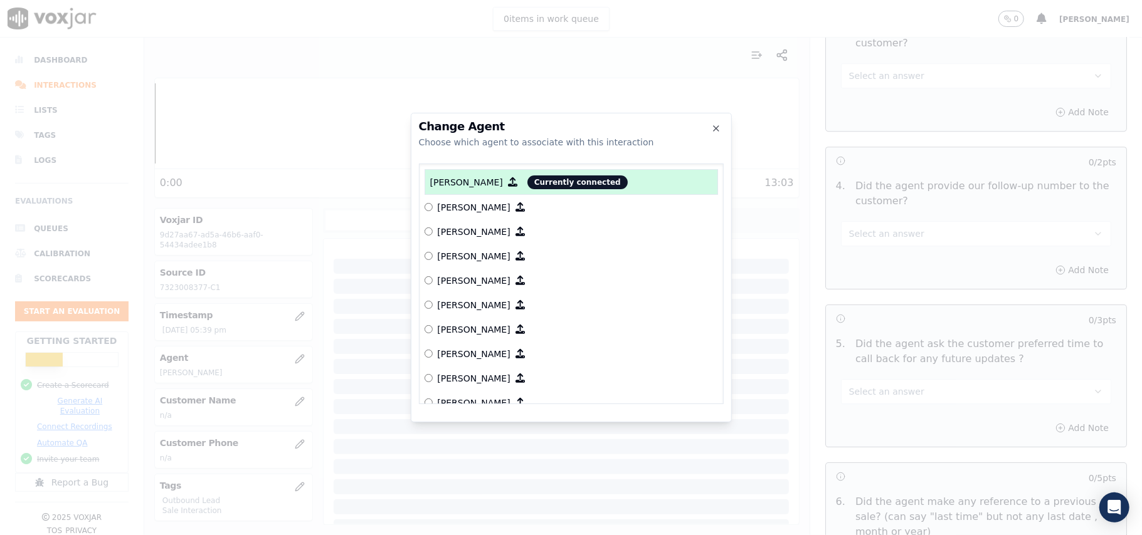
click at [727, 126] on div "Change Agent Choose which agent to associate with this interaction Venessa Shas…" at bounding box center [571, 268] width 321 height 310
click at [714, 129] on icon "button" at bounding box center [716, 129] width 10 height 10
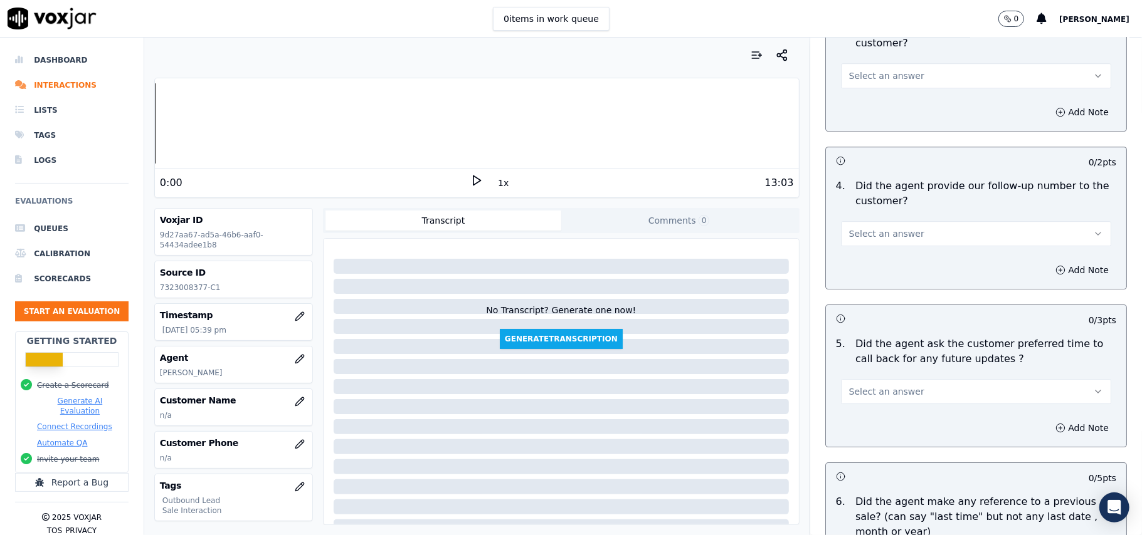
click at [866, 229] on span "Select an answer" at bounding box center [886, 234] width 75 height 13
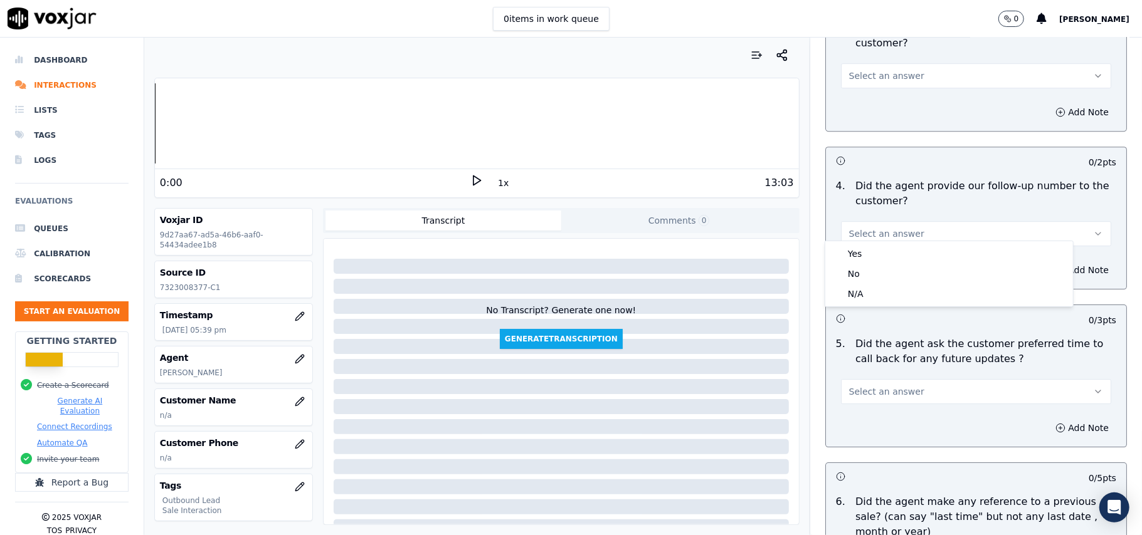
click at [826, 313] on div "0 / 3 pts" at bounding box center [976, 318] width 300 height 26
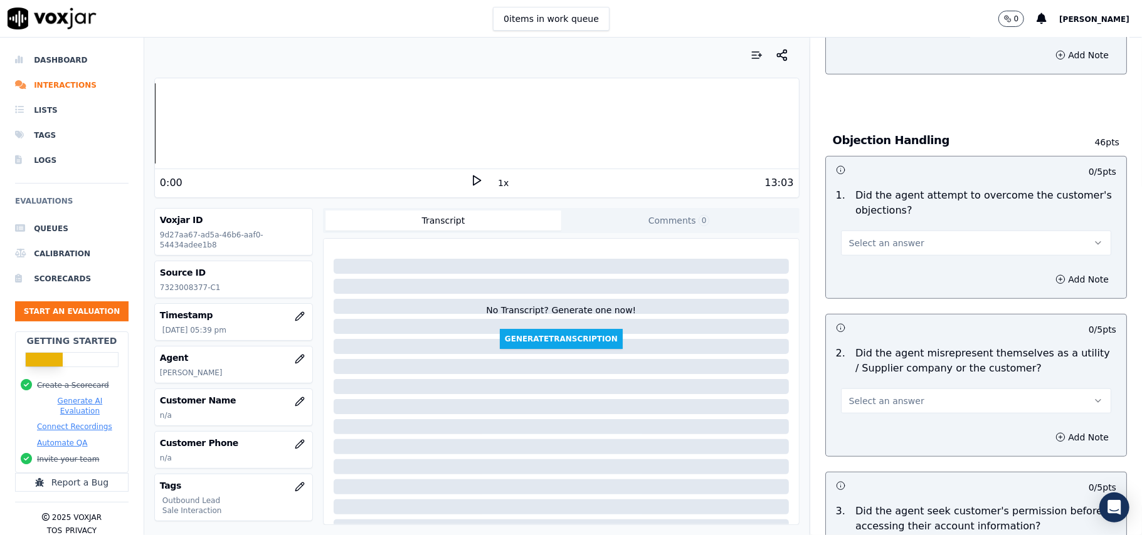
scroll to position [619, 0]
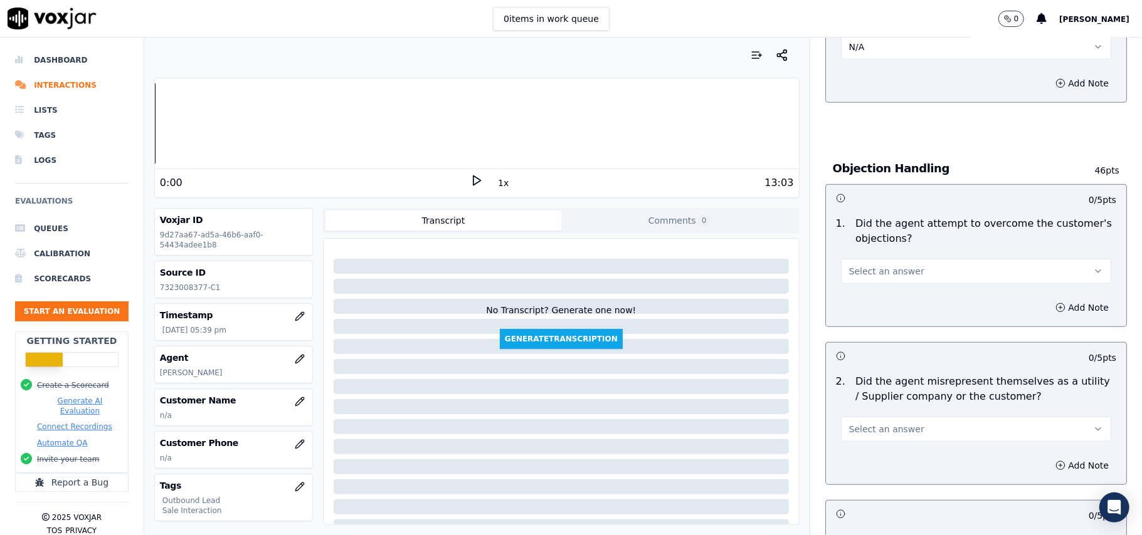
click at [893, 270] on span "Select an answer" at bounding box center [886, 271] width 75 height 13
click at [892, 305] on div "Yes" at bounding box center [949, 302] width 243 height 20
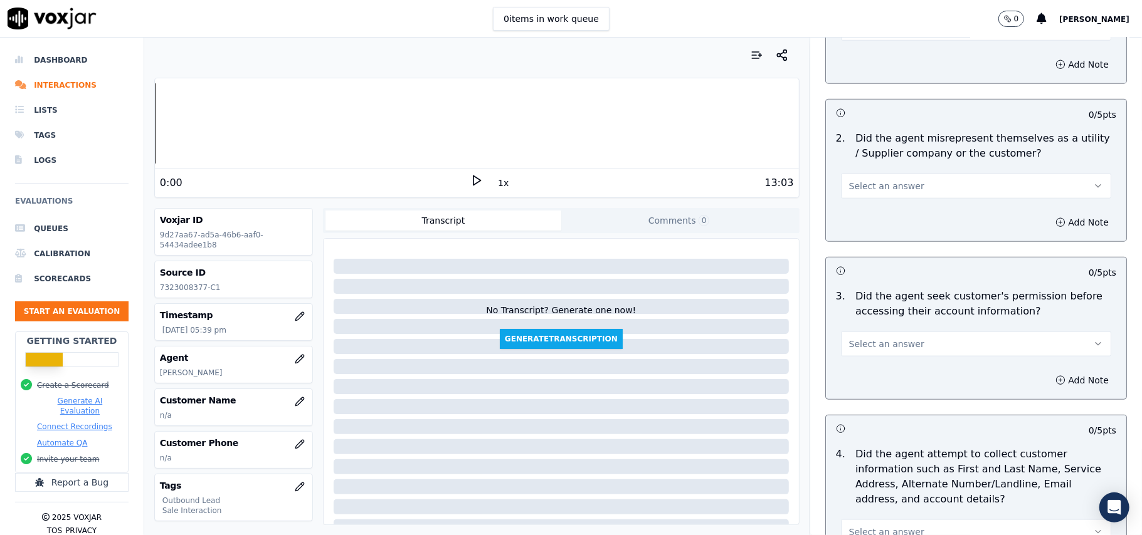
scroll to position [870, 0]
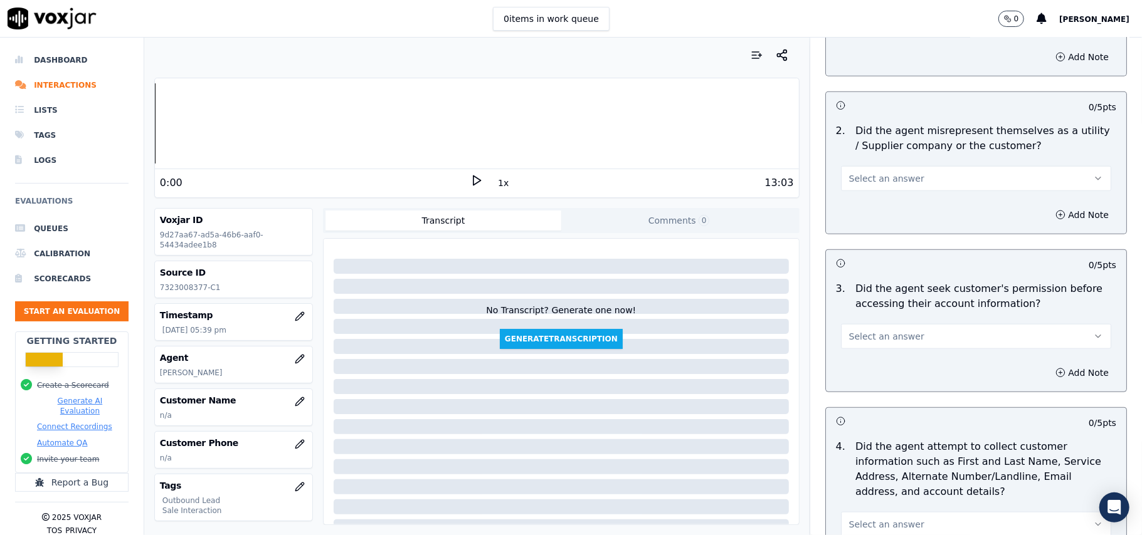
click at [893, 184] on span "Select an answer" at bounding box center [886, 178] width 75 height 13
click at [864, 254] on div "N/A" at bounding box center [949, 250] width 243 height 20
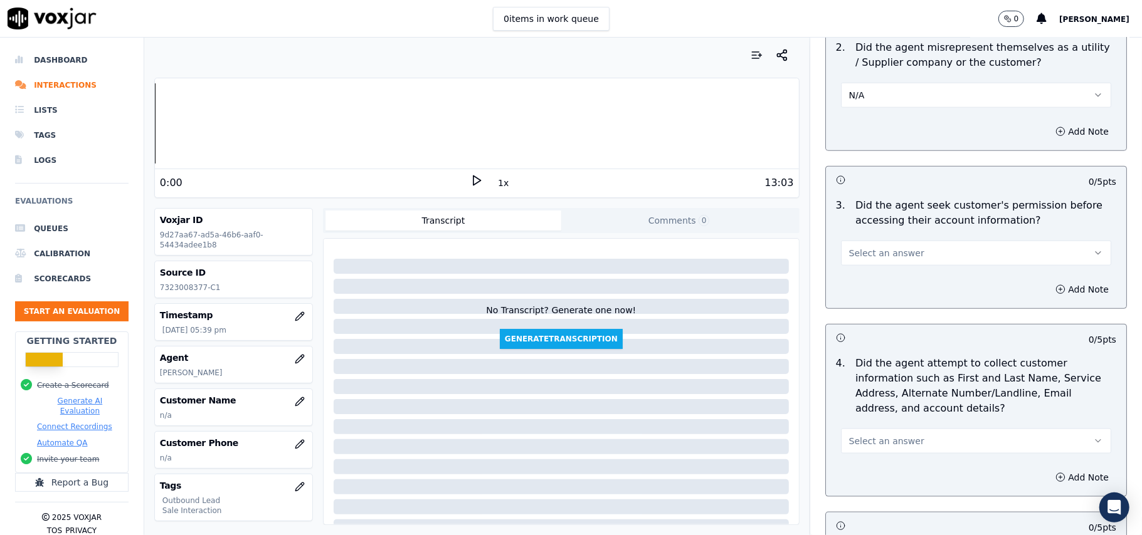
scroll to position [1037, 0]
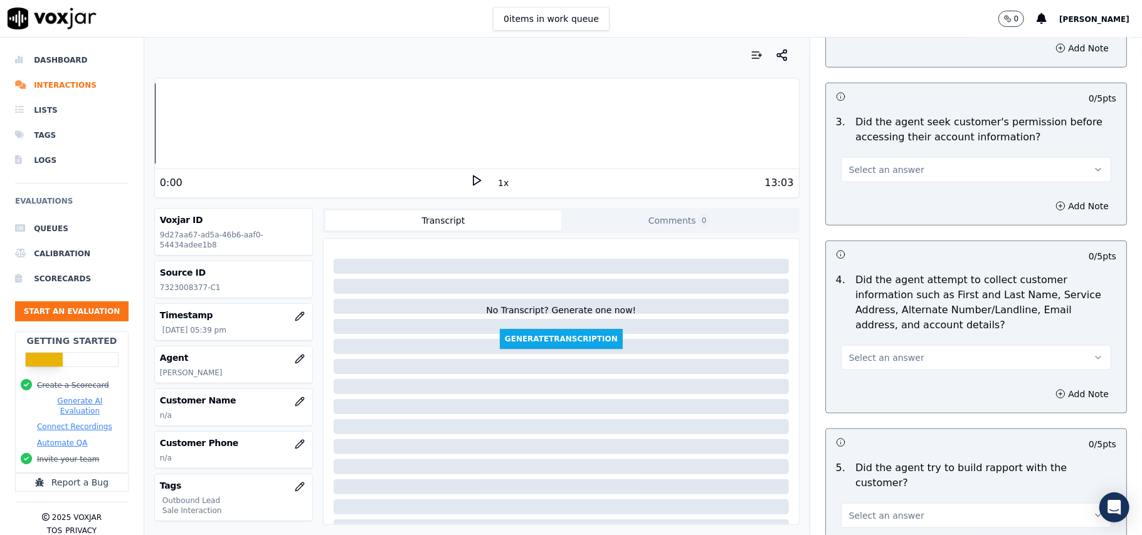
click at [910, 164] on button "Select an answer" at bounding box center [976, 169] width 270 height 25
drag, startPoint x: 896, startPoint y: 193, endPoint x: 899, endPoint y: 186, distance: 7.6
click at [898, 193] on div "Yes" at bounding box center [949, 201] width 243 height 20
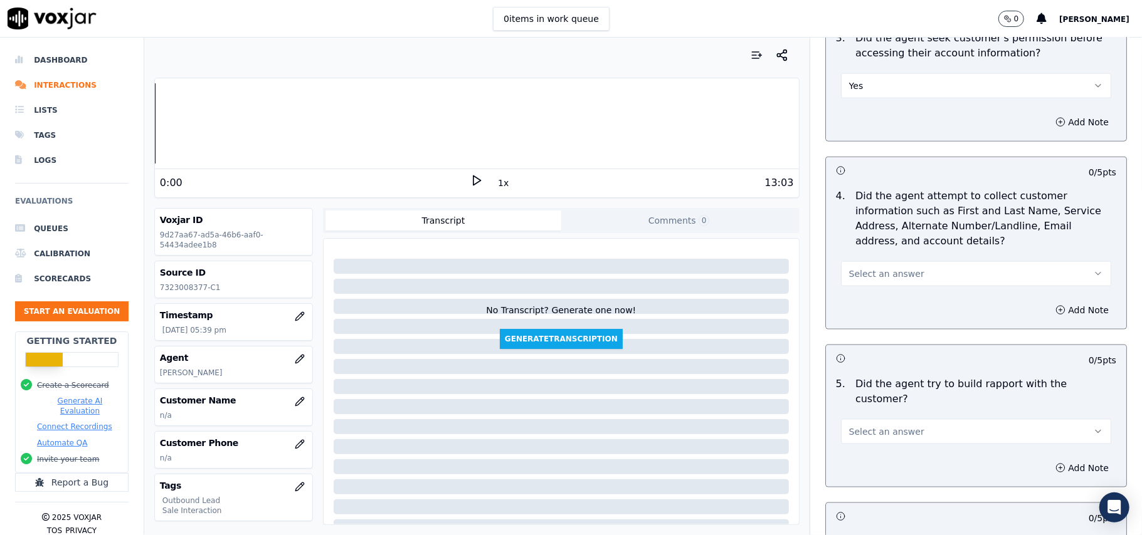
click at [898, 278] on button "Select an answer" at bounding box center [976, 273] width 270 height 25
click at [887, 302] on div "Yes" at bounding box center [949, 305] width 243 height 20
click at [874, 426] on span "Select an answer" at bounding box center [886, 432] width 75 height 13
click at [861, 454] on div "Yes" at bounding box center [949, 449] width 243 height 20
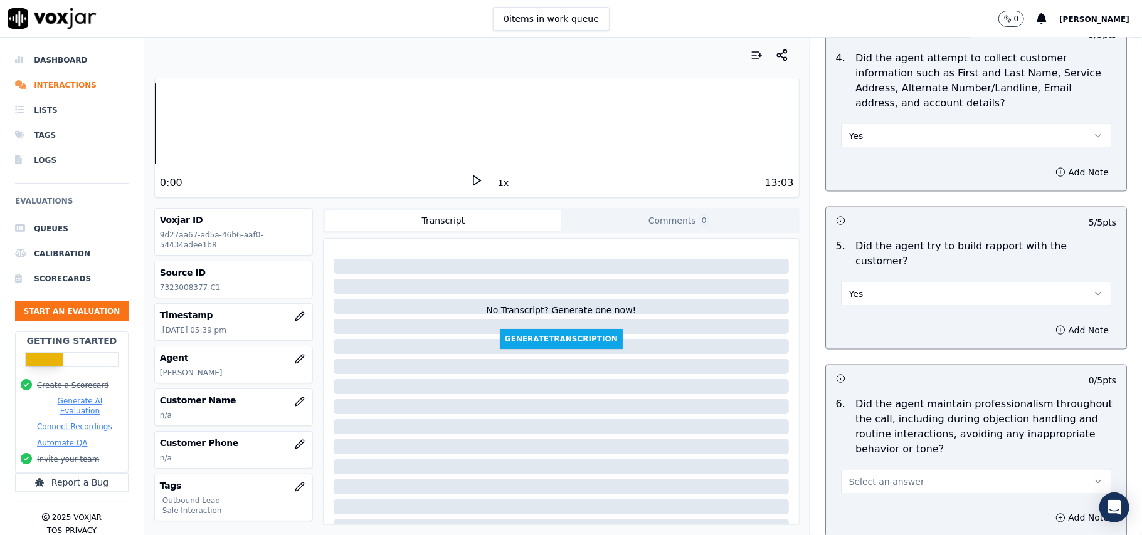
scroll to position [1288, 0]
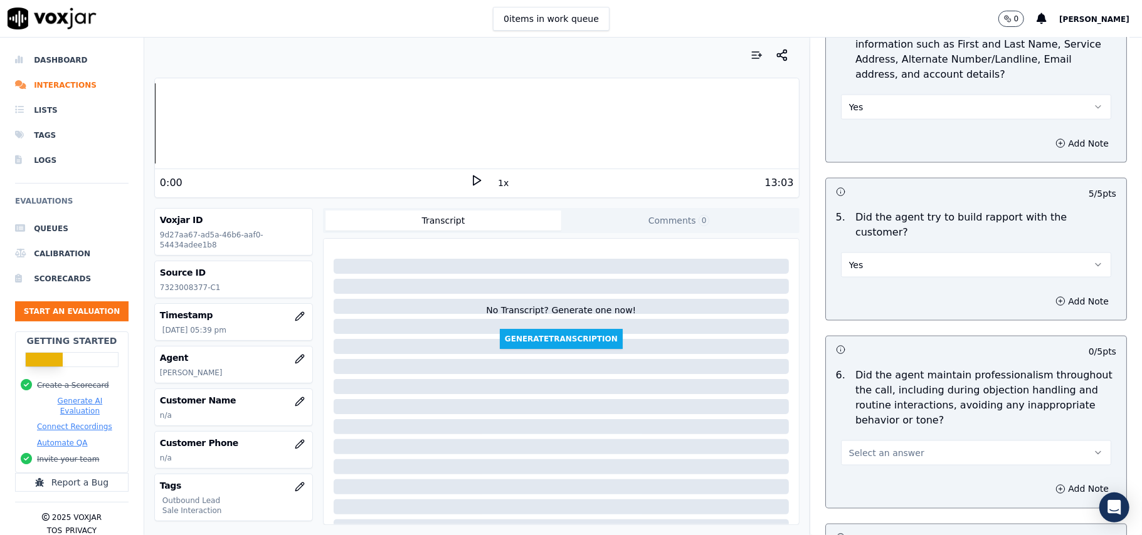
click at [895, 441] on button "Select an answer" at bounding box center [976, 453] width 270 height 25
click at [877, 473] on div "Yes" at bounding box center [949, 470] width 243 height 20
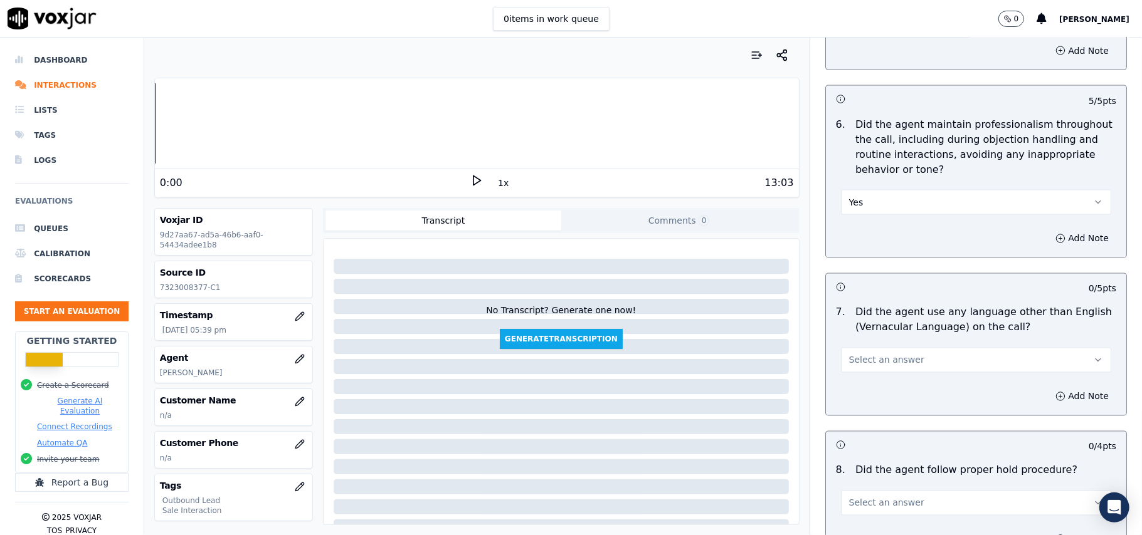
click at [981, 352] on button "Select an answer" at bounding box center [976, 360] width 270 height 25
click at [940, 380] on div "Yes" at bounding box center [949, 378] width 243 height 20
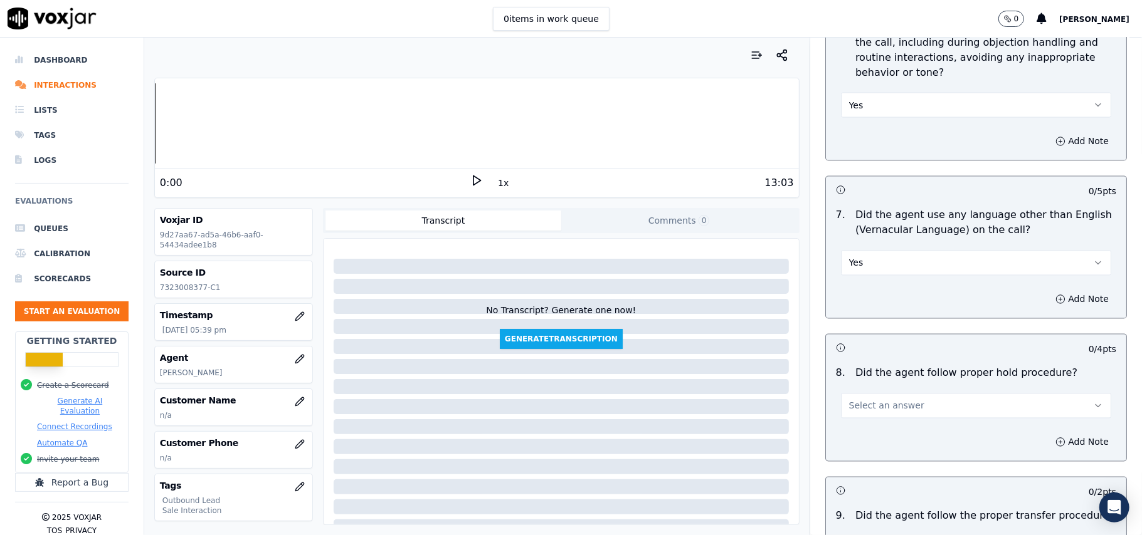
scroll to position [1789, 0]
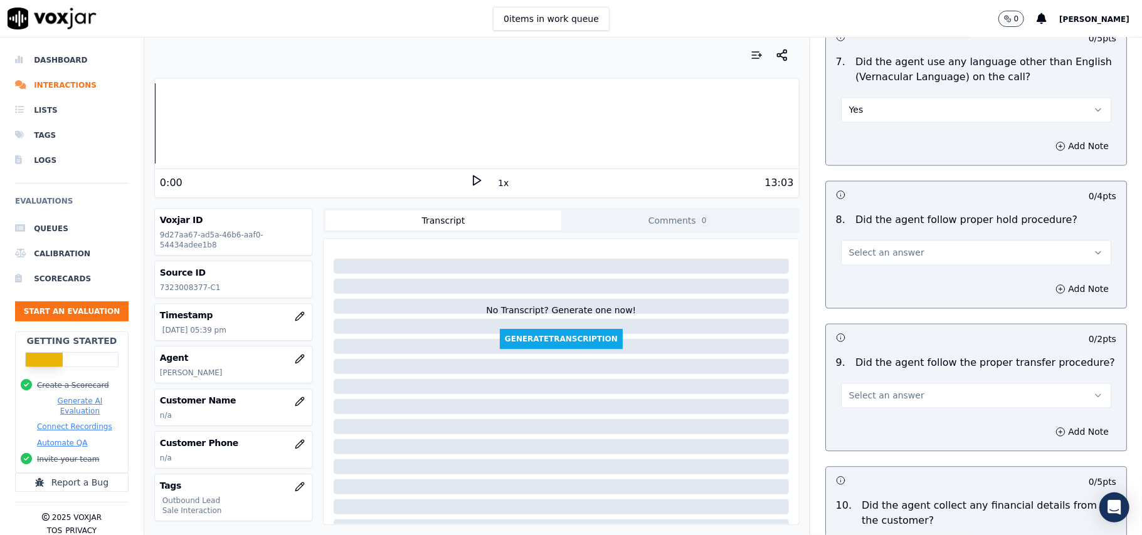
click at [899, 246] on button "Select an answer" at bounding box center [976, 252] width 270 height 25
drag, startPoint x: 881, startPoint y: 275, endPoint x: 884, endPoint y: 266, distance: 9.3
click at [881, 276] on div "Yes" at bounding box center [949, 270] width 243 height 20
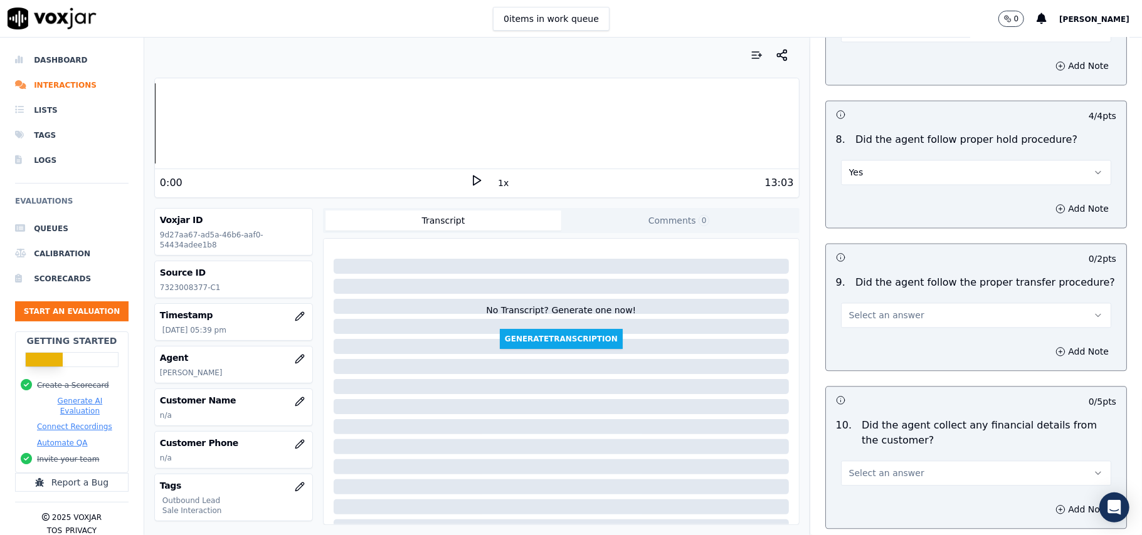
scroll to position [1957, 0]
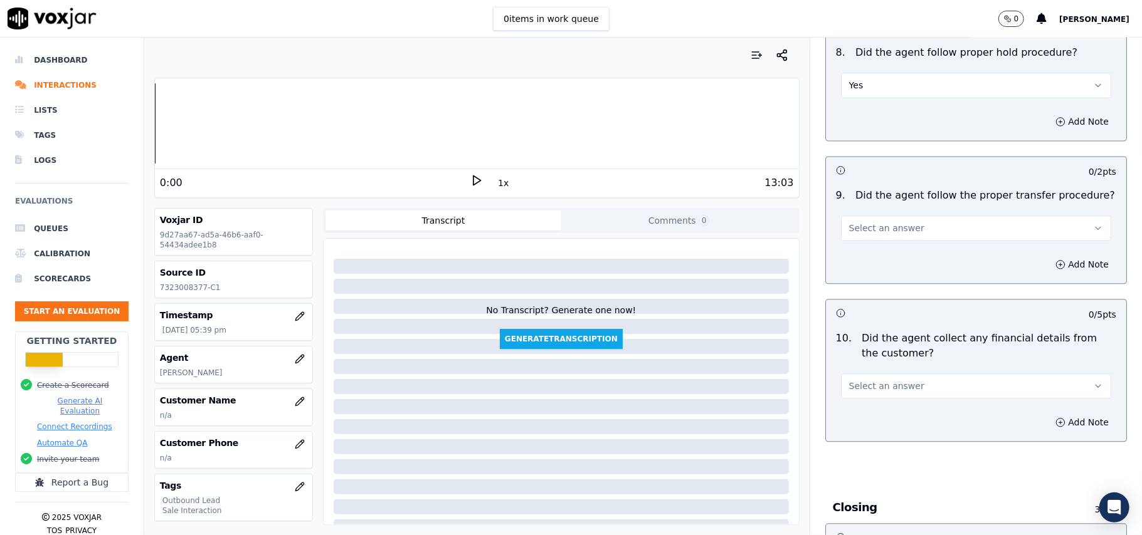
drag, startPoint x: 934, startPoint y: 217, endPoint x: 934, endPoint y: 224, distance: 7.5
click at [934, 218] on button "Select an answer" at bounding box center [976, 228] width 270 height 25
click at [898, 249] on div "Yes" at bounding box center [949, 246] width 243 height 20
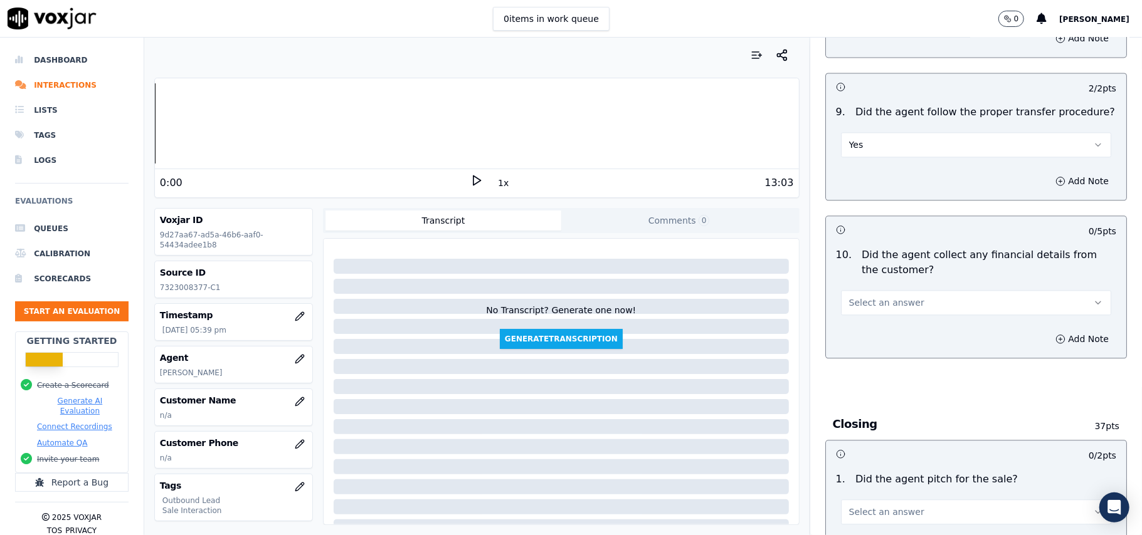
click at [918, 290] on button "Select an answer" at bounding box center [976, 302] width 270 height 25
click at [883, 342] on div "No" at bounding box center [949, 342] width 243 height 20
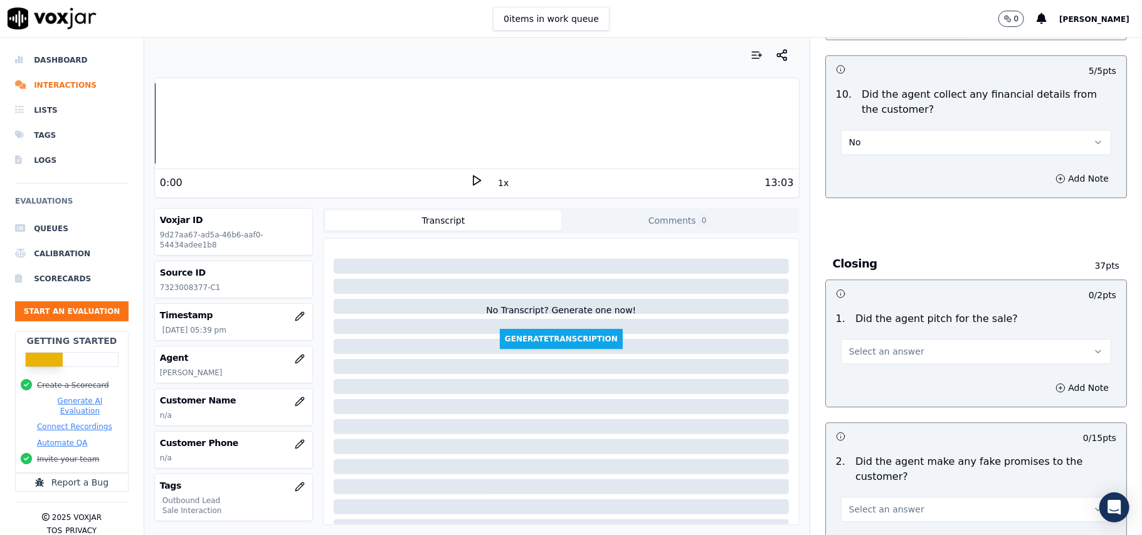
scroll to position [2291, 0]
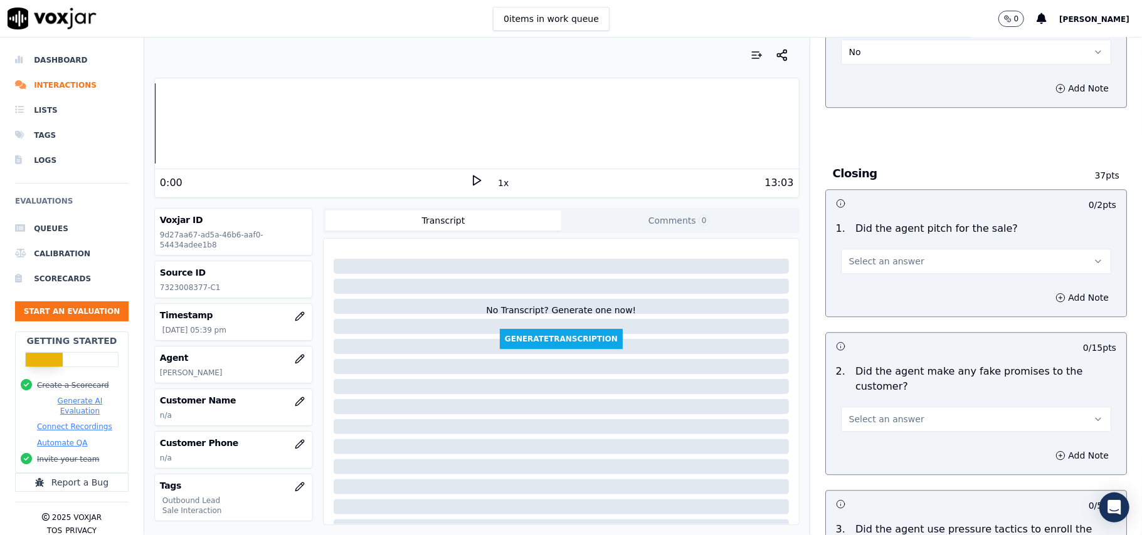
click at [899, 259] on button "Select an answer" at bounding box center [976, 261] width 270 height 25
click at [898, 295] on div "No" at bounding box center [949, 300] width 243 height 20
click at [899, 265] on div "1 . Did the agent pitch for the sale? No" at bounding box center [976, 247] width 300 height 63
drag, startPoint x: 890, startPoint y: 250, endPoint x: 890, endPoint y: 263, distance: 13.8
click at [890, 256] on button "No" at bounding box center [976, 261] width 270 height 25
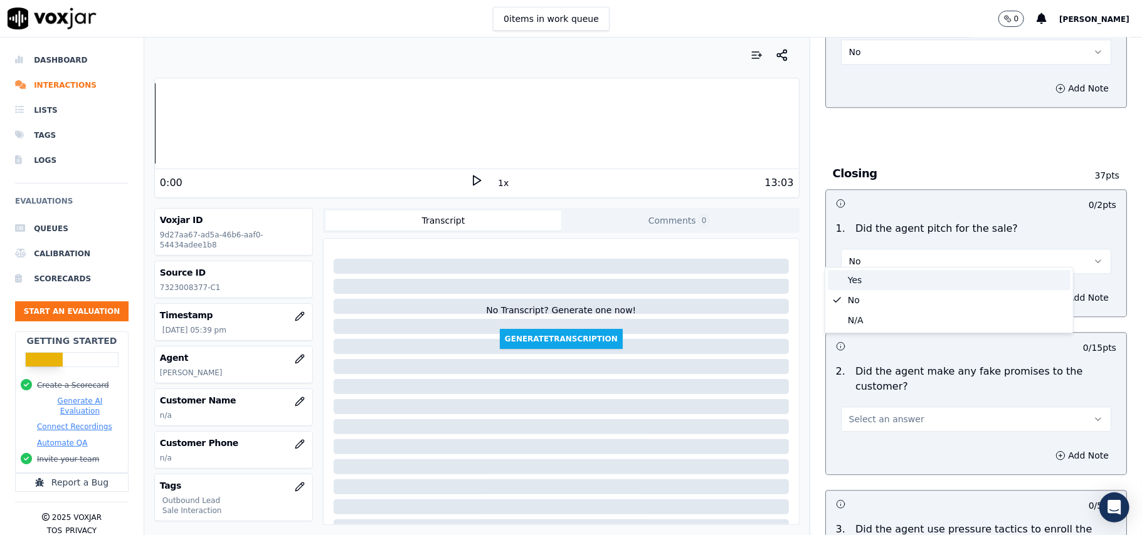
click at [884, 281] on div "Yes" at bounding box center [949, 280] width 243 height 20
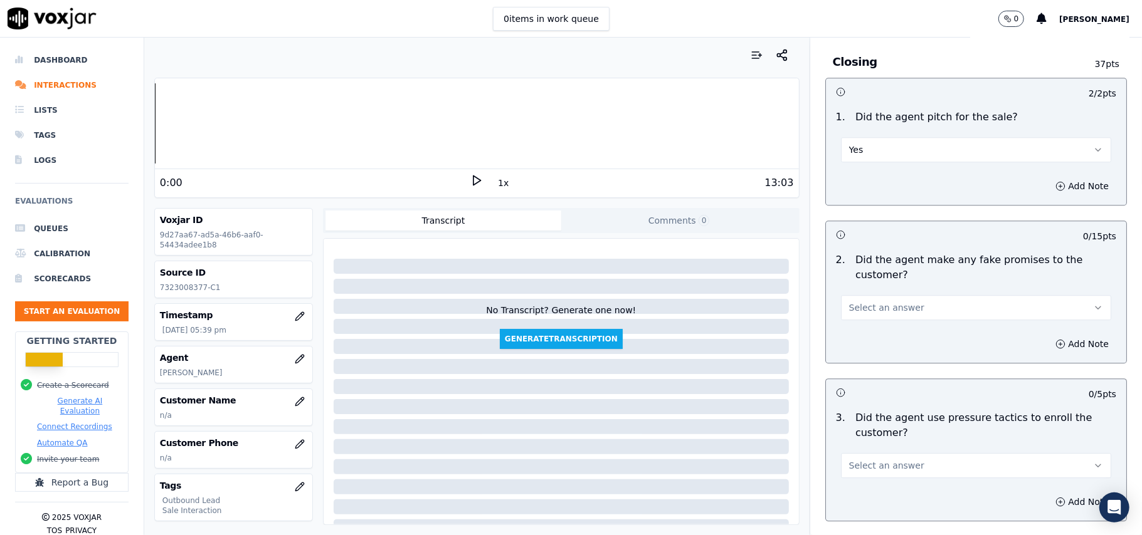
scroll to position [2542, 0]
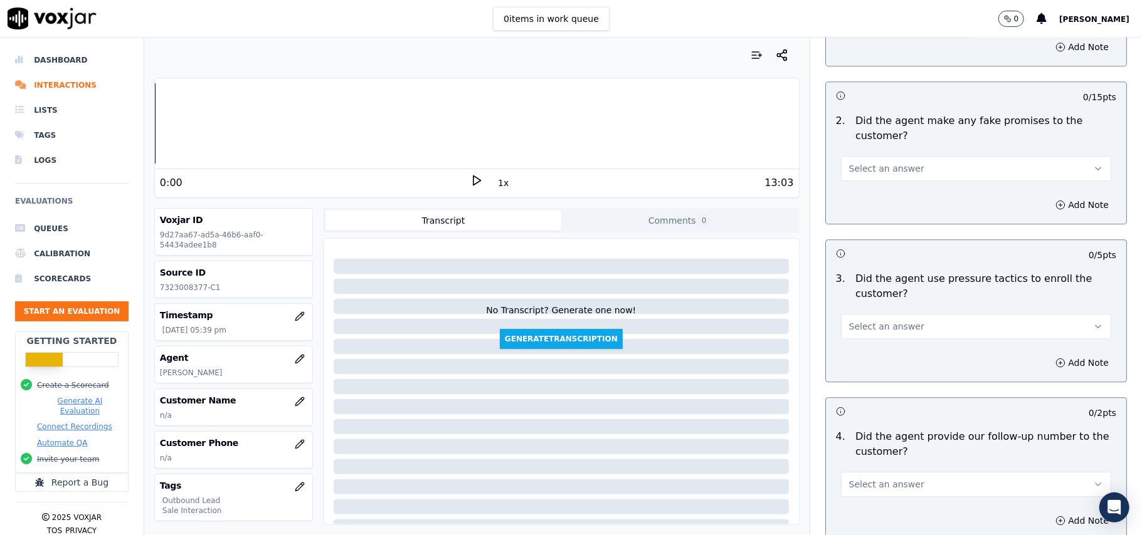
click at [882, 162] on span "Select an answer" at bounding box center [886, 168] width 75 height 13
click at [859, 206] on div "No" at bounding box center [949, 208] width 243 height 20
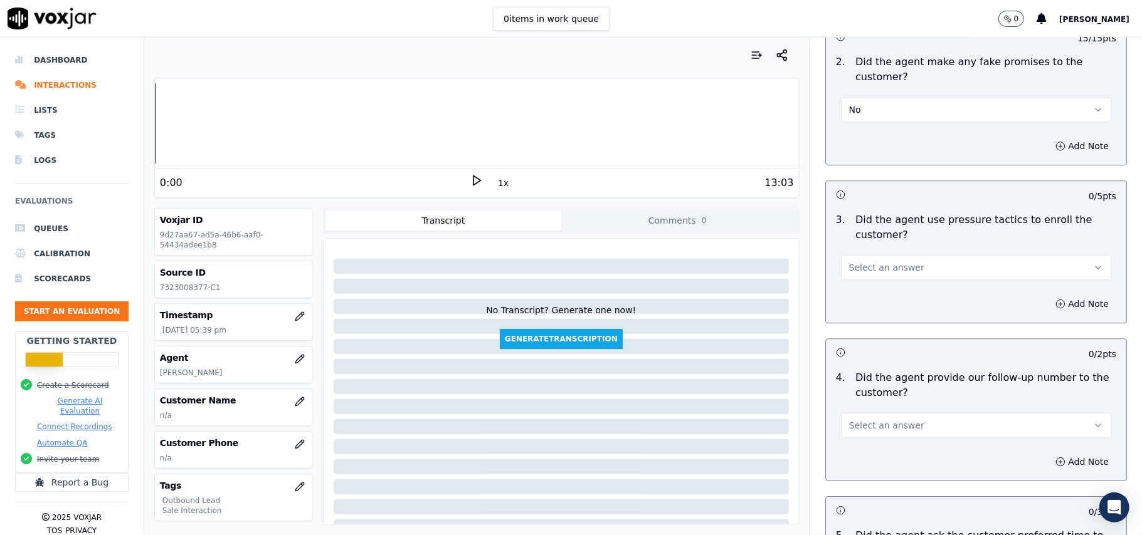
scroll to position [2709, 0]
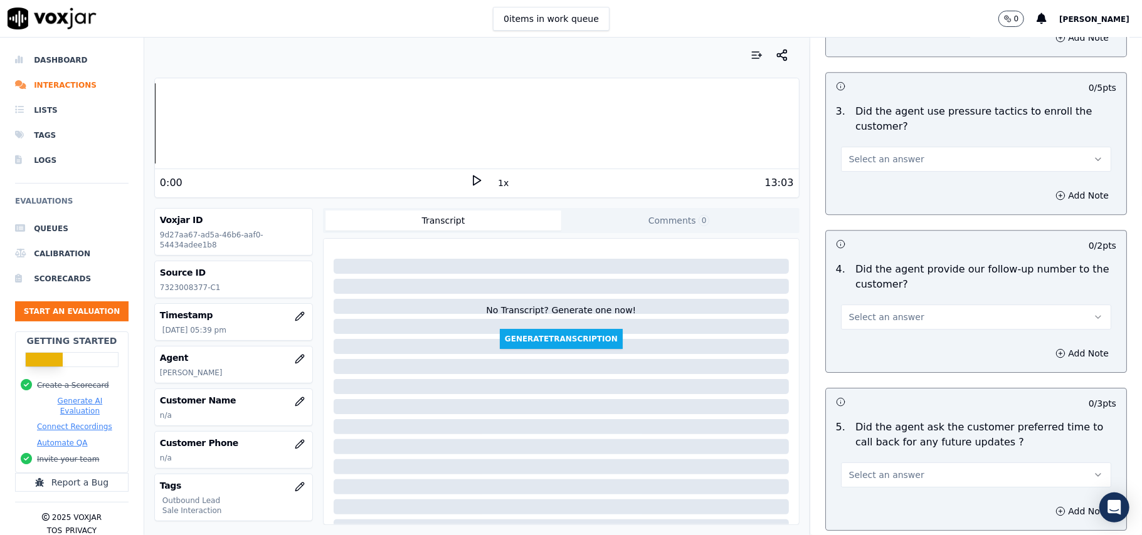
click at [899, 153] on button "Select an answer" at bounding box center [976, 159] width 270 height 25
click at [868, 199] on div "No" at bounding box center [949, 199] width 243 height 20
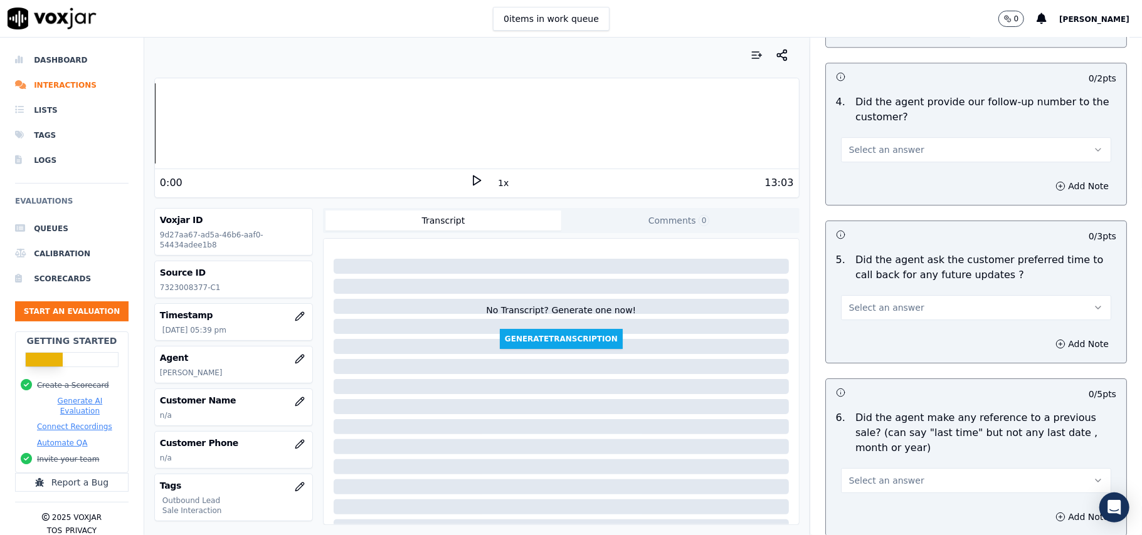
click at [868, 150] on button "Select an answer" at bounding box center [976, 149] width 270 height 25
click at [872, 167] on div "Yes" at bounding box center [949, 171] width 243 height 20
click at [890, 302] on span "Select an answer" at bounding box center [886, 308] width 75 height 13
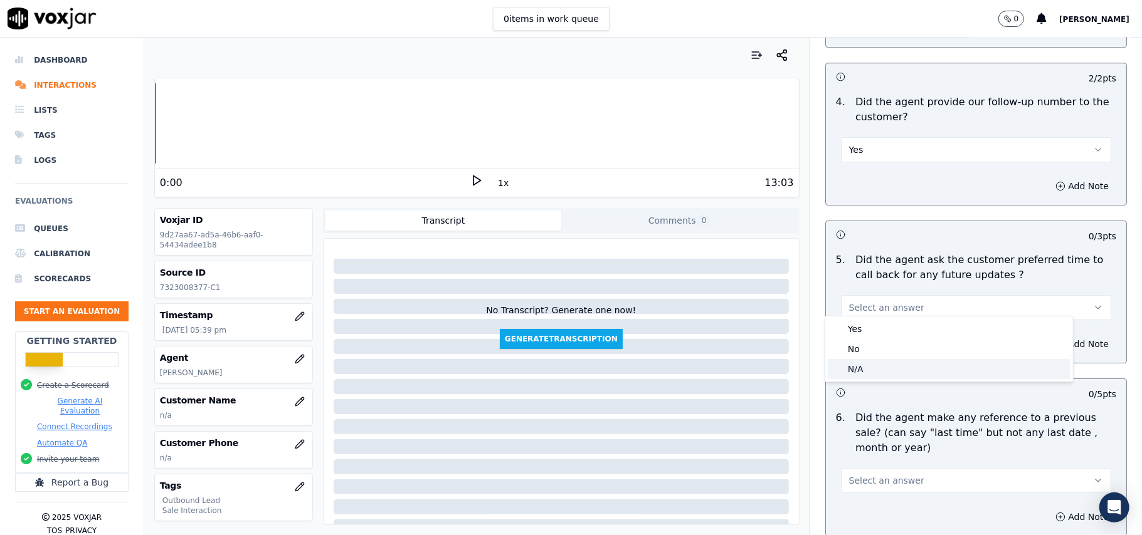
click at [863, 369] on div "N/A" at bounding box center [949, 369] width 243 height 20
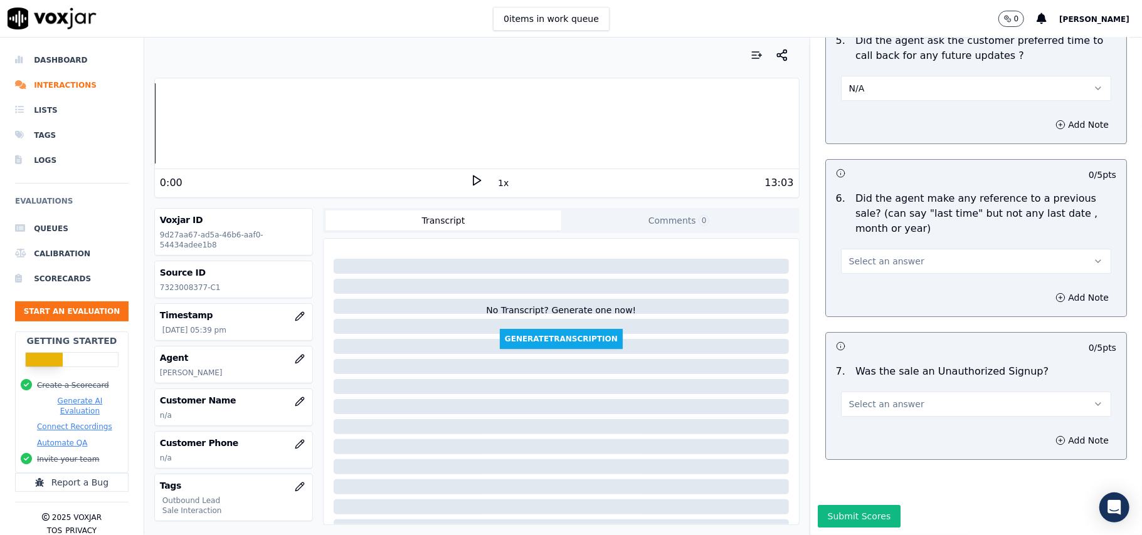
scroll to position [3127, 0]
click at [863, 255] on span "Select an answer" at bounding box center [886, 261] width 75 height 13
click at [861, 277] on div "No" at bounding box center [949, 271] width 243 height 20
click at [855, 392] on button "Select an answer" at bounding box center [976, 404] width 270 height 25
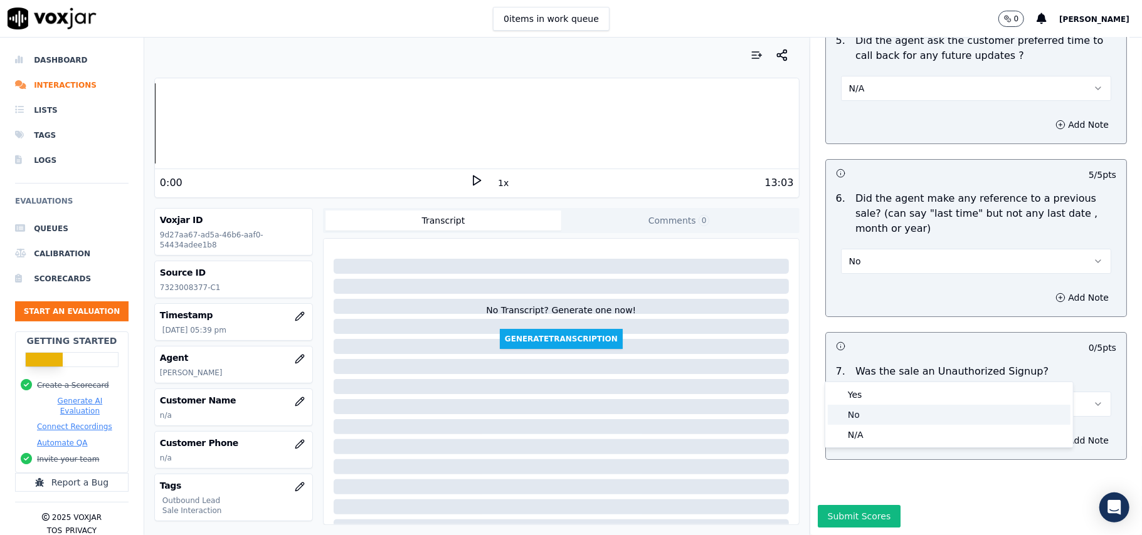
click at [856, 419] on div "No" at bounding box center [949, 415] width 243 height 20
click at [824, 505] on div "Submit Scores" at bounding box center [976, 520] width 332 height 30
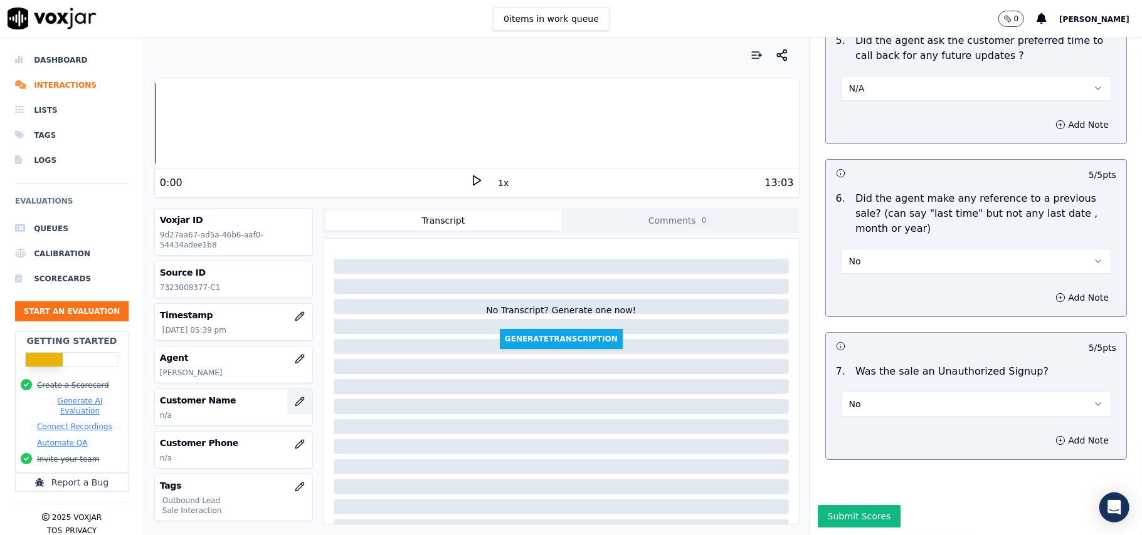
click at [289, 404] on button "button" at bounding box center [299, 401] width 25 height 25
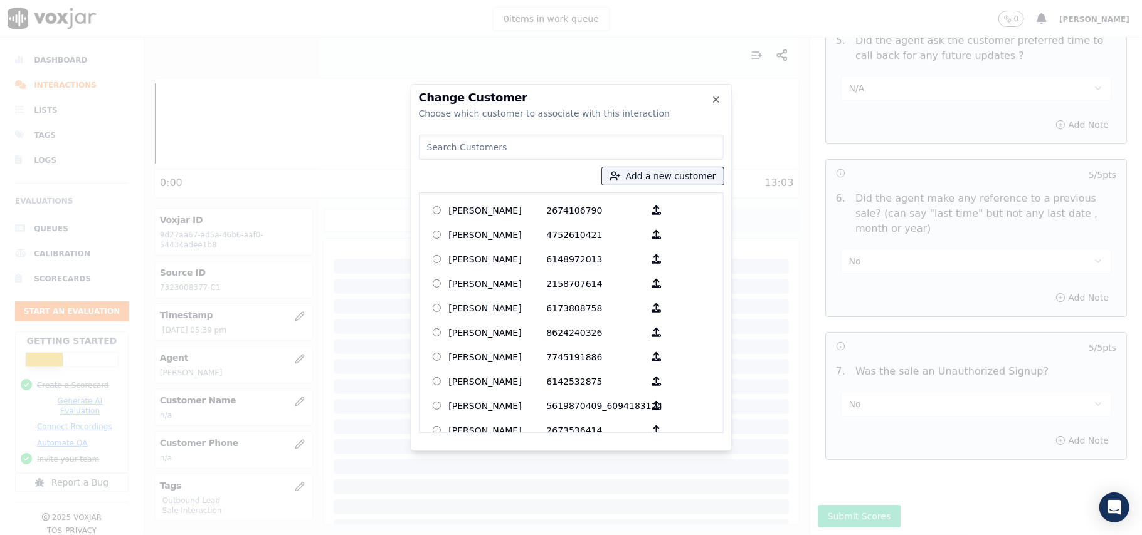
paste input "KENNETH R MARSHALL JR"
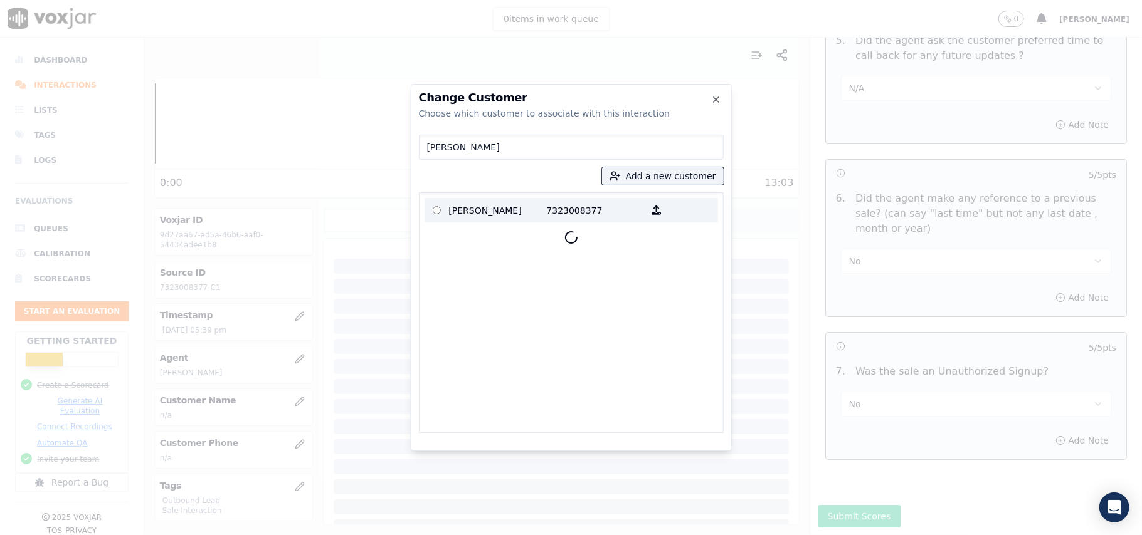
type input "KENNETH R MARSHALL JR"
click at [457, 198] on label "KENNETH R MARSHALL JR 7323008377" at bounding box center [570, 210] width 293 height 24
click at [539, 209] on p "KENNETH R MARSHALL JR" at bounding box center [498, 210] width 98 height 19
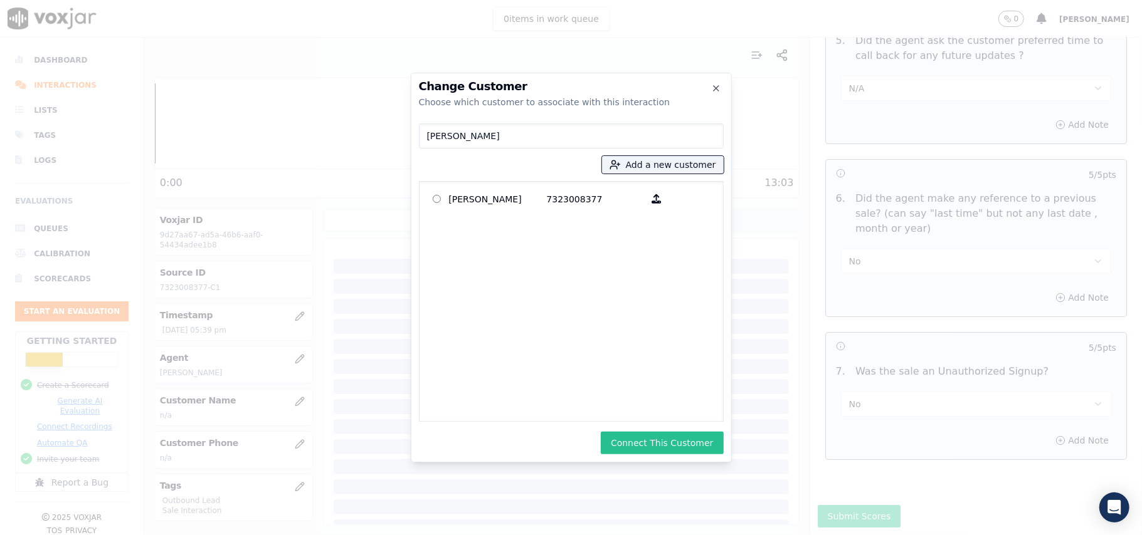
click at [640, 444] on button "Connect This Customer" at bounding box center [662, 443] width 122 height 23
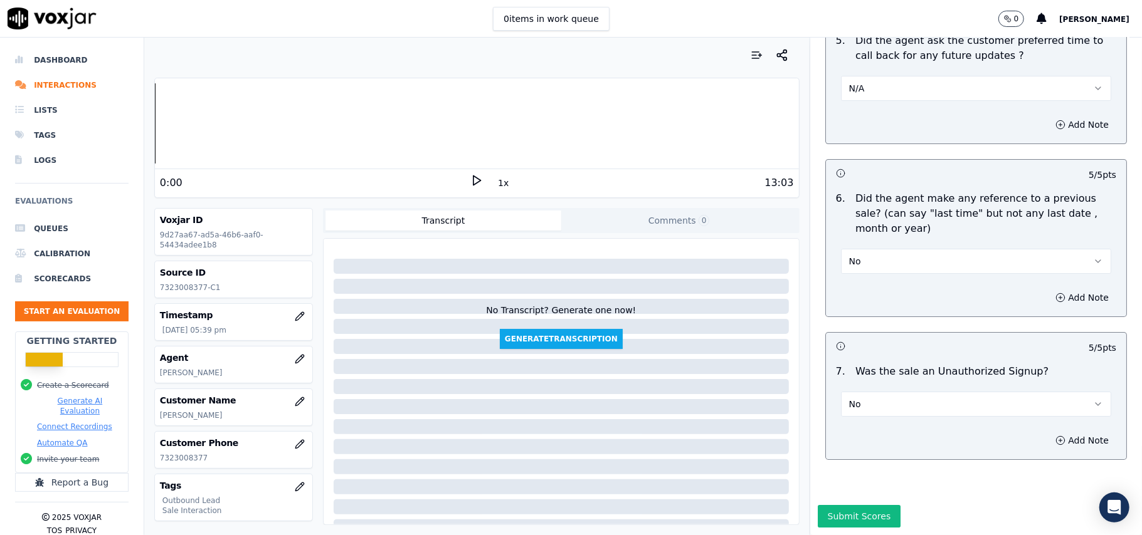
click at [843, 505] on button "Submit Scores" at bounding box center [859, 516] width 83 height 23
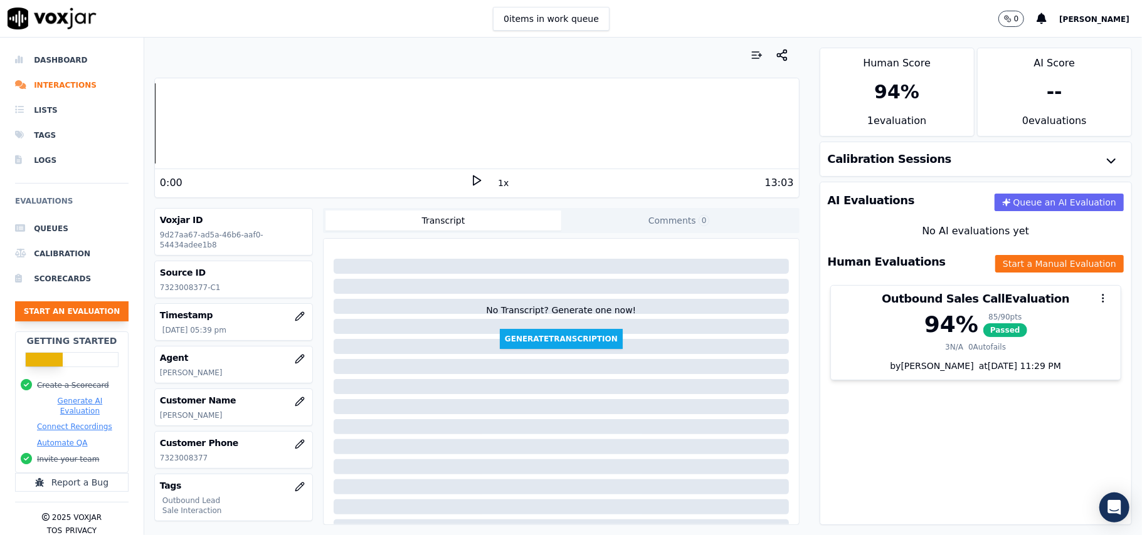
click at [61, 312] on button "Start an Evaluation" at bounding box center [71, 312] width 113 height 20
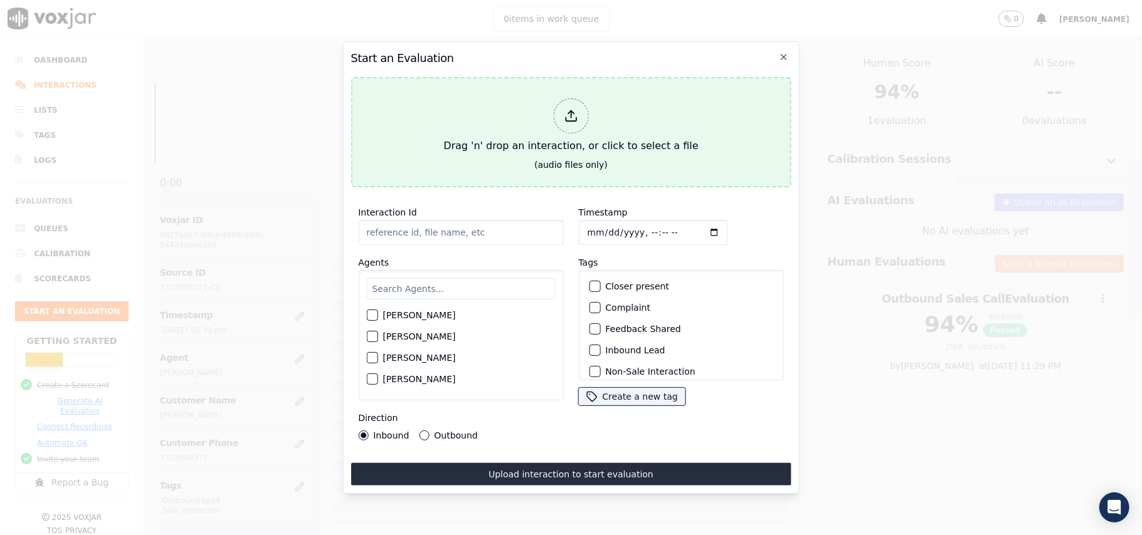
click at [559, 125] on div "Drag 'n' drop an interaction, or click to select a file" at bounding box center [570, 125] width 265 height 65
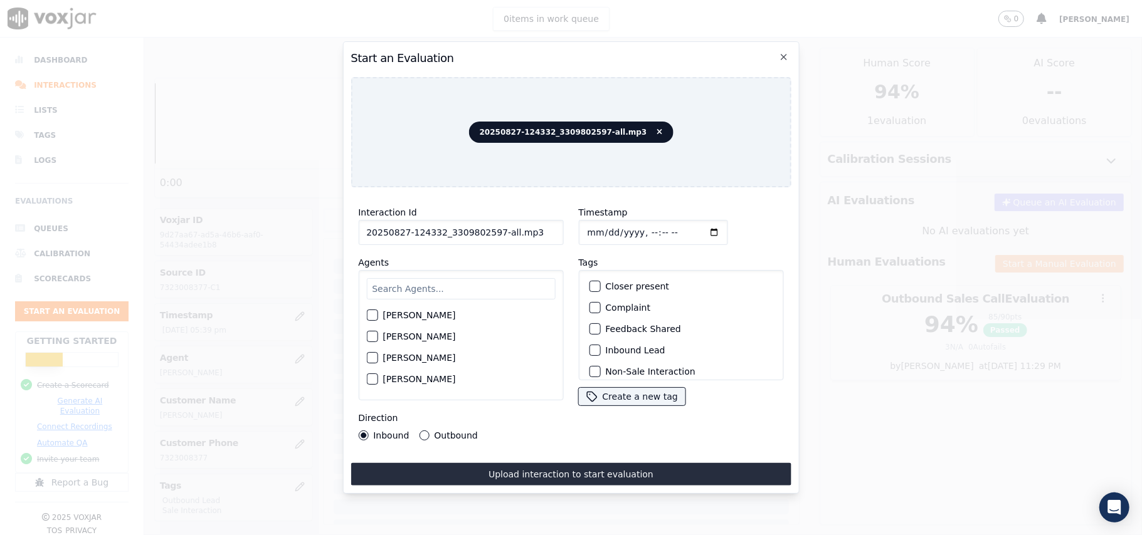
drag, startPoint x: 508, startPoint y: 226, endPoint x: 492, endPoint y: 231, distance: 16.9
click at [492, 231] on input "20250827-124332_3309802597-all.mp3" at bounding box center [460, 232] width 205 height 25
type input "20250827-124332_3309802597-C1"
click at [598, 226] on input "Timestamp" at bounding box center [652, 232] width 149 height 25
type input "2025-08-27T18:01"
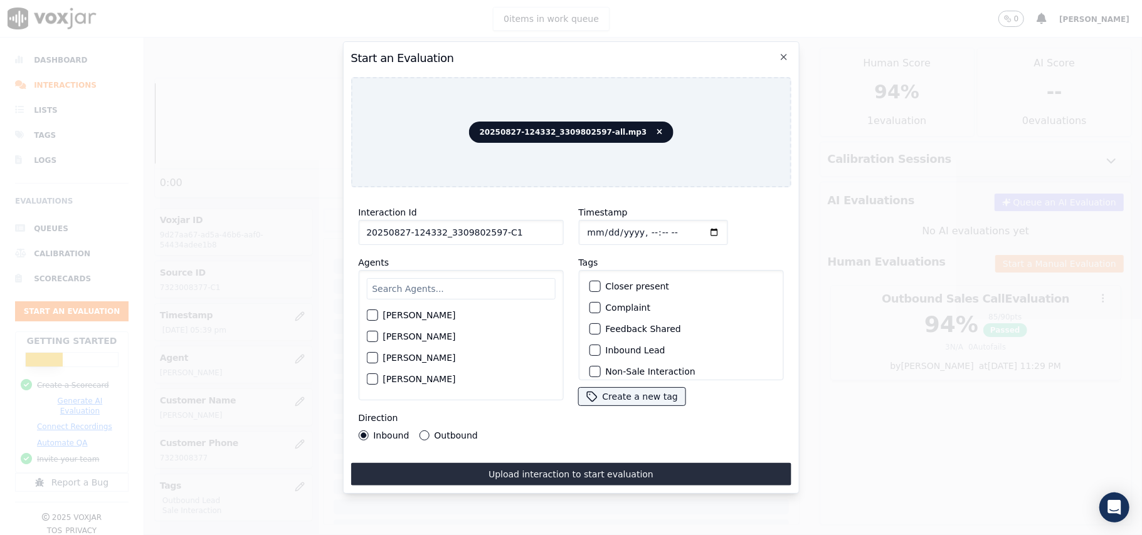
click at [414, 279] on input "text" at bounding box center [460, 288] width 189 height 21
type input "All"
click at [396, 315] on label "Allen Alam" at bounding box center [418, 319] width 73 height 9
click at [377, 313] on button "Allen Alam" at bounding box center [371, 318] width 11 height 11
click at [592, 346] on div "button" at bounding box center [593, 350] width 9 height 9
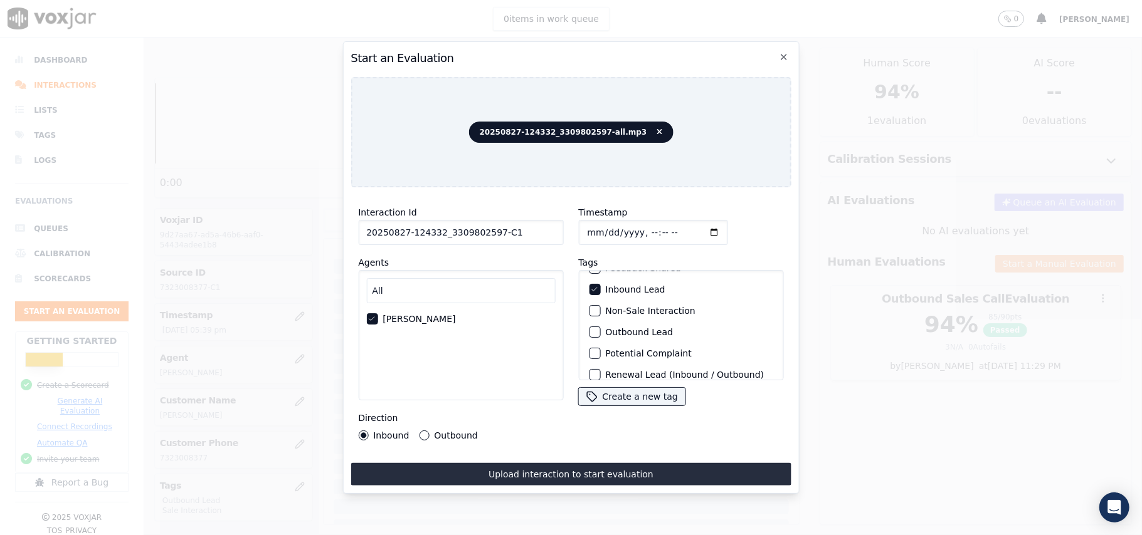
scroll to position [109, 0]
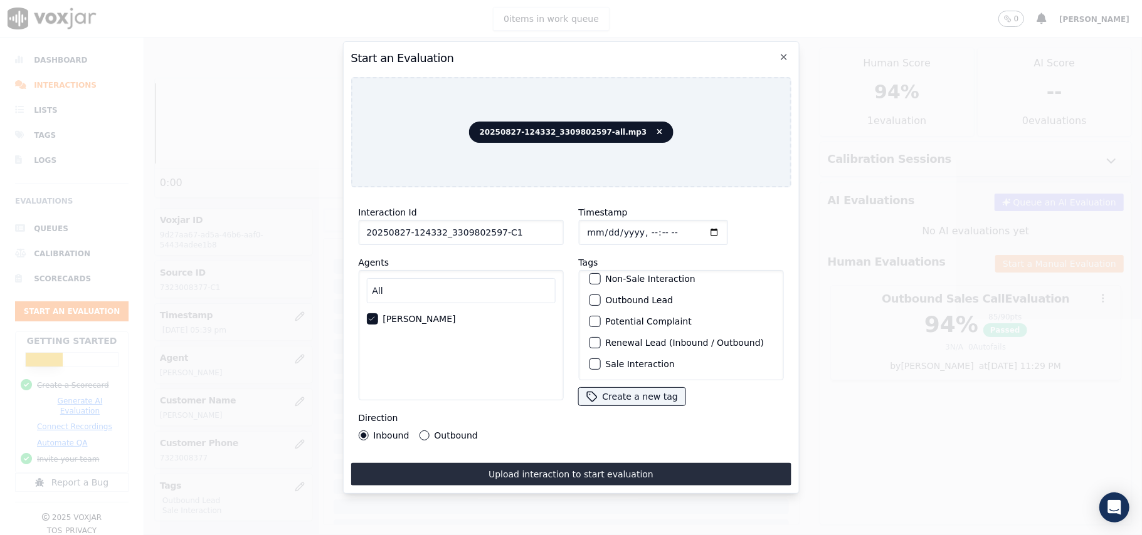
click at [589, 360] on div "button" at bounding box center [593, 364] width 9 height 9
click at [591, 296] on div "button" at bounding box center [593, 300] width 9 height 9
click at [592, 319] on button "Inbound Lead" at bounding box center [594, 324] width 11 height 11
click at [424, 431] on button "Outbound" at bounding box center [424, 436] width 10 height 10
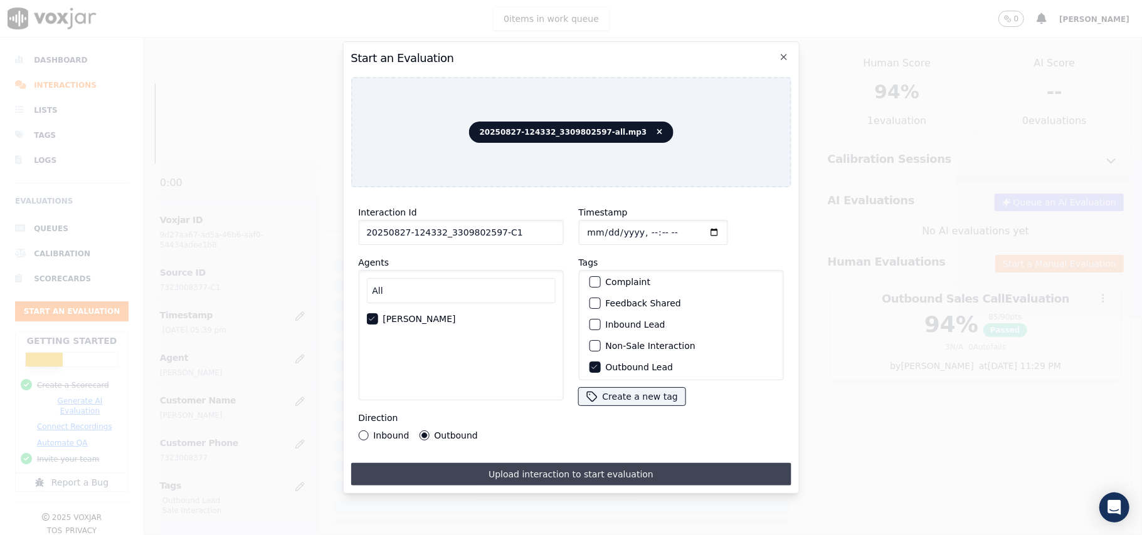
click at [509, 463] on button "Upload interaction to start evaluation" at bounding box center [570, 474] width 440 height 23
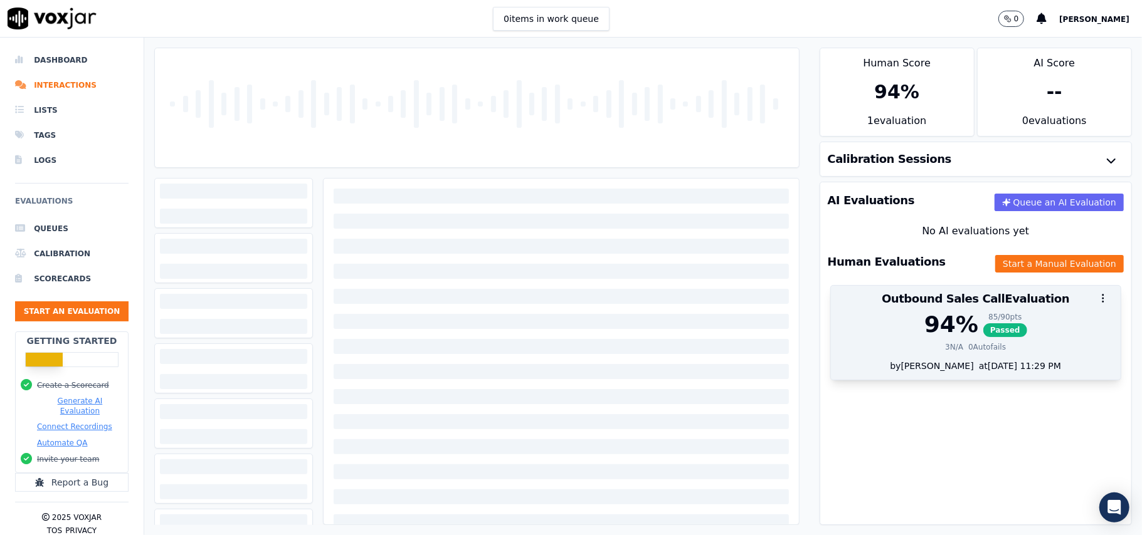
click at [926, 329] on div "94 %" at bounding box center [951, 324] width 54 height 25
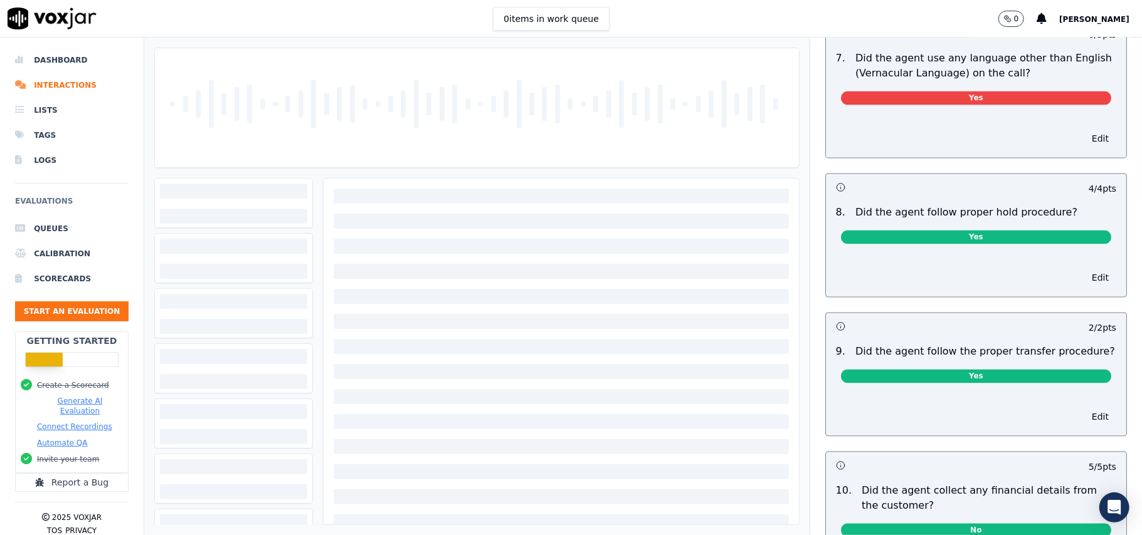
scroll to position [1588, 0]
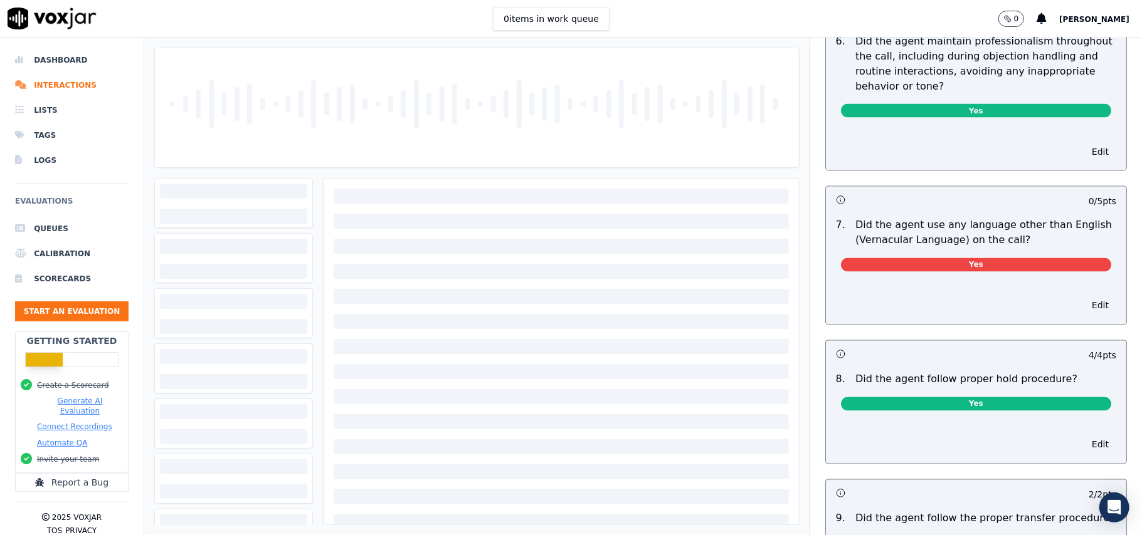
click at [1084, 297] on button "Edit" at bounding box center [1100, 306] width 32 height 18
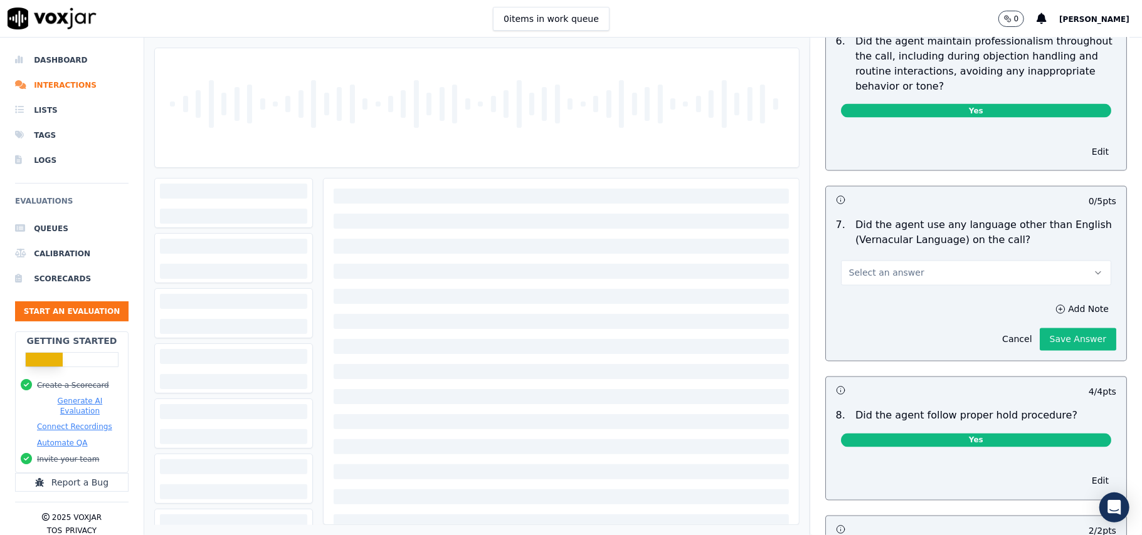
click at [937, 267] on button "Select an answer" at bounding box center [976, 273] width 270 height 25
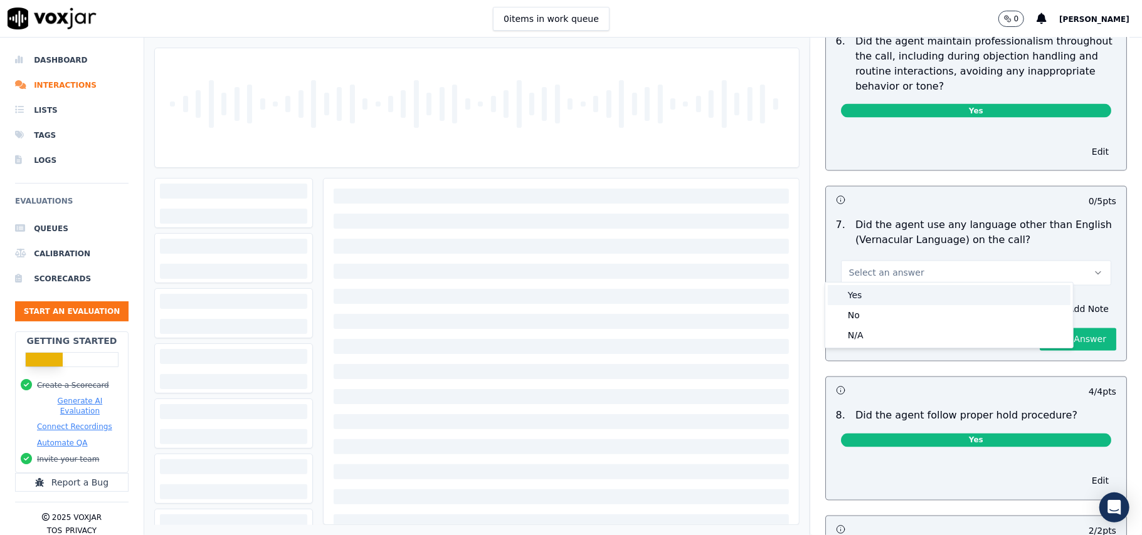
click at [873, 285] on div "Yes" at bounding box center [949, 295] width 243 height 20
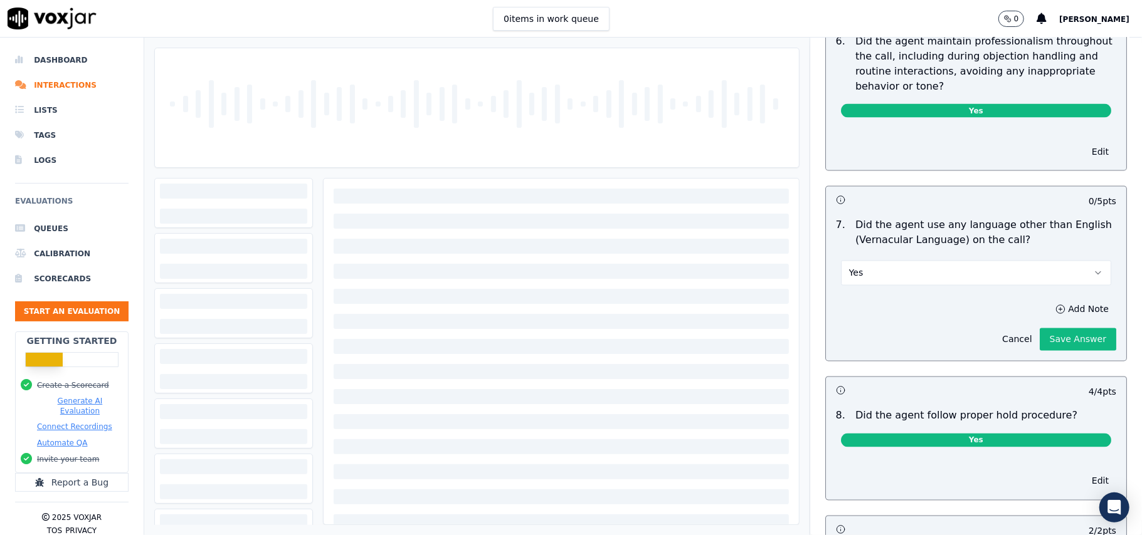
click at [866, 267] on button "Yes" at bounding box center [976, 273] width 270 height 25
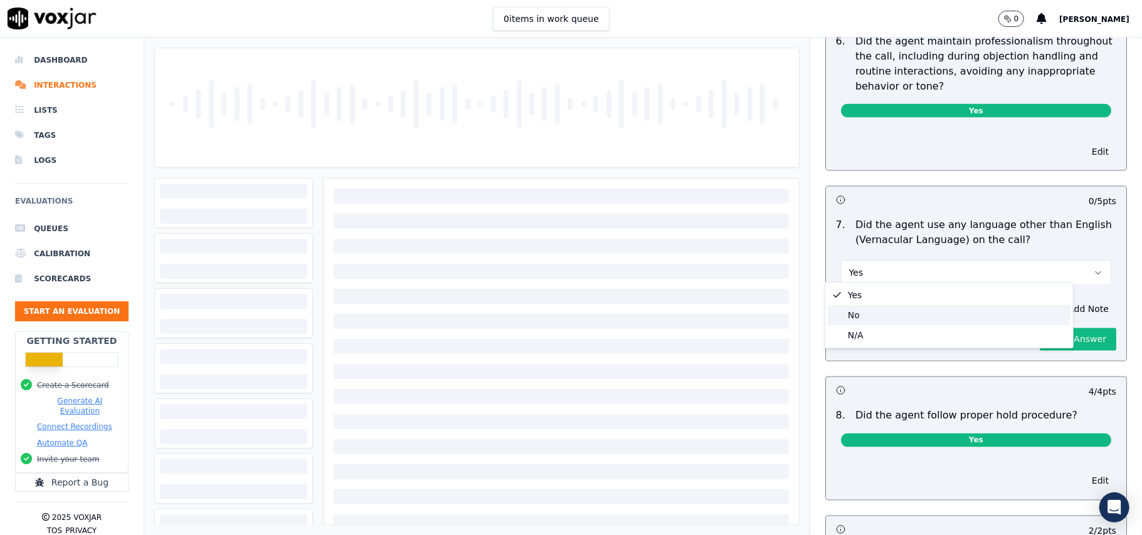
click at [866, 314] on div "No" at bounding box center [949, 315] width 243 height 20
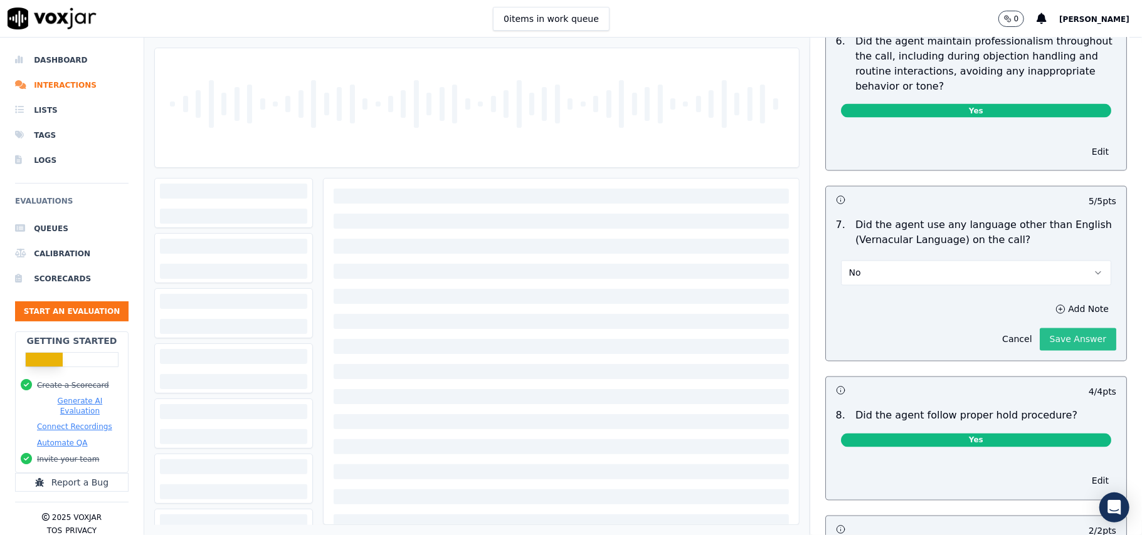
click at [1040, 334] on button "Save Answer" at bounding box center [1078, 340] width 76 height 23
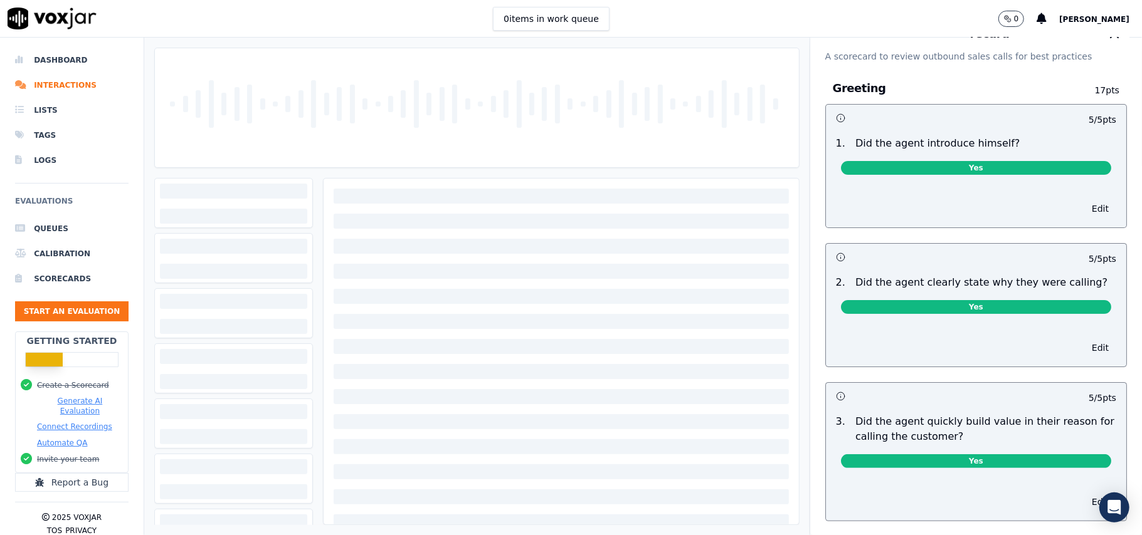
scroll to position [0, 0]
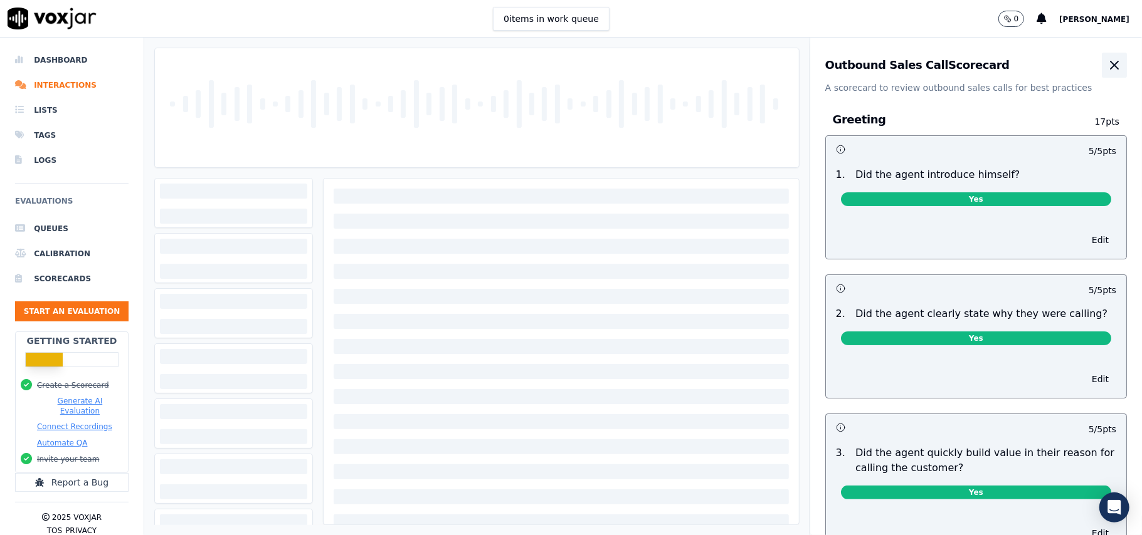
click at [1107, 71] on icon "button" at bounding box center [1114, 65] width 15 height 15
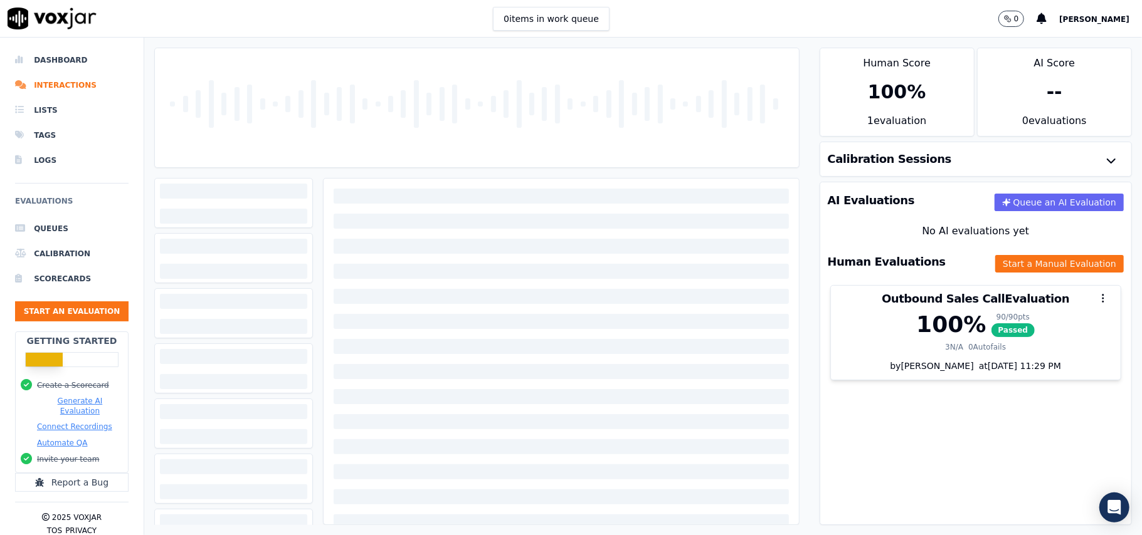
drag, startPoint x: 277, startPoint y: 277, endPoint x: 302, endPoint y: 277, distance: 24.5
click at [276, 277] on div at bounding box center [233, 271] width 147 height 15
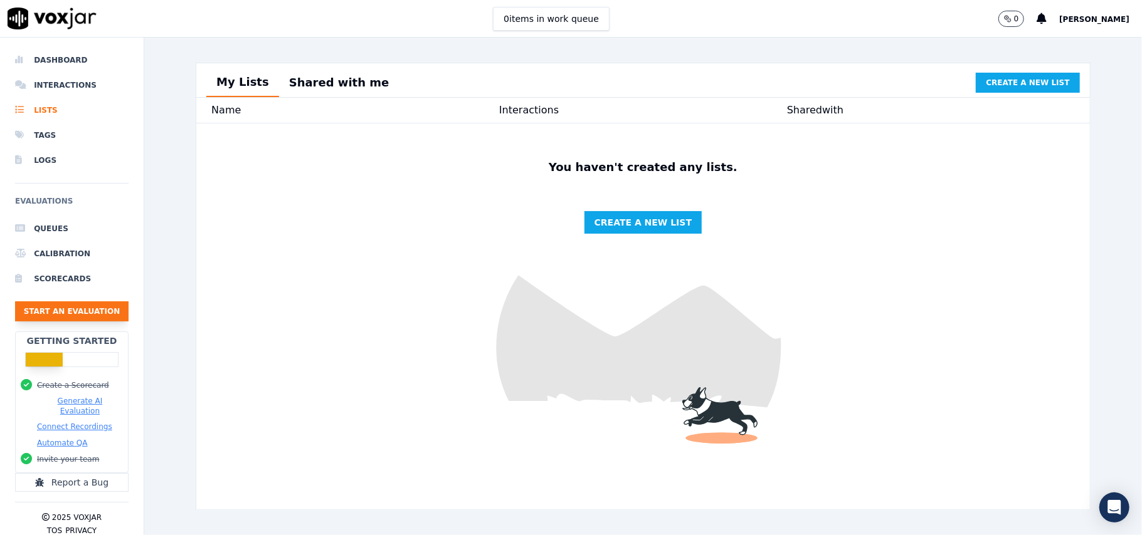
click at [53, 317] on button "Start an Evaluation" at bounding box center [71, 312] width 113 height 20
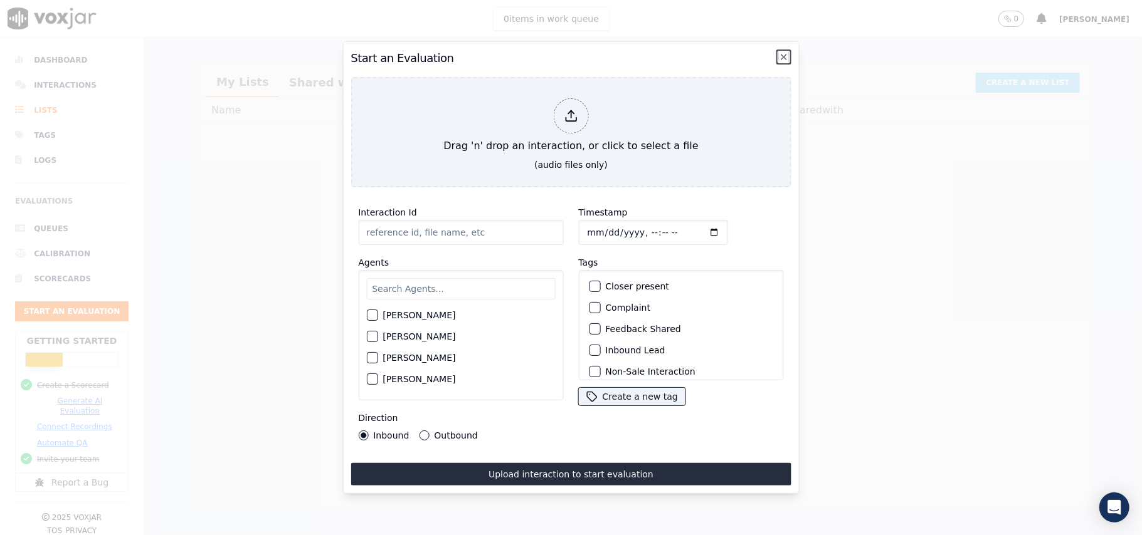
drag, startPoint x: 781, startPoint y: 51, endPoint x: 420, endPoint y: 114, distance: 366.5
click at [782, 52] on icon "button" at bounding box center [784, 57] width 10 height 10
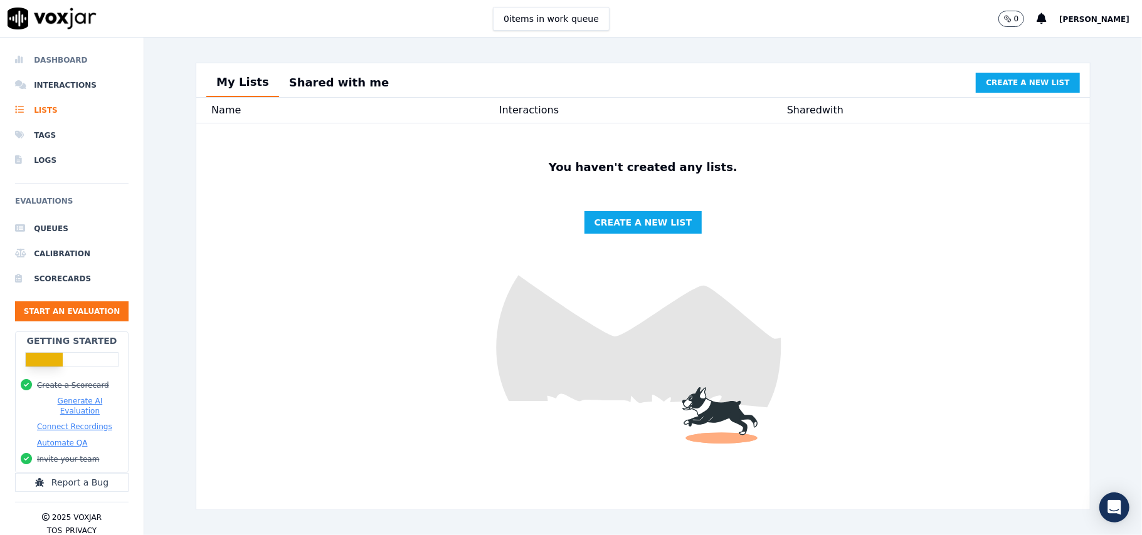
click at [69, 71] on li "Dashboard" at bounding box center [71, 60] width 113 height 25
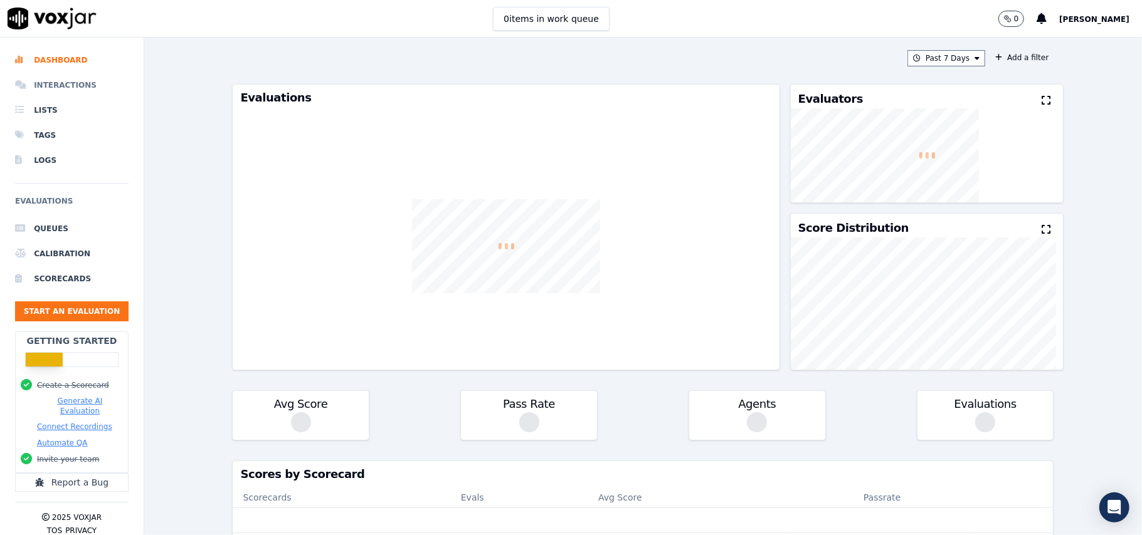
click at [68, 83] on li "Interactions" at bounding box center [71, 85] width 113 height 25
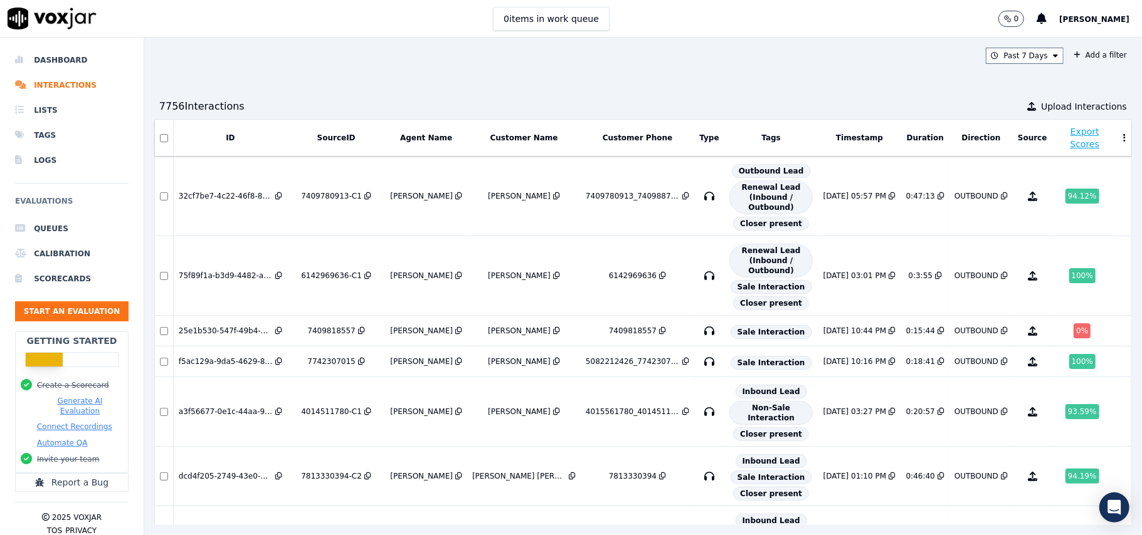
scroll to position [356, 0]
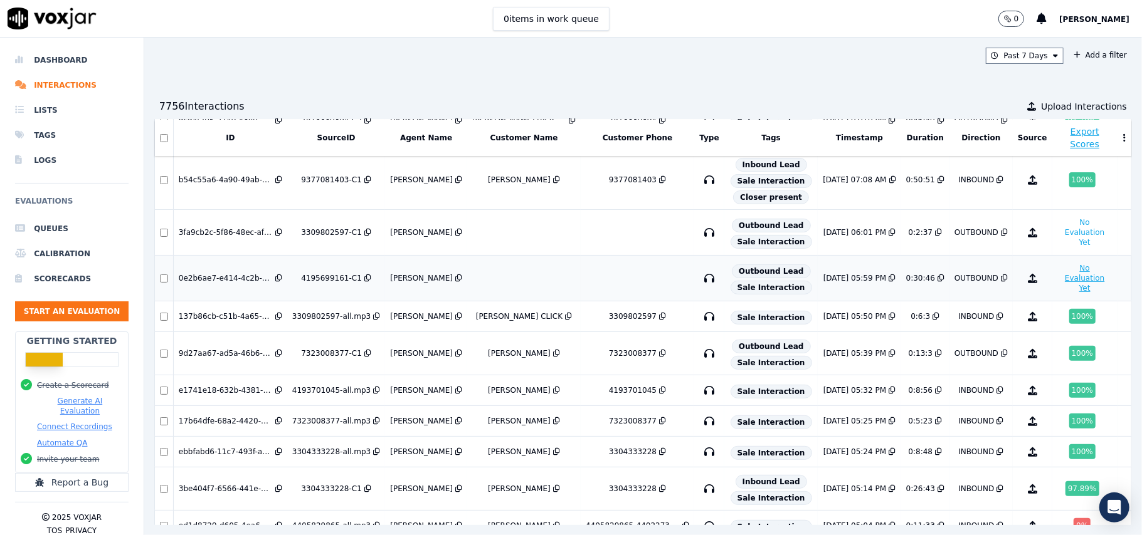
click at [1057, 296] on button "No Evaluation Yet" at bounding box center [1084, 278] width 55 height 35
